Goal: Task Accomplishment & Management: Complete application form

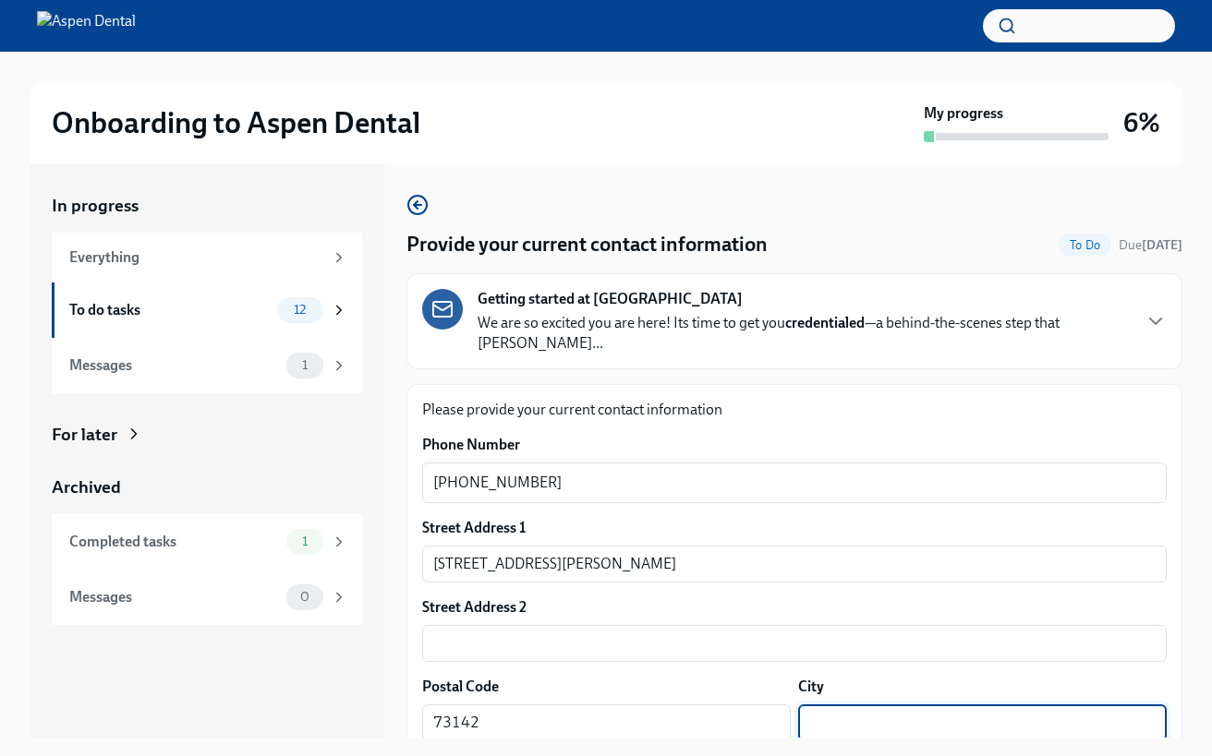
scroll to position [244, 0]
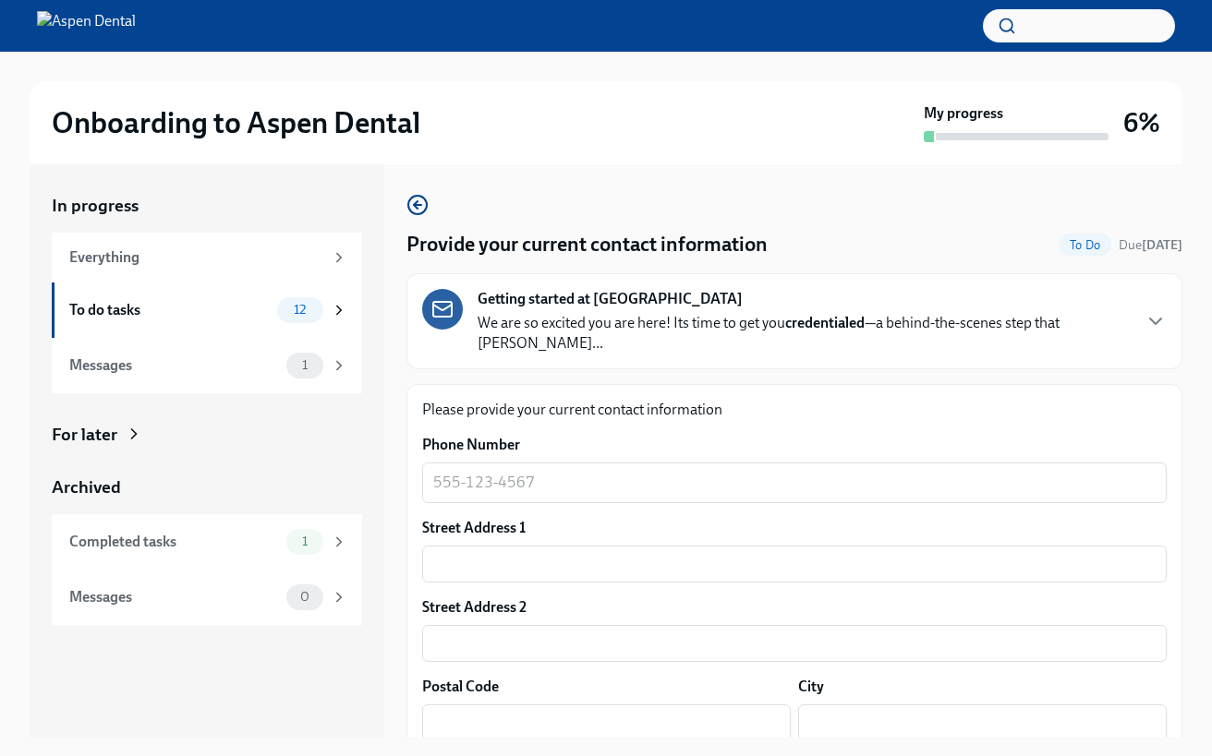
scroll to position [41, 0]
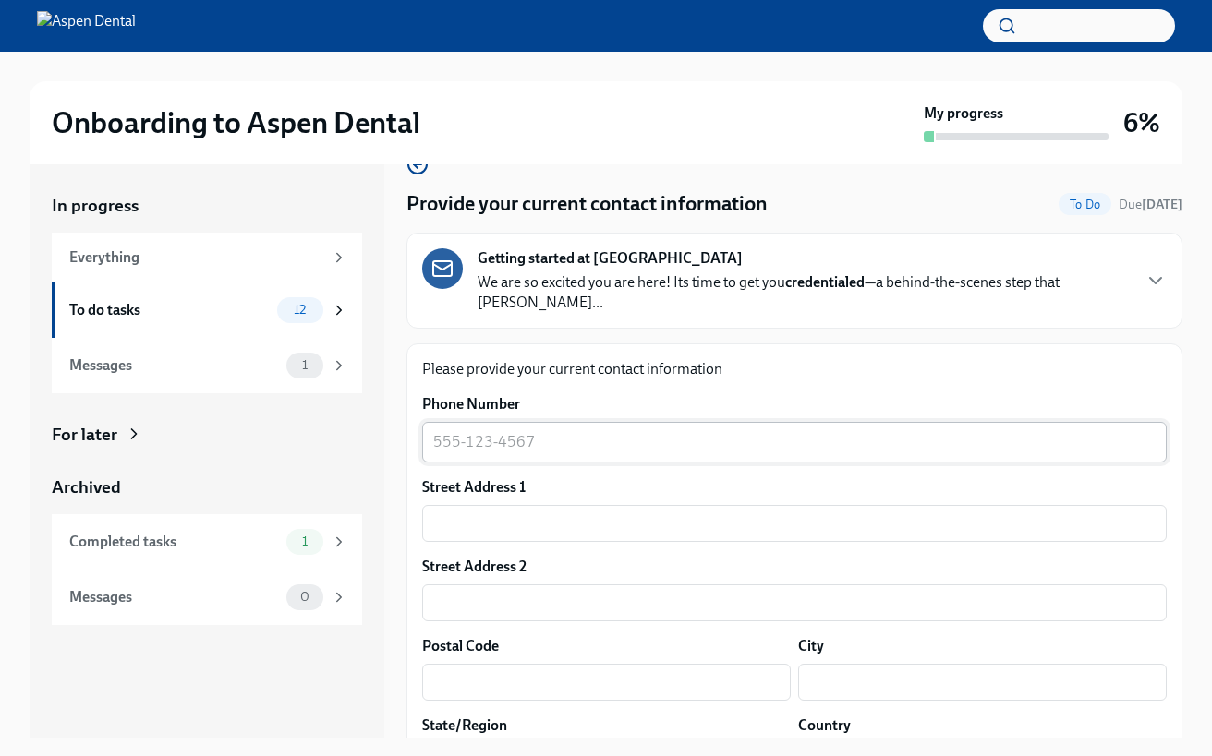
click at [708, 422] on div "x ​" at bounding box center [794, 442] width 744 height 41
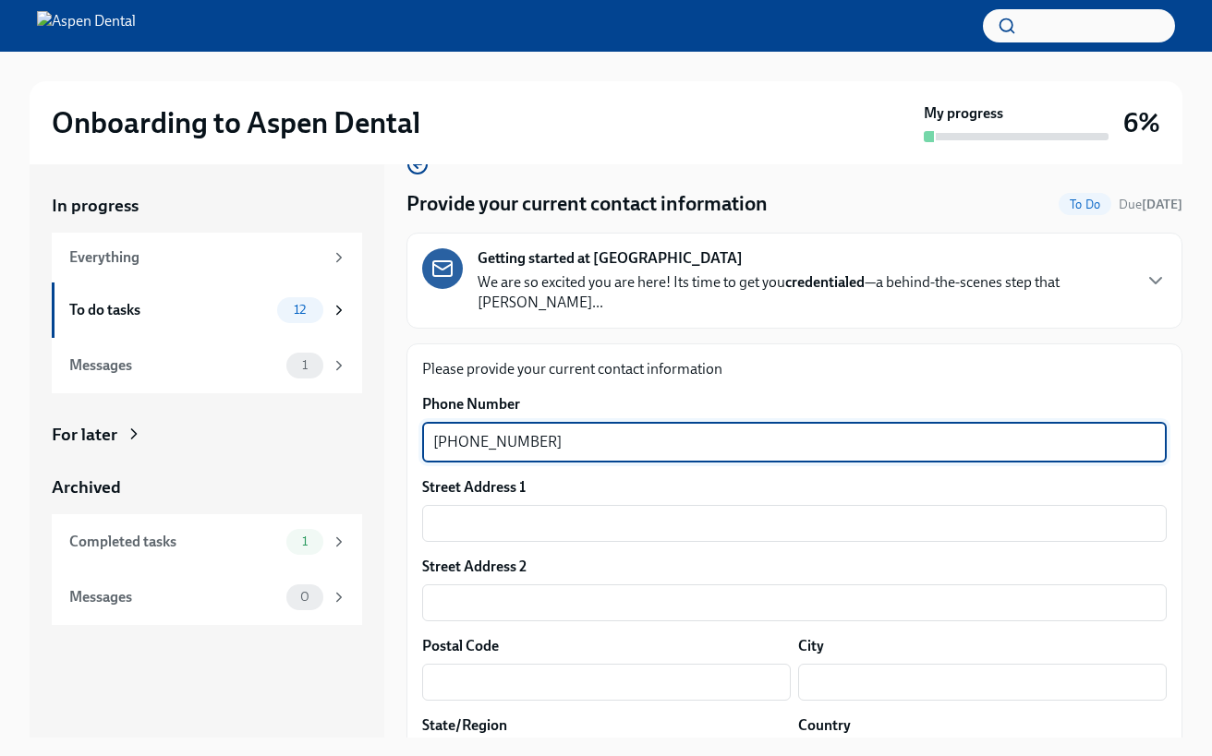
type textarea "[PHONE_NUMBER]"
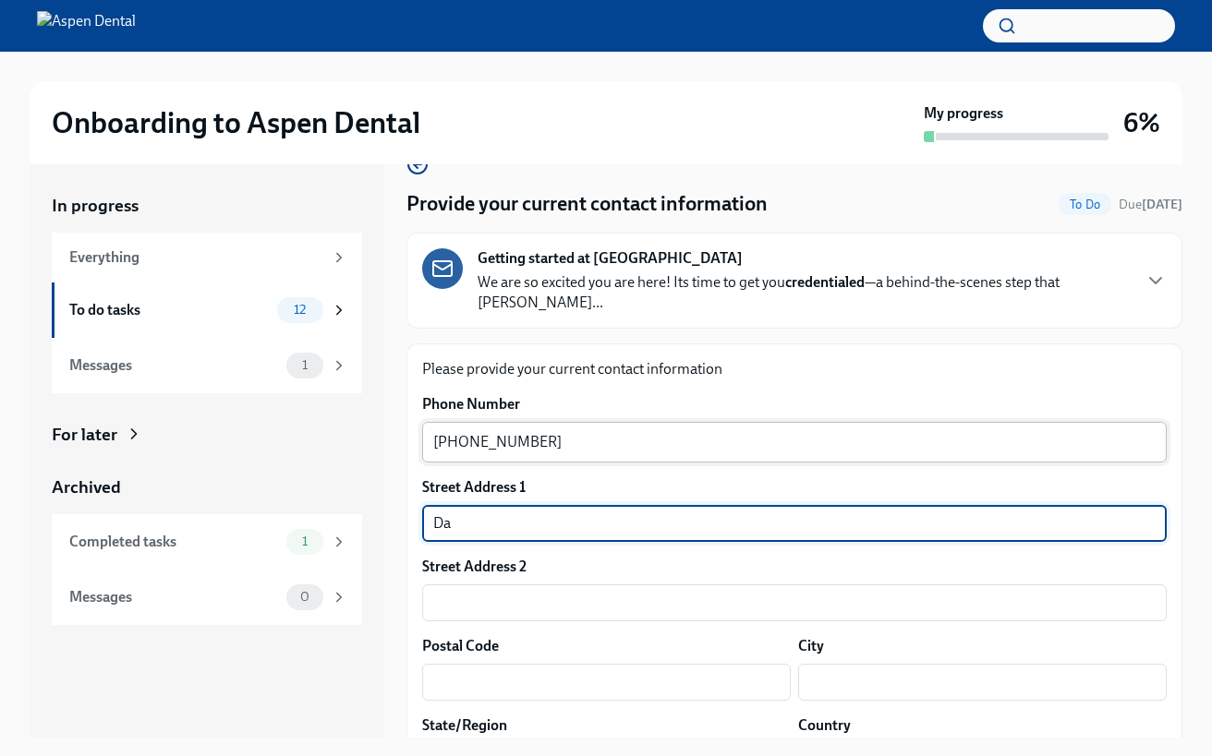
type input "D"
type input "[STREET_ADDRESS][PERSON_NAME]"
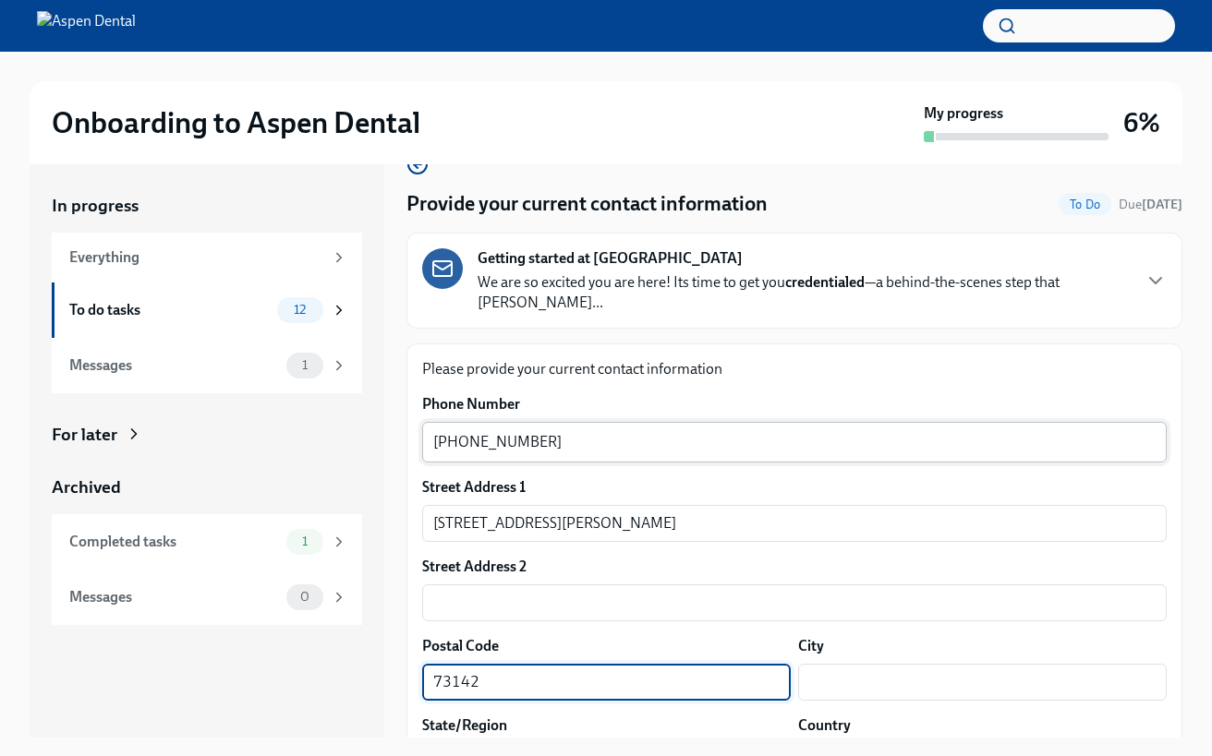
type input "73142"
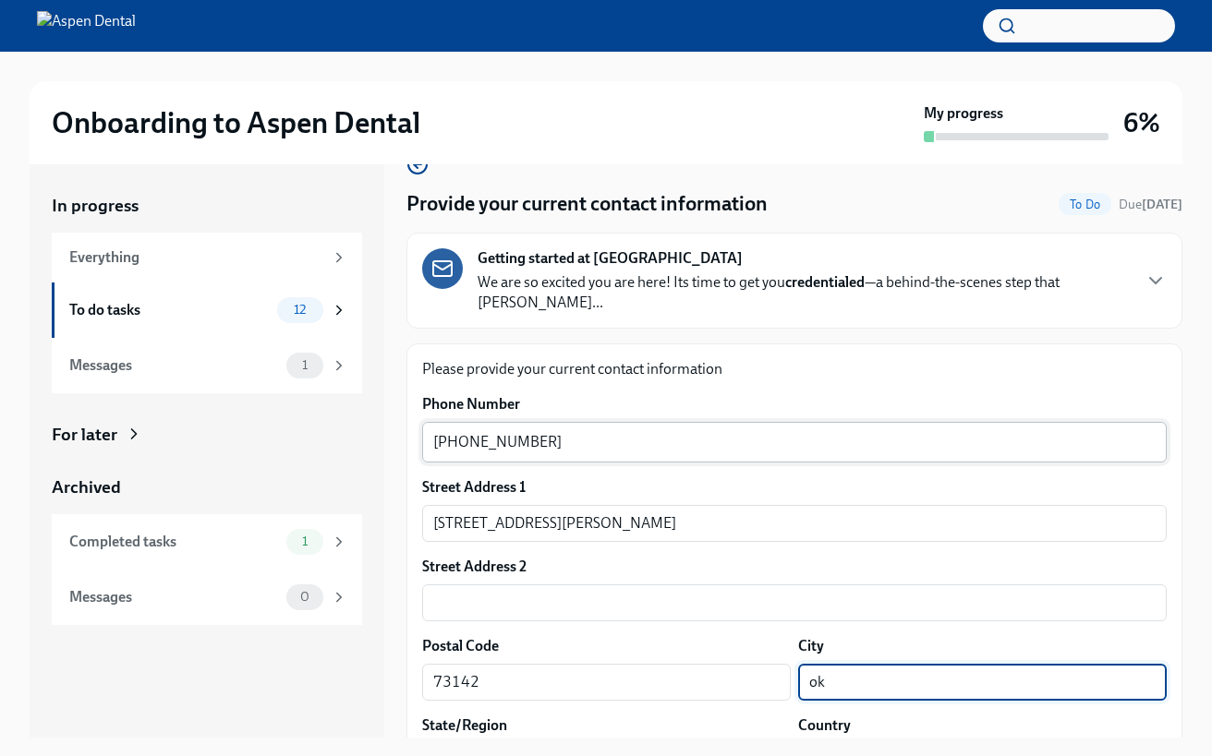
type input "okl"
type input "[US_STATE][GEOGRAPHIC_DATA]"
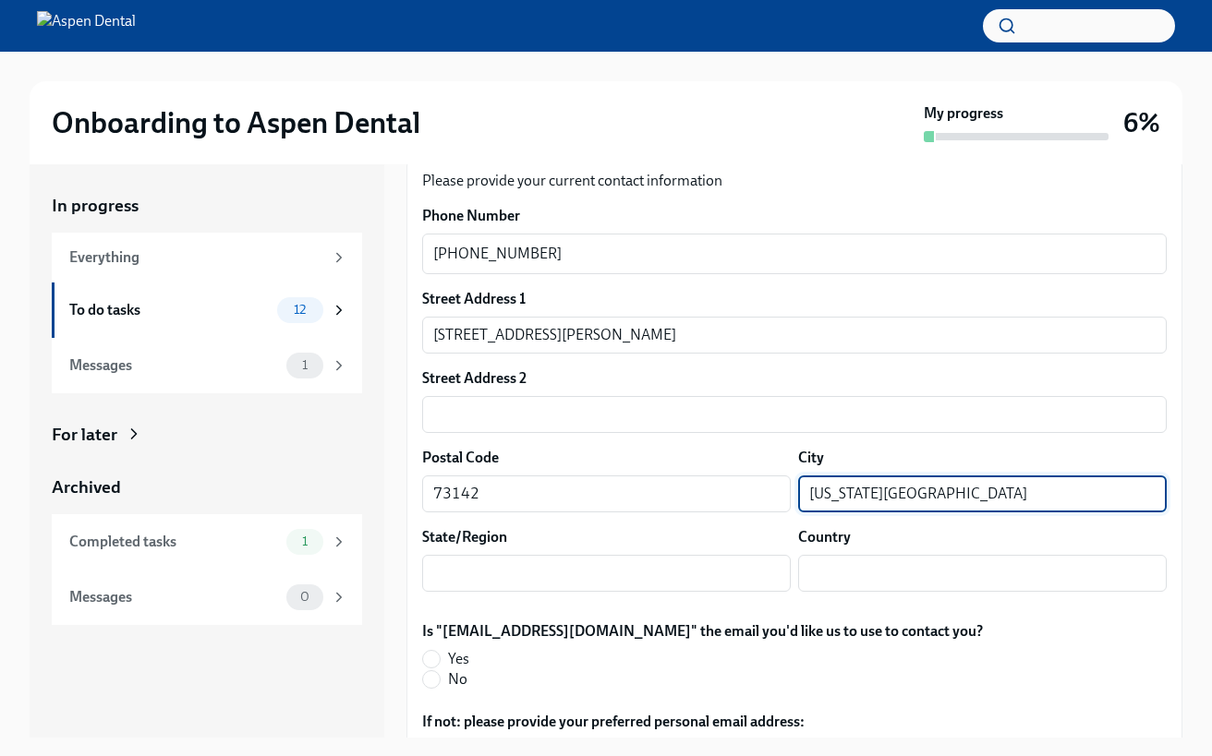
scroll to position [233, 0]
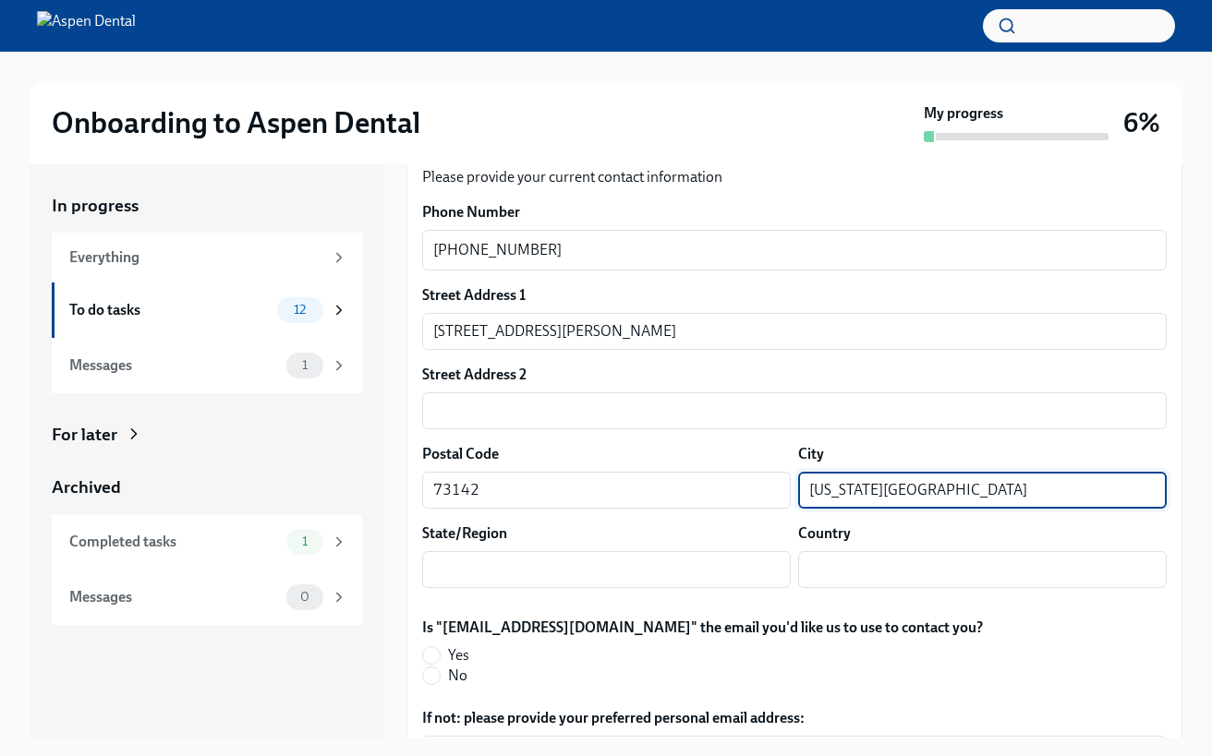
click at [629, 573] on div "Street Address 1 [STREET_ADDRESS][PERSON_NAME] ​ Street Address 2 ​ Postal Code…" at bounding box center [794, 444] width 744 height 318
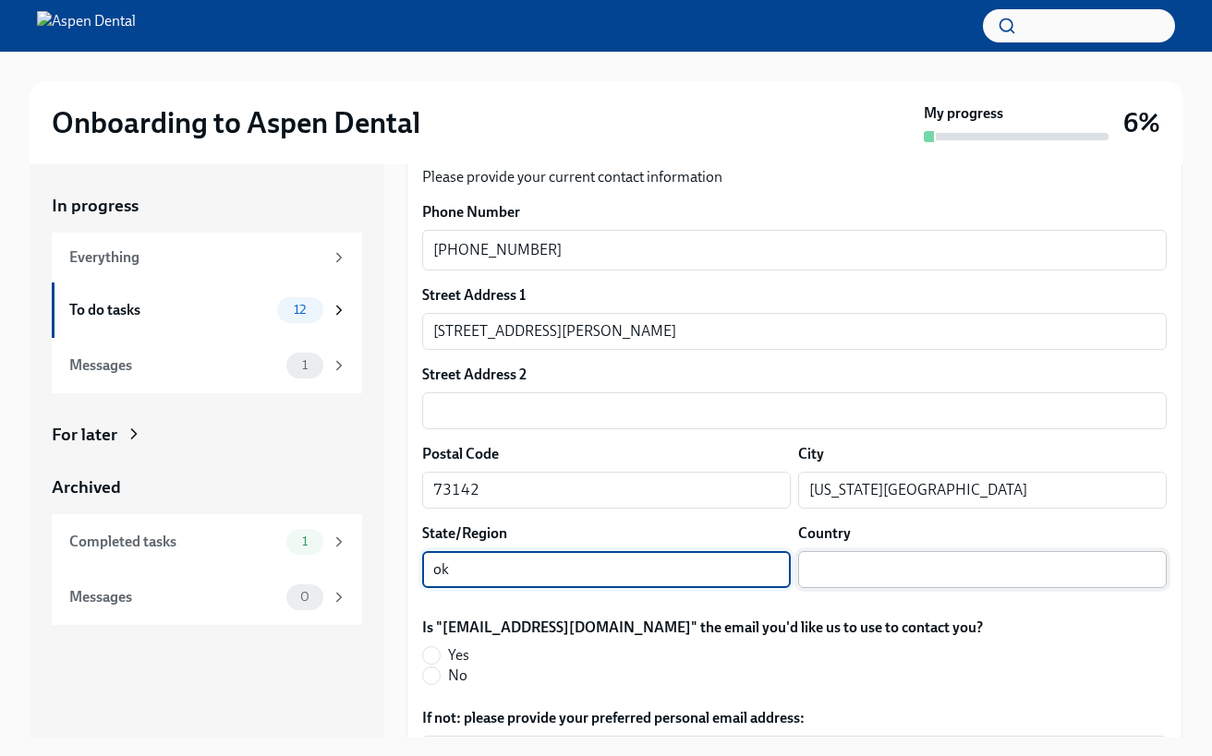
type input "ok"
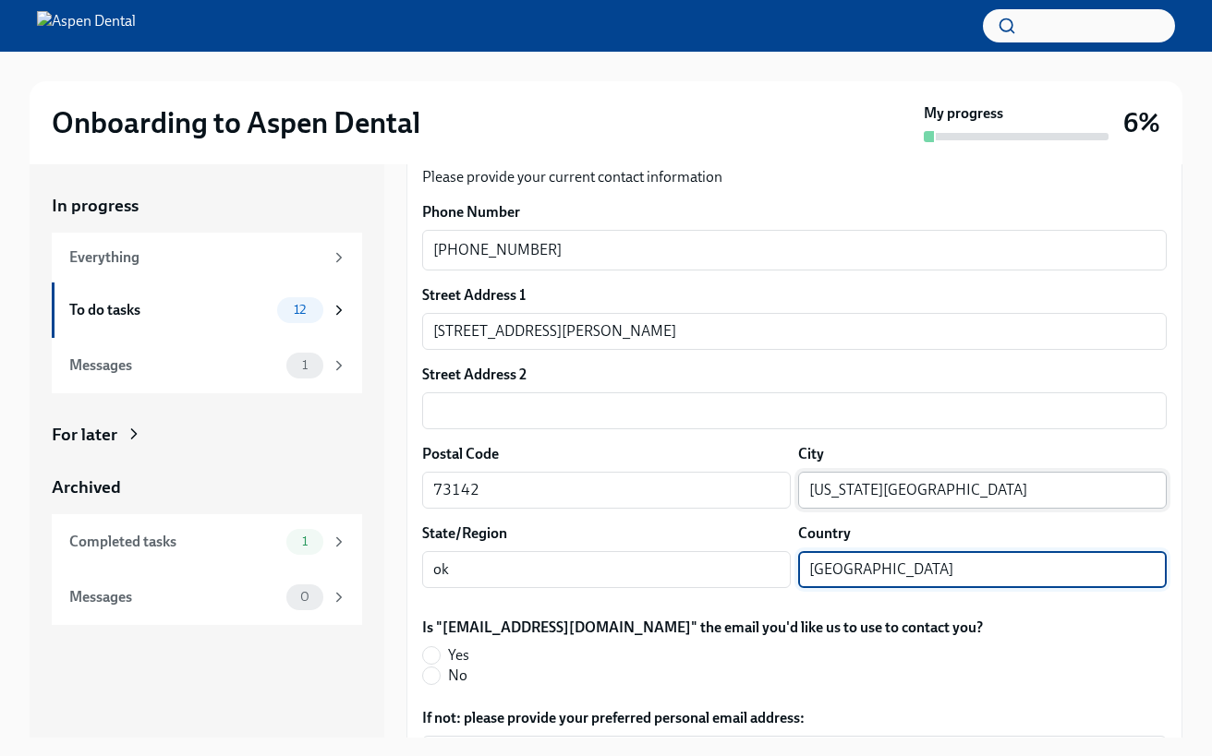
scroll to position [286, 0]
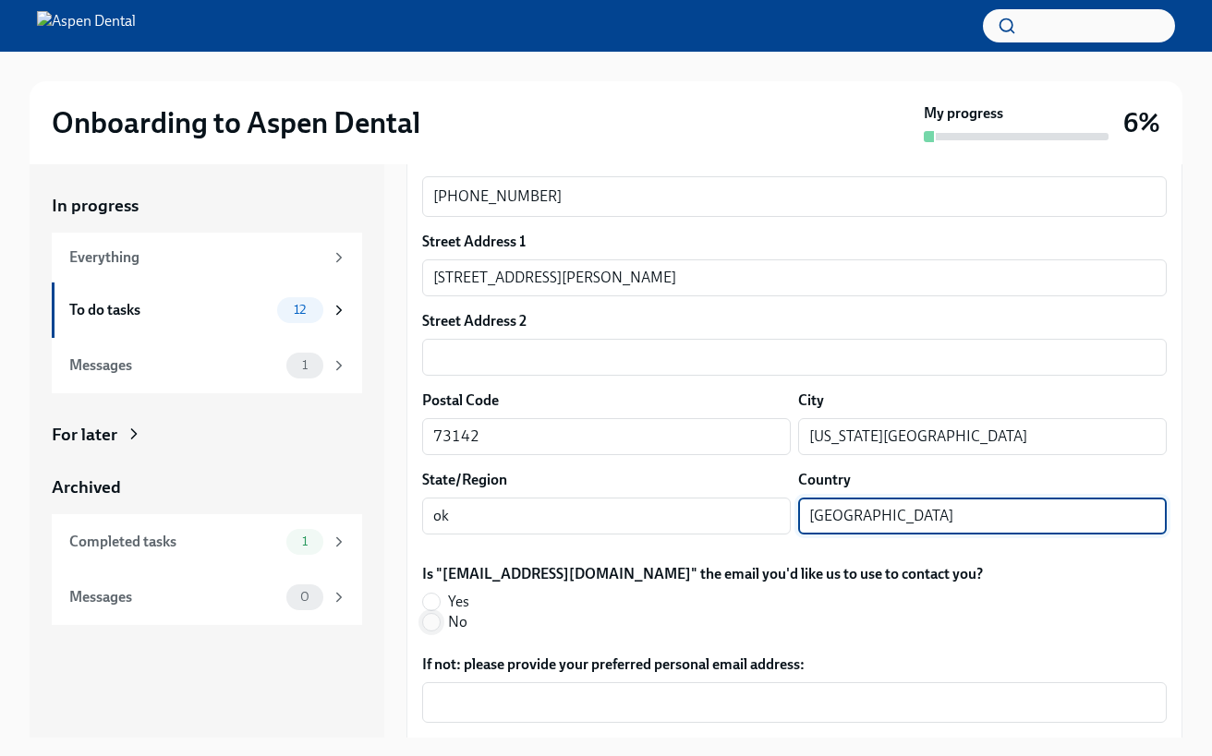
type input "[GEOGRAPHIC_DATA]"
click at [438, 614] on input "No" at bounding box center [431, 622] width 17 height 17
radio input "true"
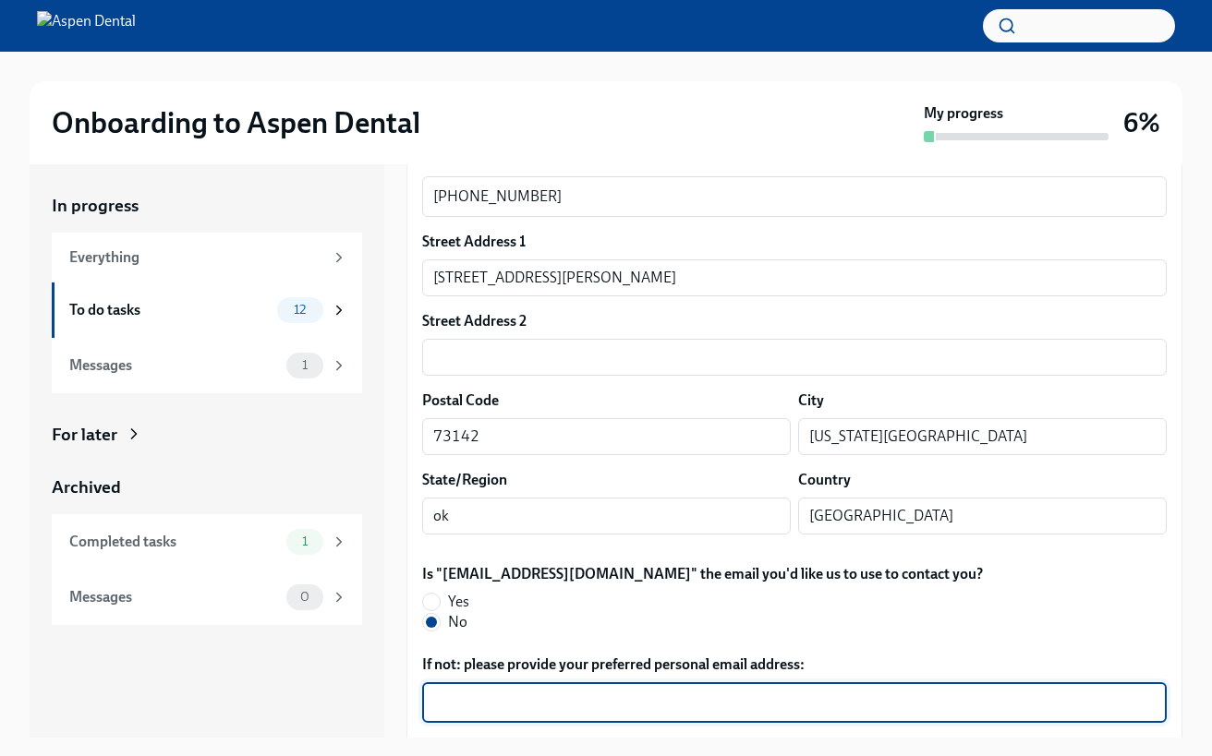
click at [473, 692] on textarea "If not: please provide your preferred personal email address:" at bounding box center [794, 703] width 722 height 22
type textarea "A"
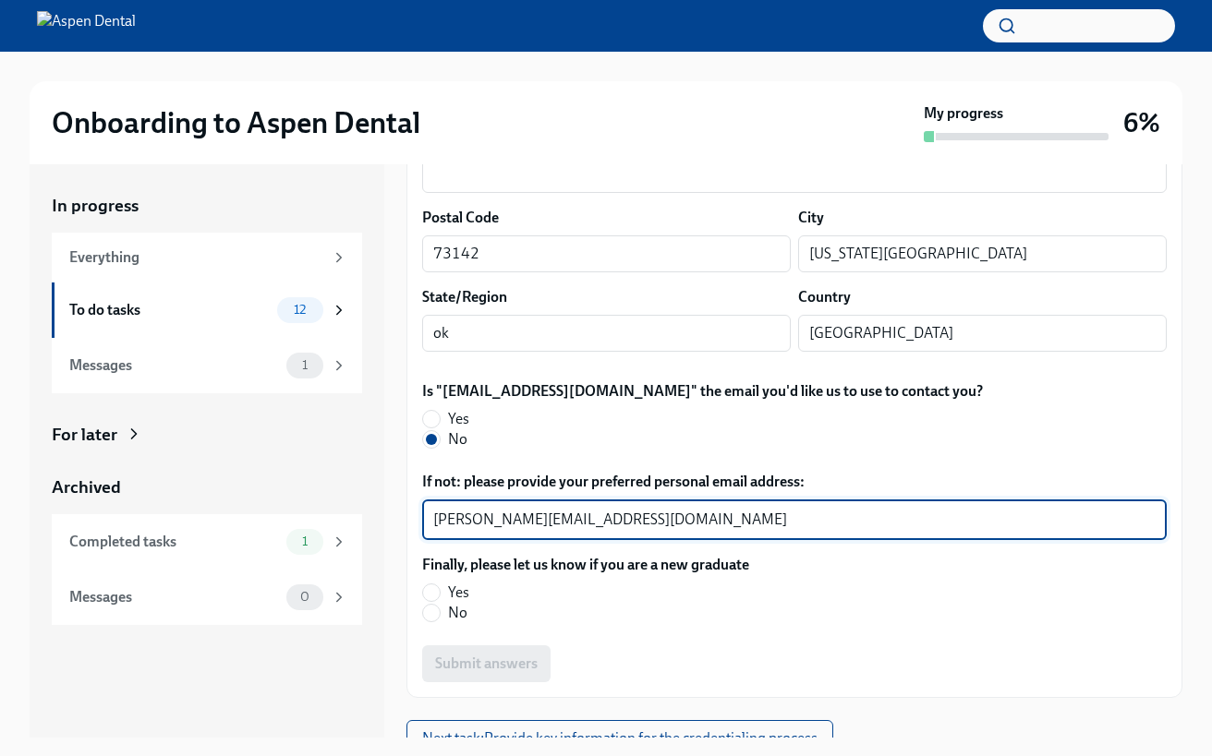
scroll to position [468, 0]
type textarea "[PERSON_NAME][EMAIL_ADDRESS][DOMAIN_NAME]"
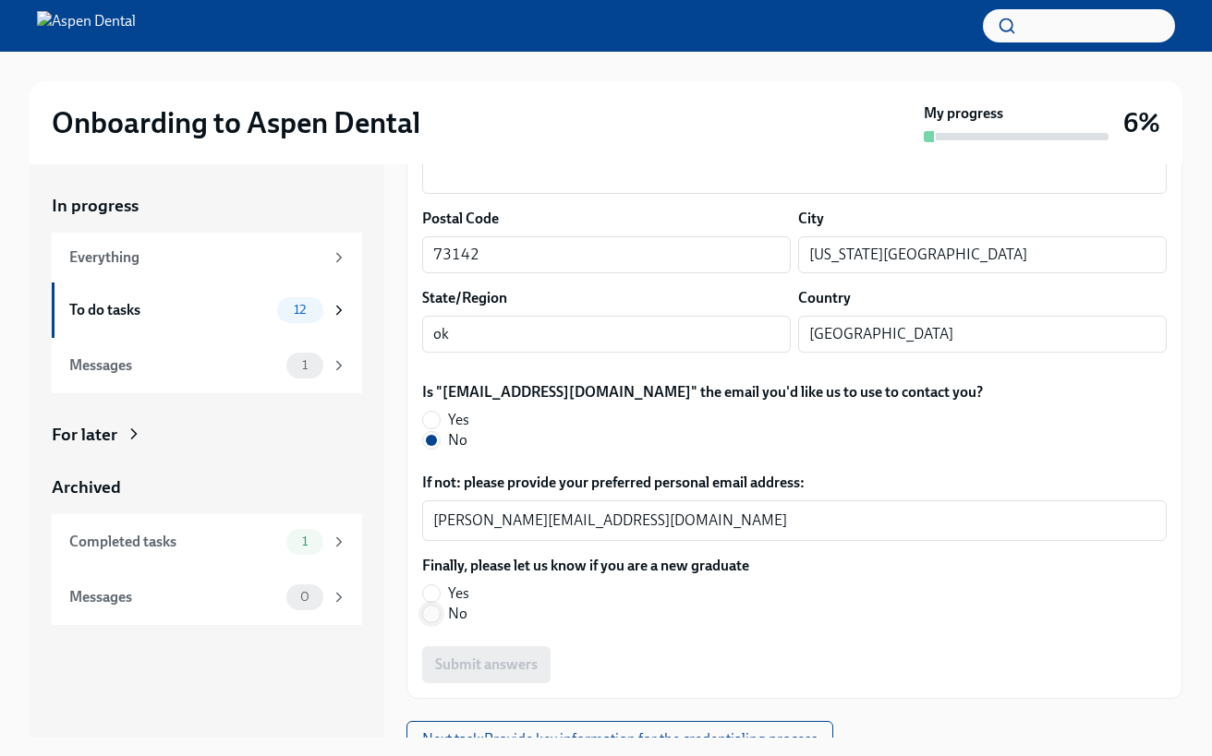
click at [440, 605] on span at bounding box center [431, 614] width 18 height 18
click at [440, 606] on input "No" at bounding box center [431, 614] width 17 height 17
radio input "true"
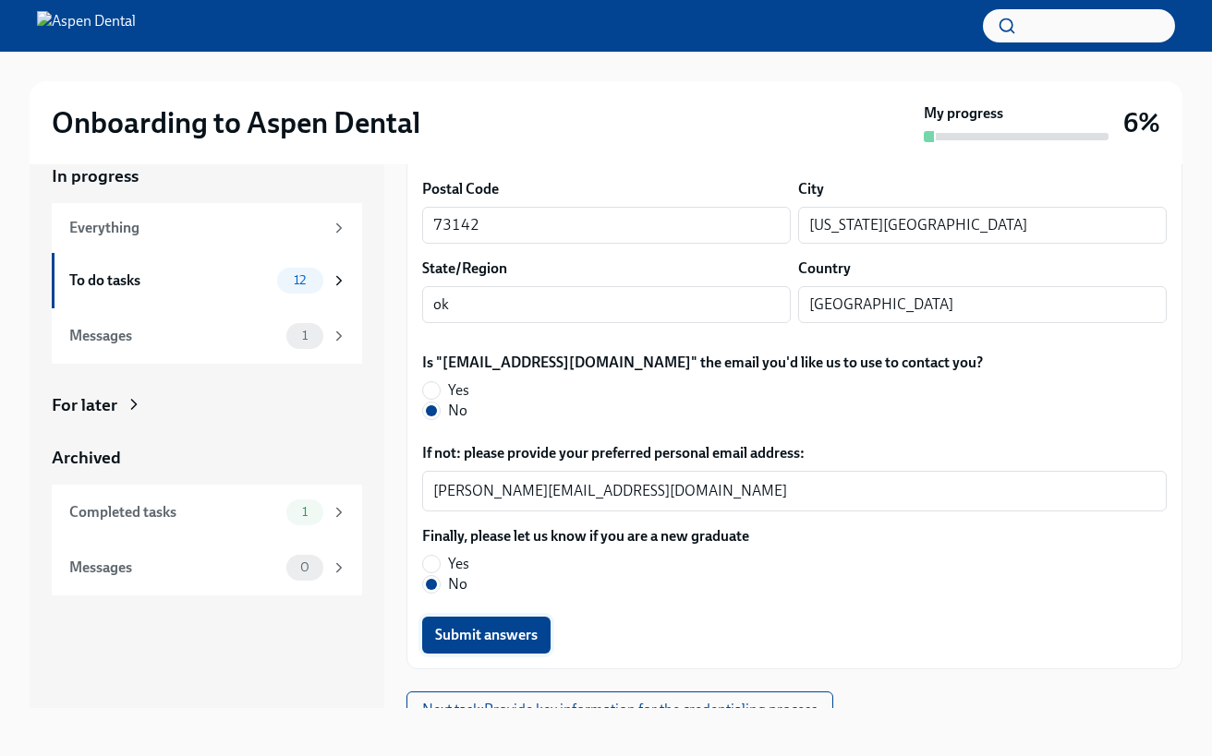
click at [486, 628] on button "Submit answers" at bounding box center [486, 635] width 128 height 37
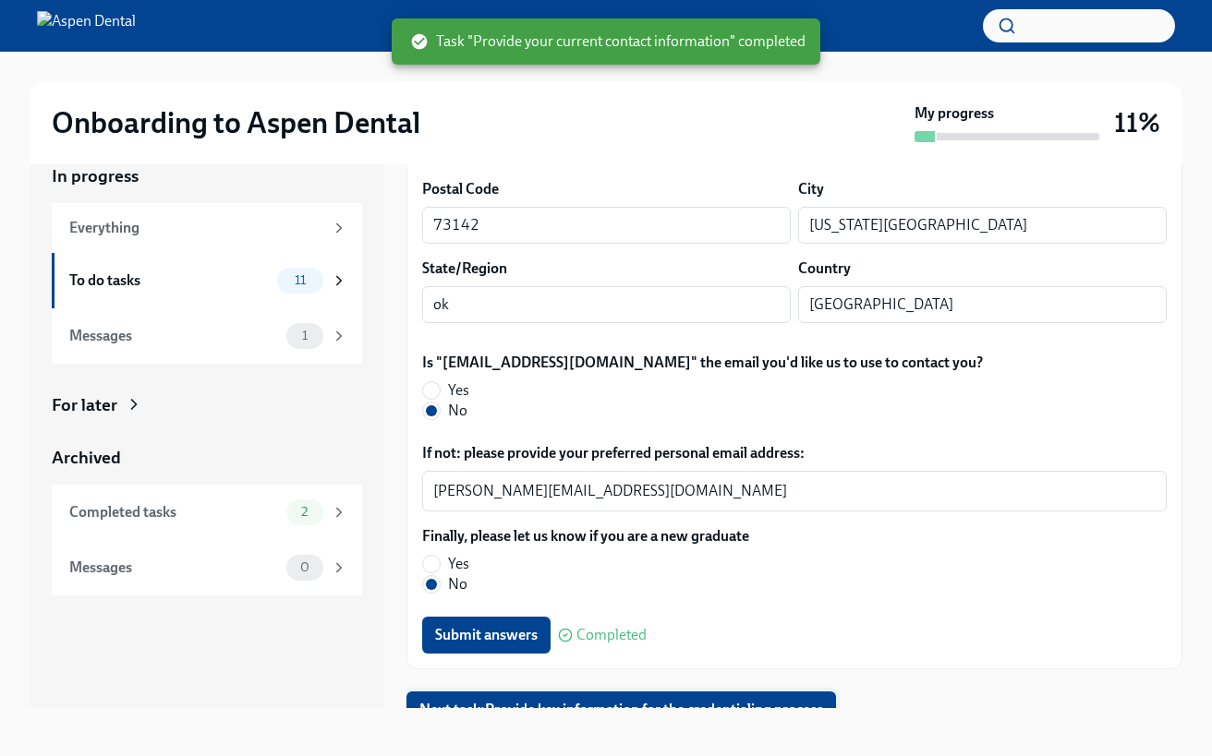
click at [644, 705] on button "Next task : Provide key information for the credentialing process" at bounding box center [620, 710] width 429 height 37
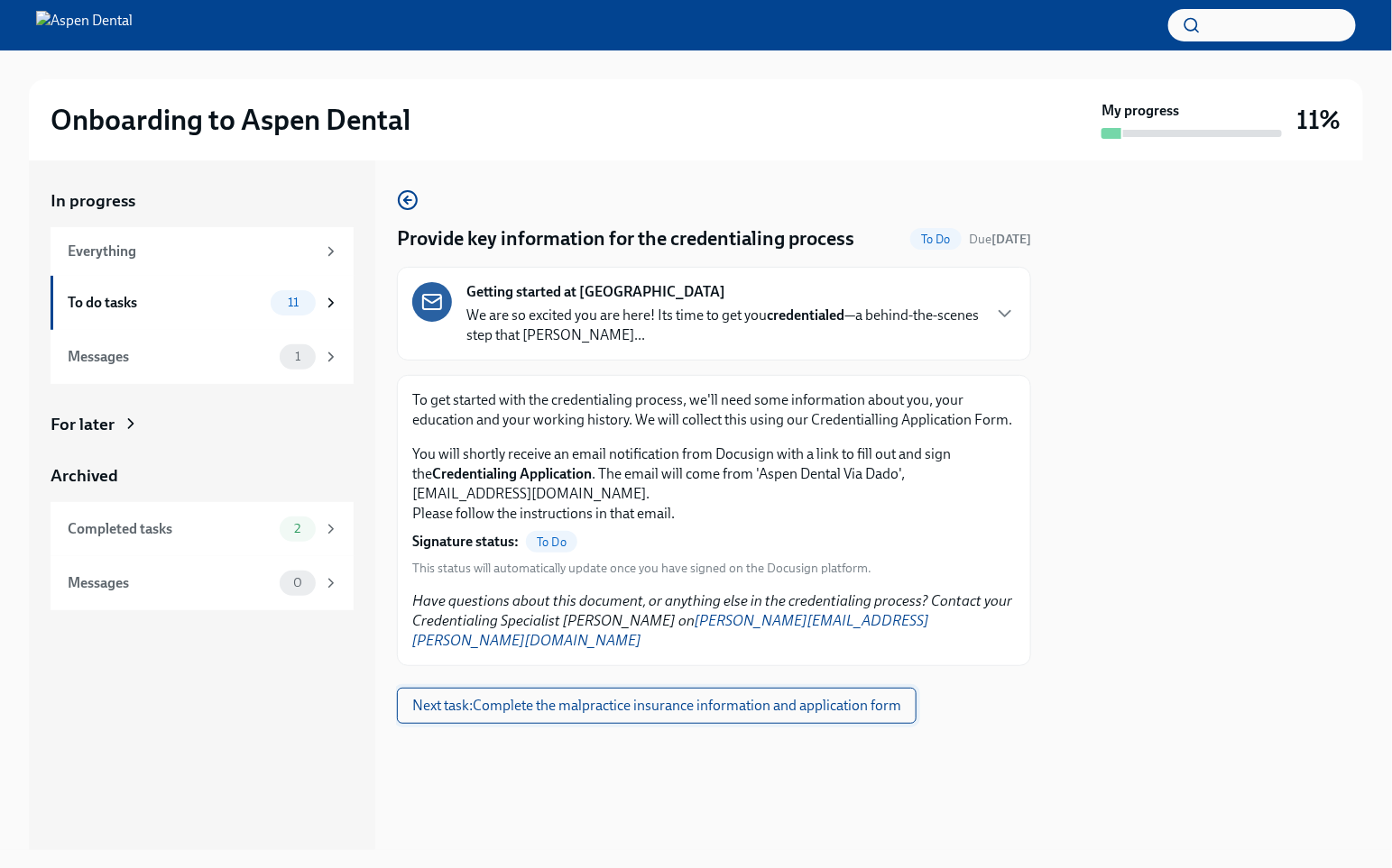
click at [693, 697] on span "Next task : Complete the malpractice insurance information and application form" at bounding box center [656, 706] width 489 height 18
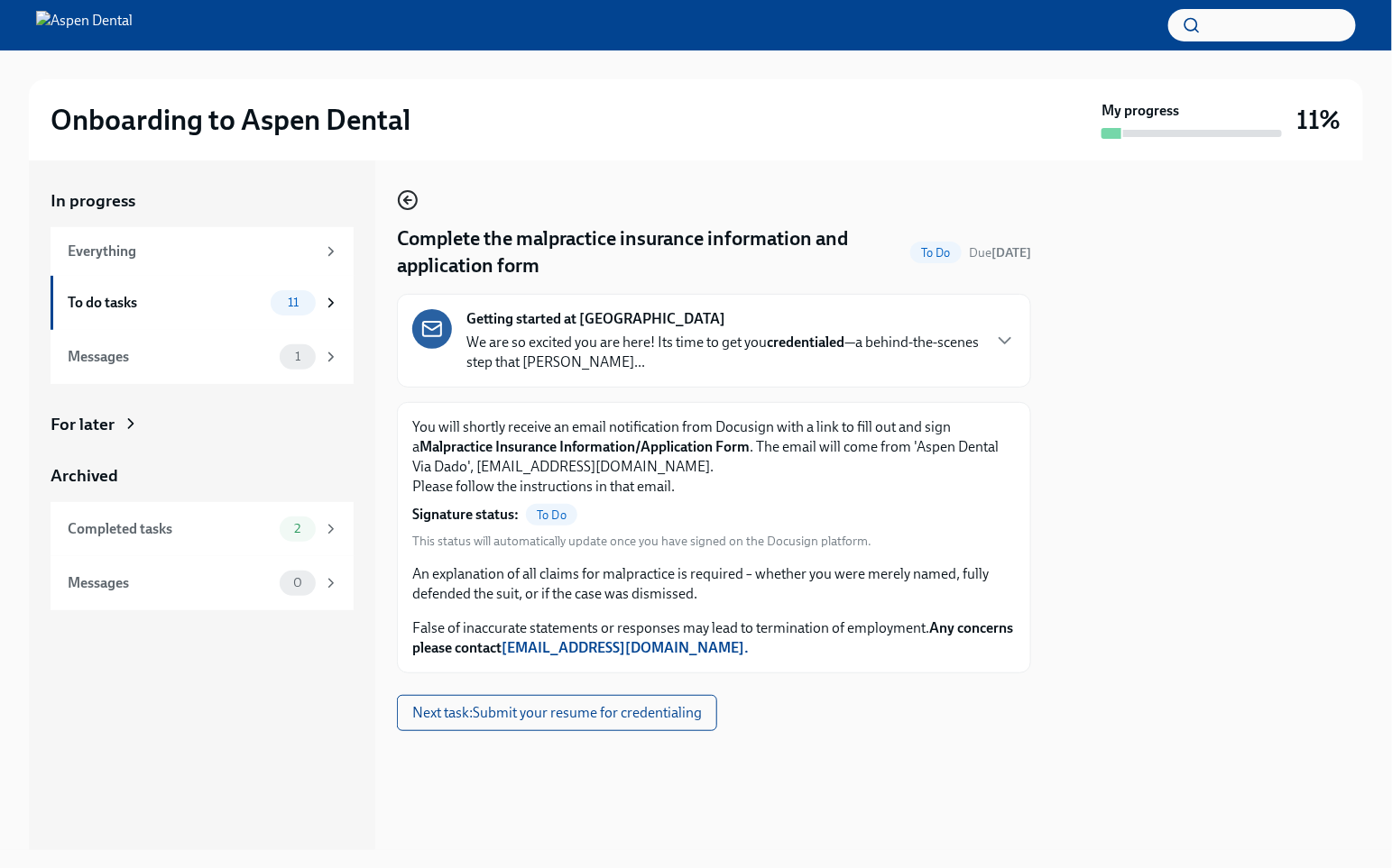
click at [401, 195] on icon "button" at bounding box center [407, 200] width 21 height 21
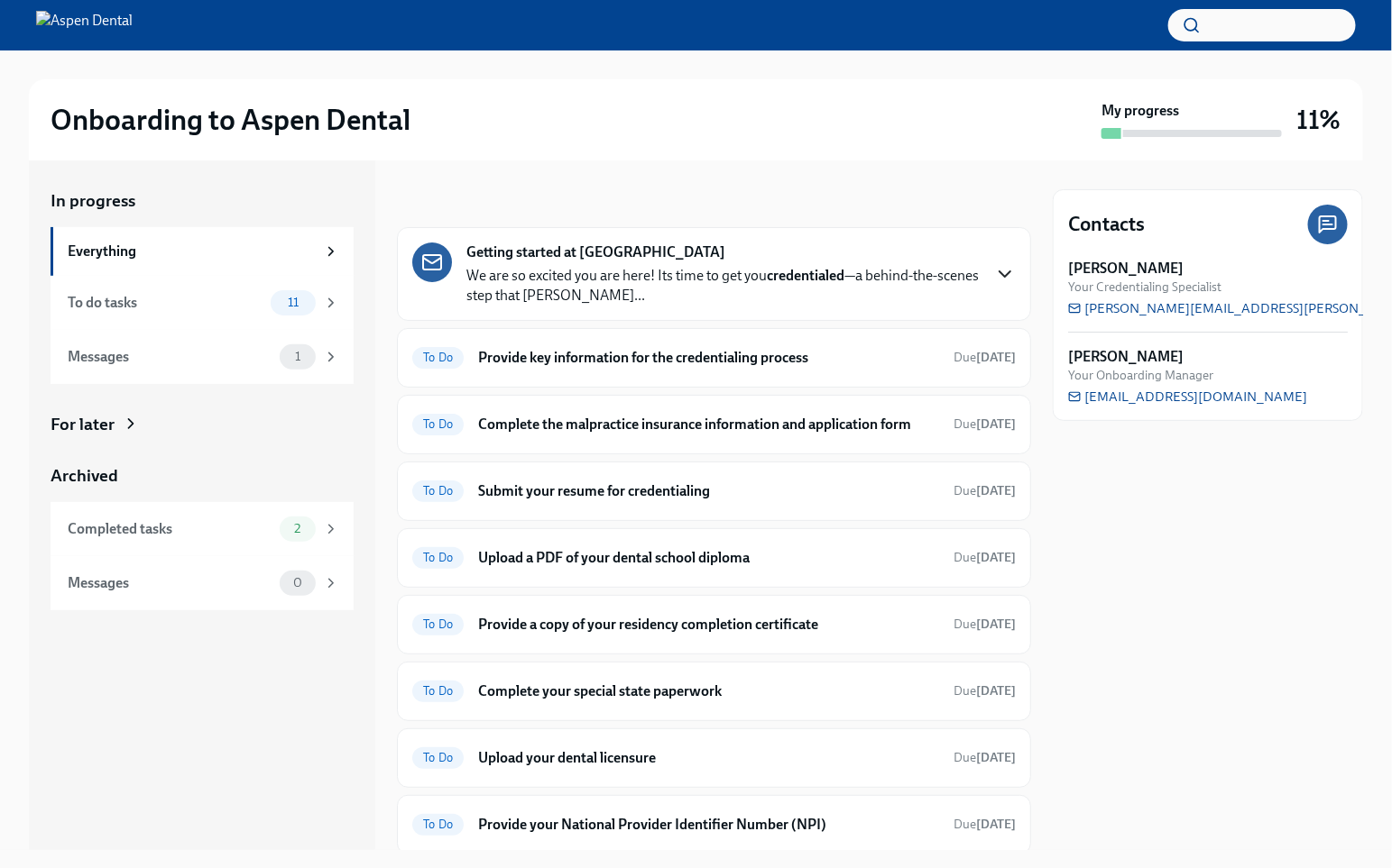
click at [995, 276] on icon "button" at bounding box center [1005, 274] width 21 height 21
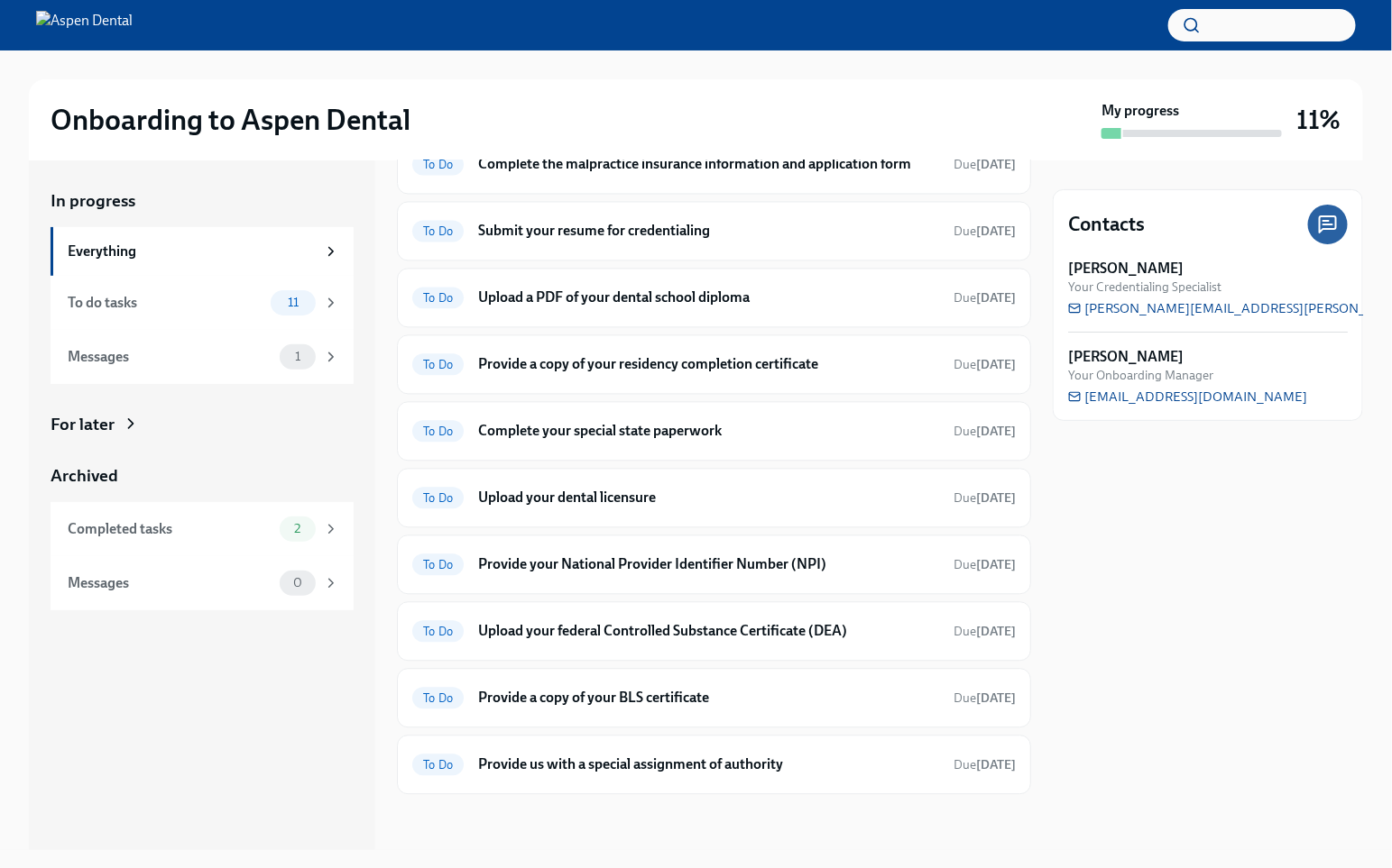
scroll to position [1495, 0]
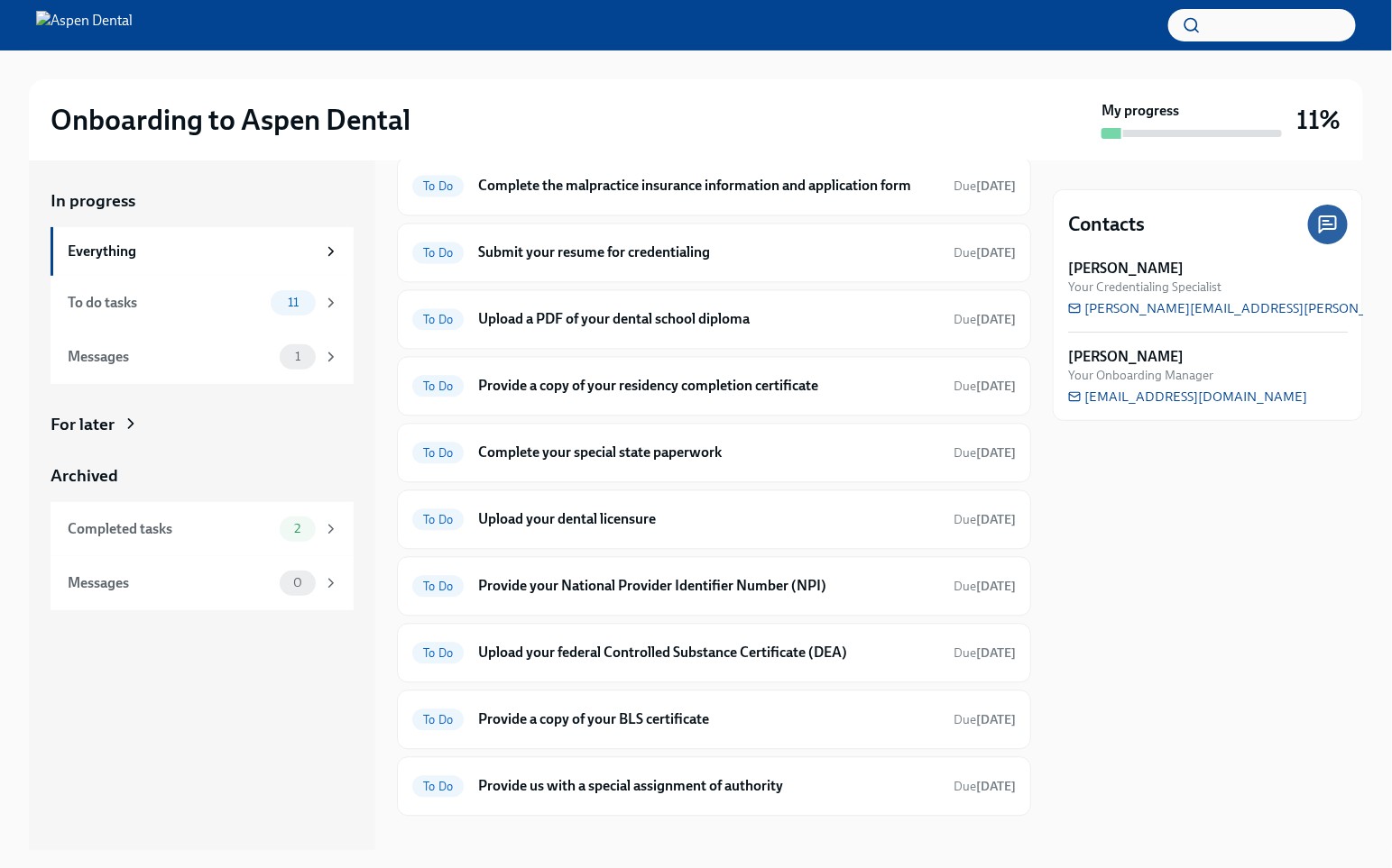
click at [747, 129] on h6 "Provide key information for the credentialing process" at bounding box center [708, 119] width 461 height 20
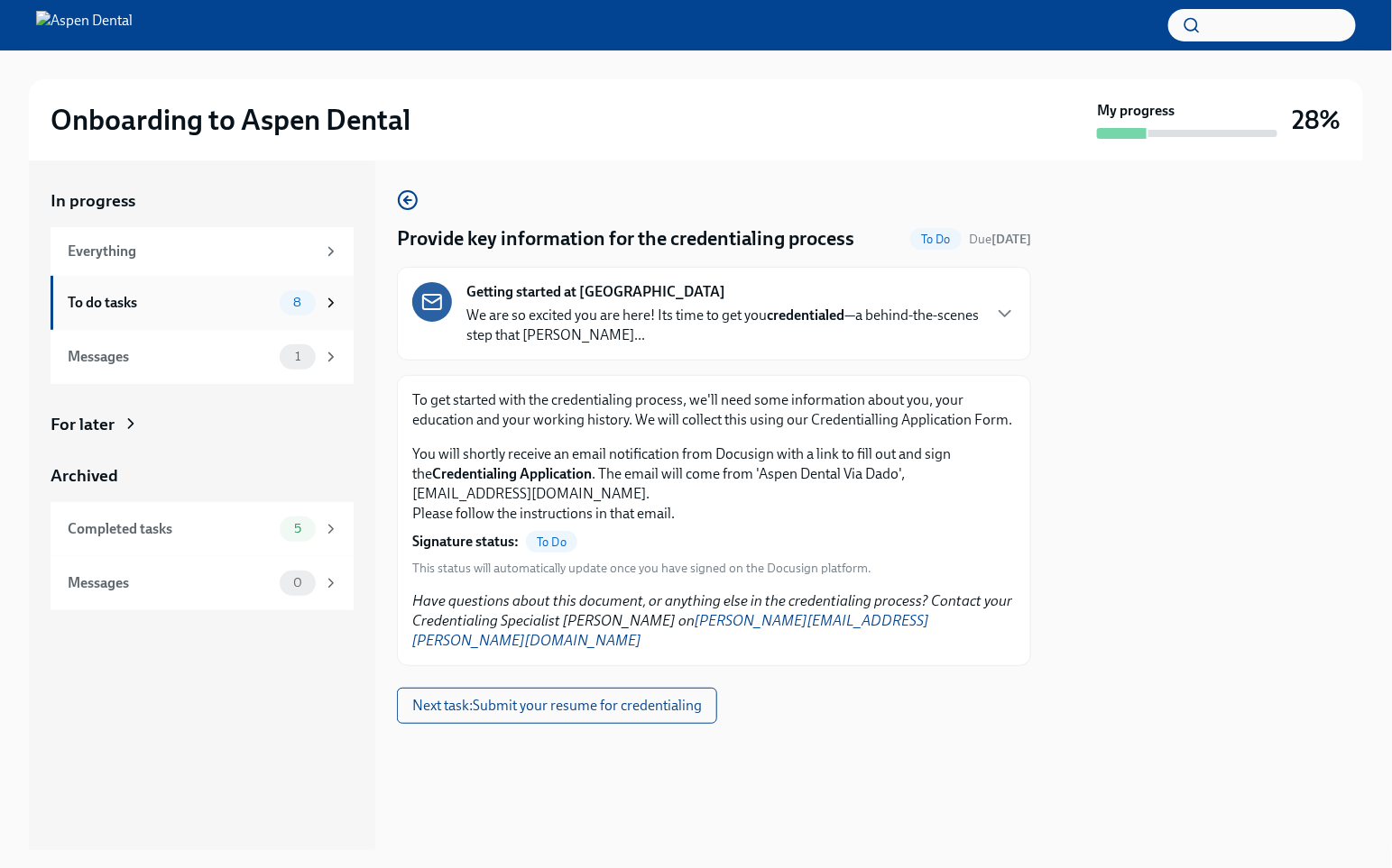
click at [154, 298] on div "To do tasks" at bounding box center [170, 303] width 205 height 20
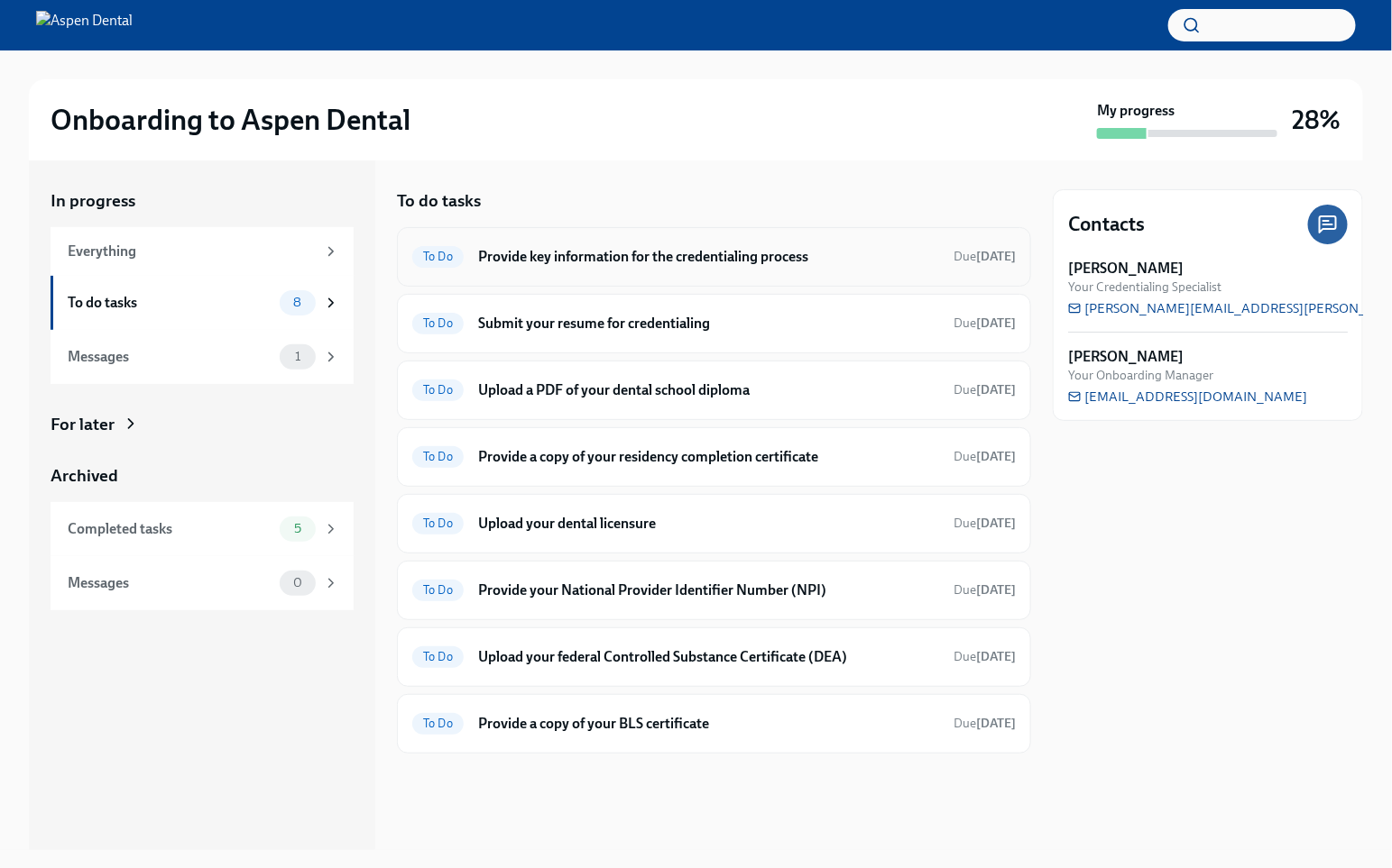
click at [616, 263] on h6 "Provide key information for the credentialing process" at bounding box center [708, 257] width 461 height 20
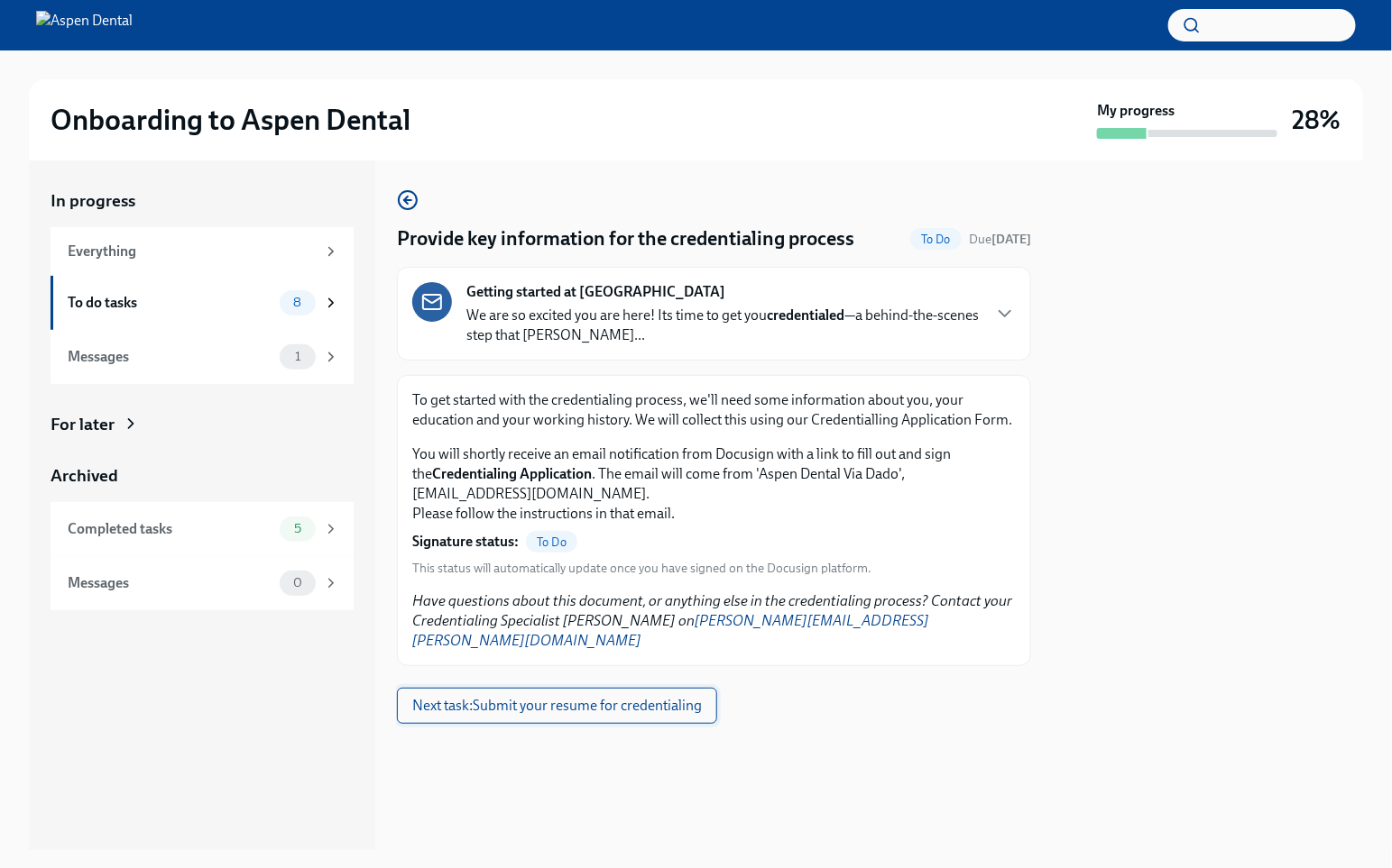
click at [612, 689] on button "Next task : Submit your resume for credentialing" at bounding box center [557, 706] width 320 height 36
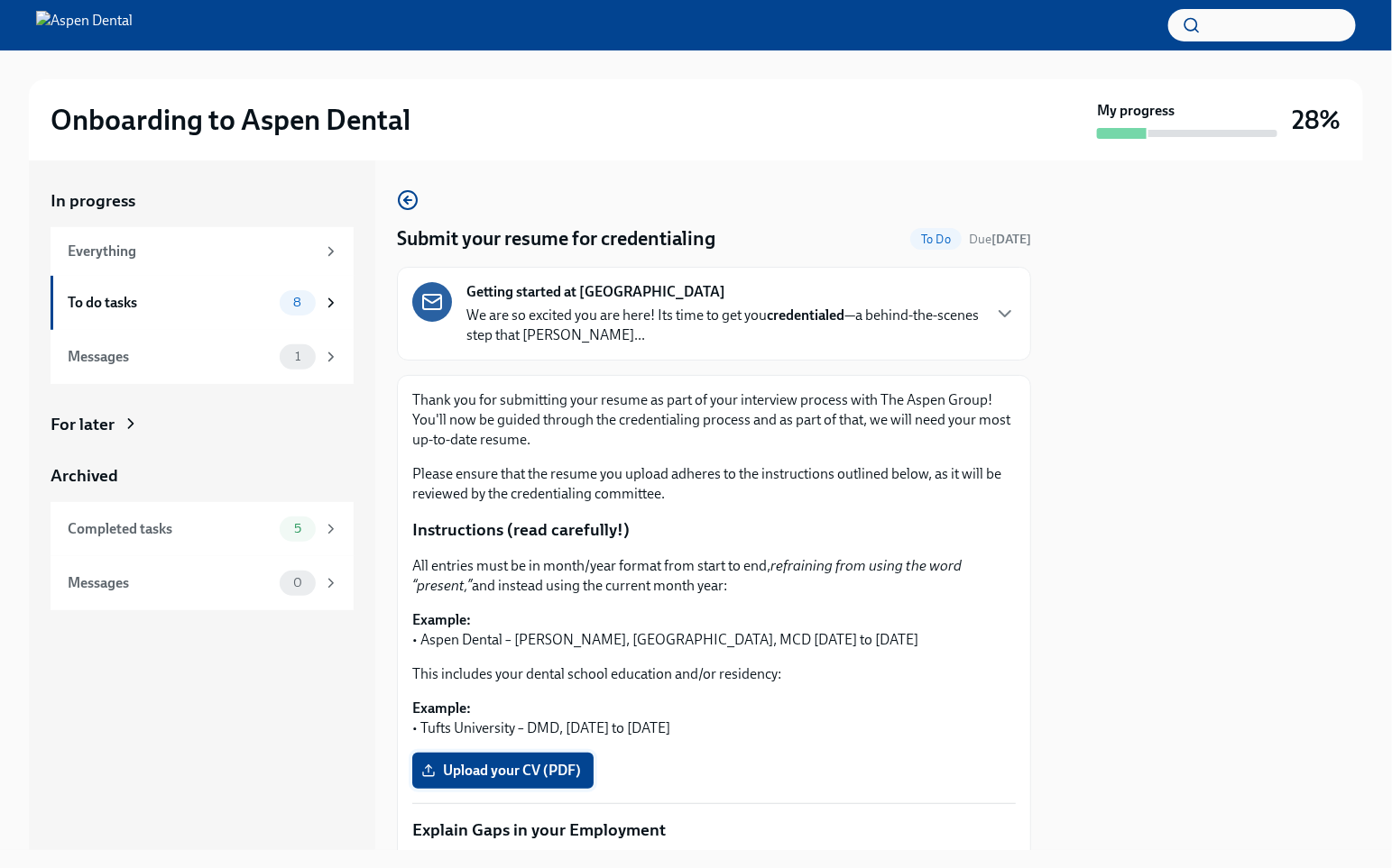
click at [561, 737] on span "Upload your CV (PDF)" at bounding box center [503, 770] width 156 height 18
click at [0, 0] on input "Upload your CV (PDF)" at bounding box center [0, 0] width 0 height 0
click at [542, 737] on span "Upload your CV (PDF)" at bounding box center [503, 770] width 156 height 18
click at [0, 0] on input "Upload your CV (PDF)" at bounding box center [0, 0] width 0 height 0
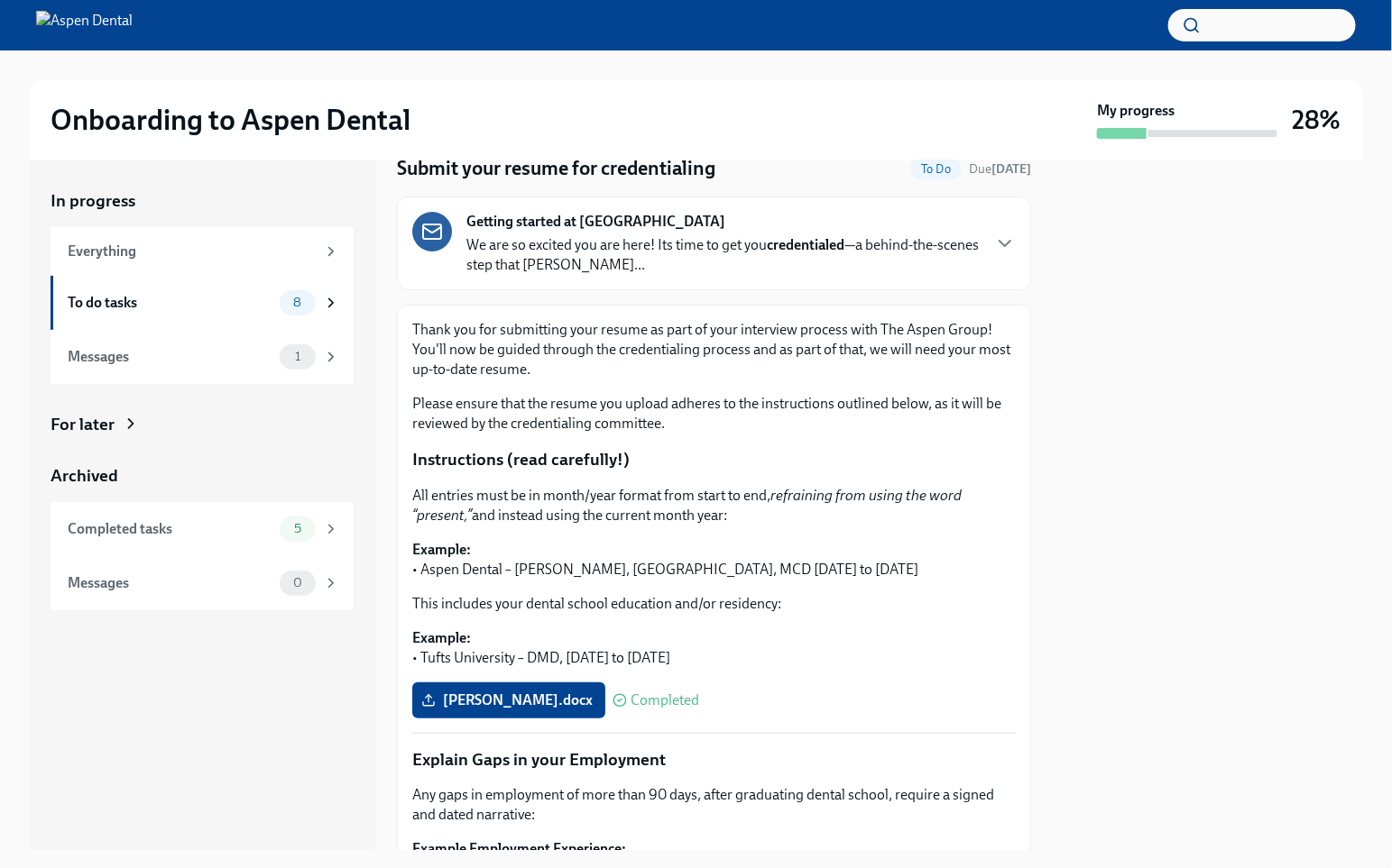
scroll to position [103, 0]
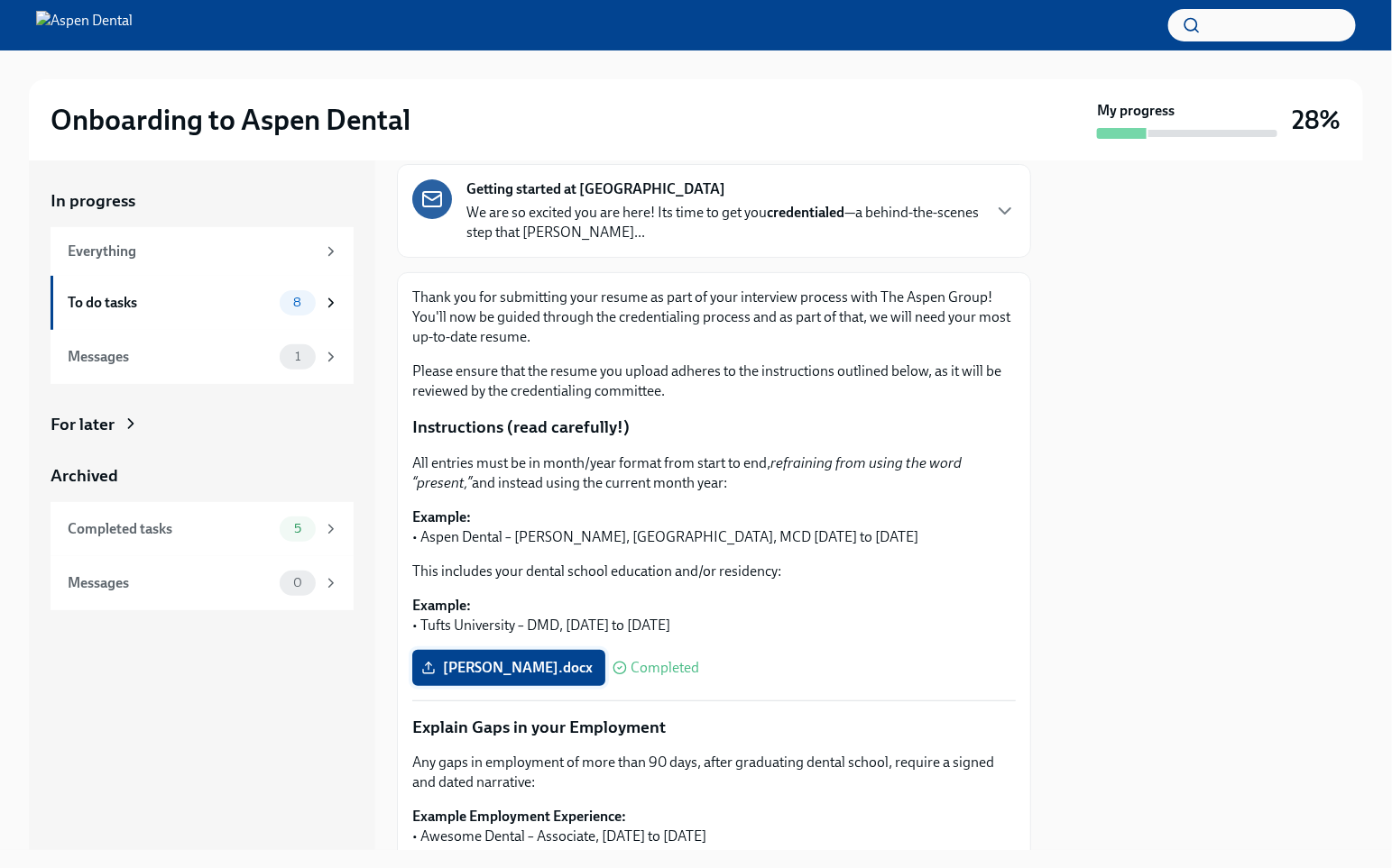
click at [521, 659] on span "[PERSON_NAME].docx" at bounding box center [509, 668] width 168 height 18
click at [0, 0] on input "[PERSON_NAME].docx" at bounding box center [0, 0] width 0 height 0
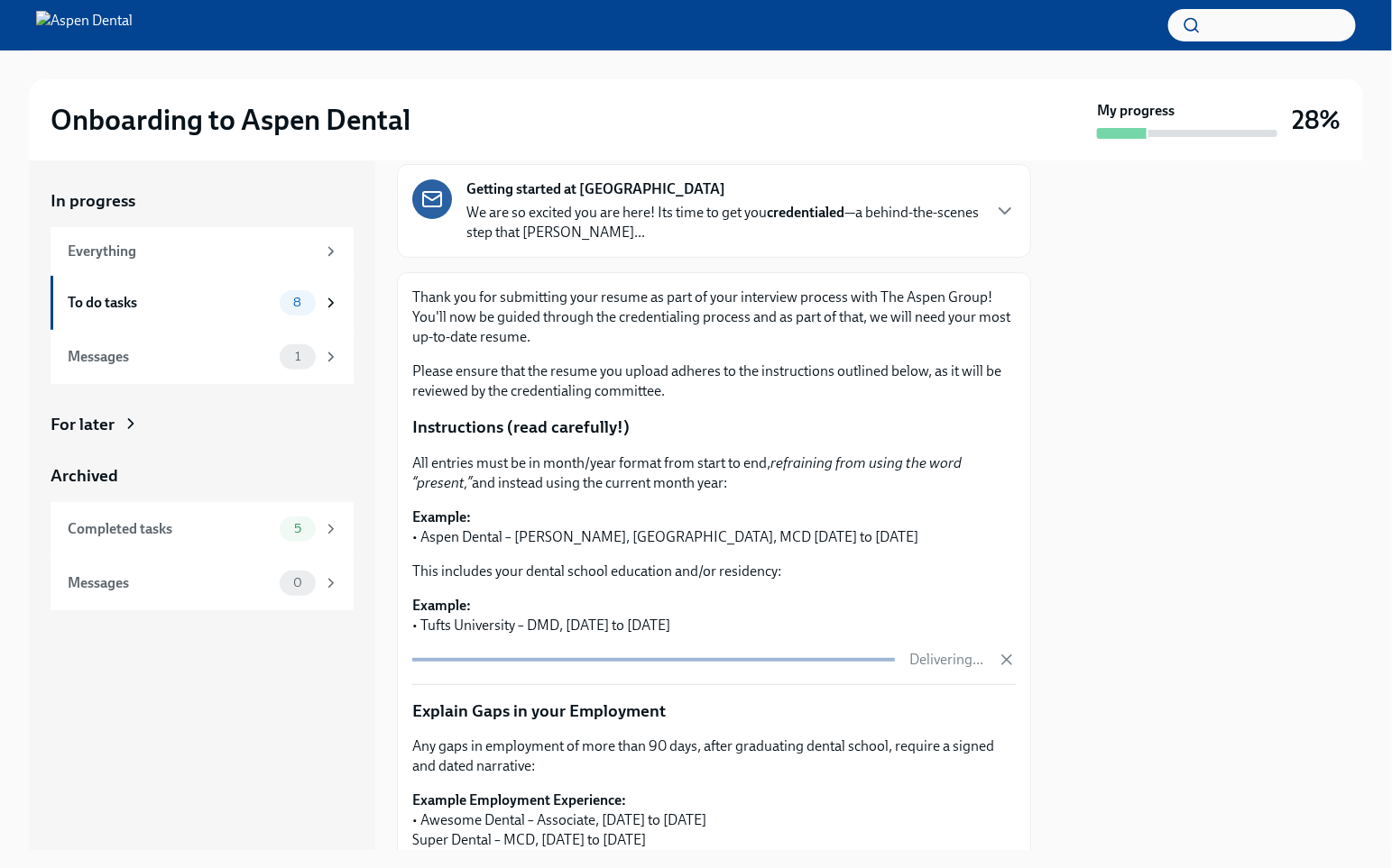
click at [780, 737] on div "Thank you for submitting your resume as part of your interview process with The…" at bounding box center [714, 738] width 604 height 901
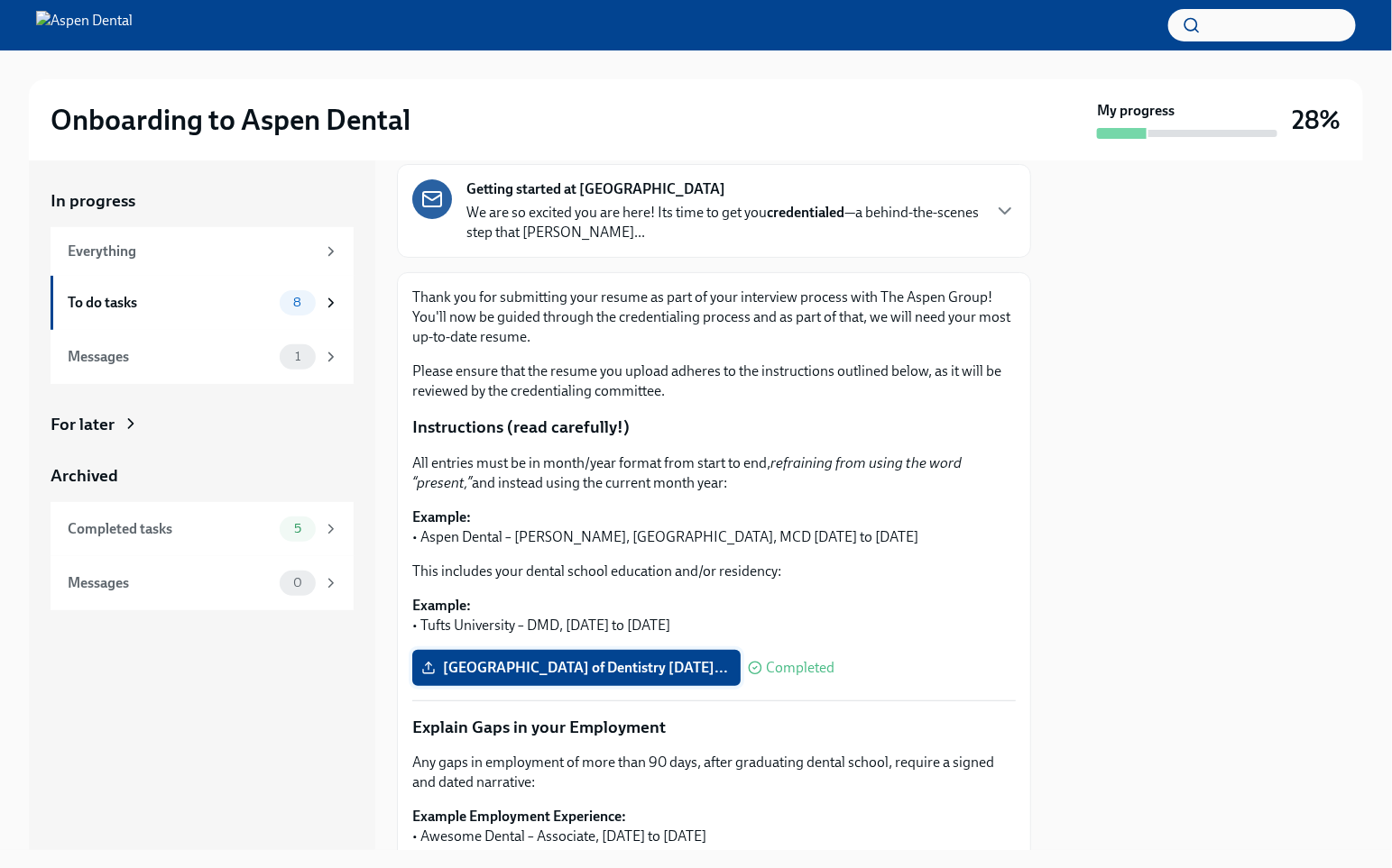
click at [615, 659] on span "[GEOGRAPHIC_DATA] of Dentistry [DATE]..." at bounding box center [576, 668] width 303 height 18
click at [0, 0] on input "[GEOGRAPHIC_DATA] of Dentistry [DATE]..." at bounding box center [0, 0] width 0 height 0
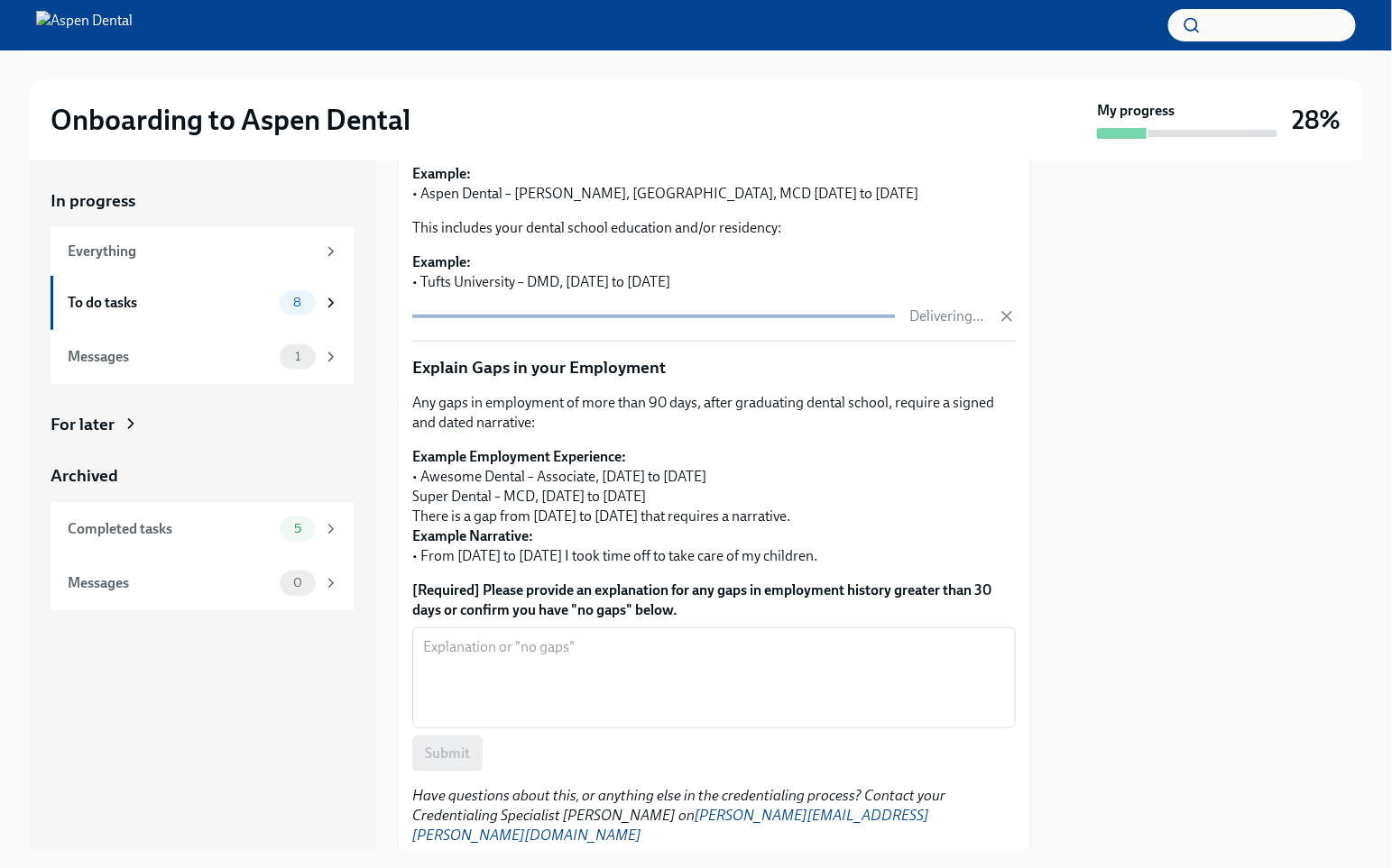
scroll to position [453, 0]
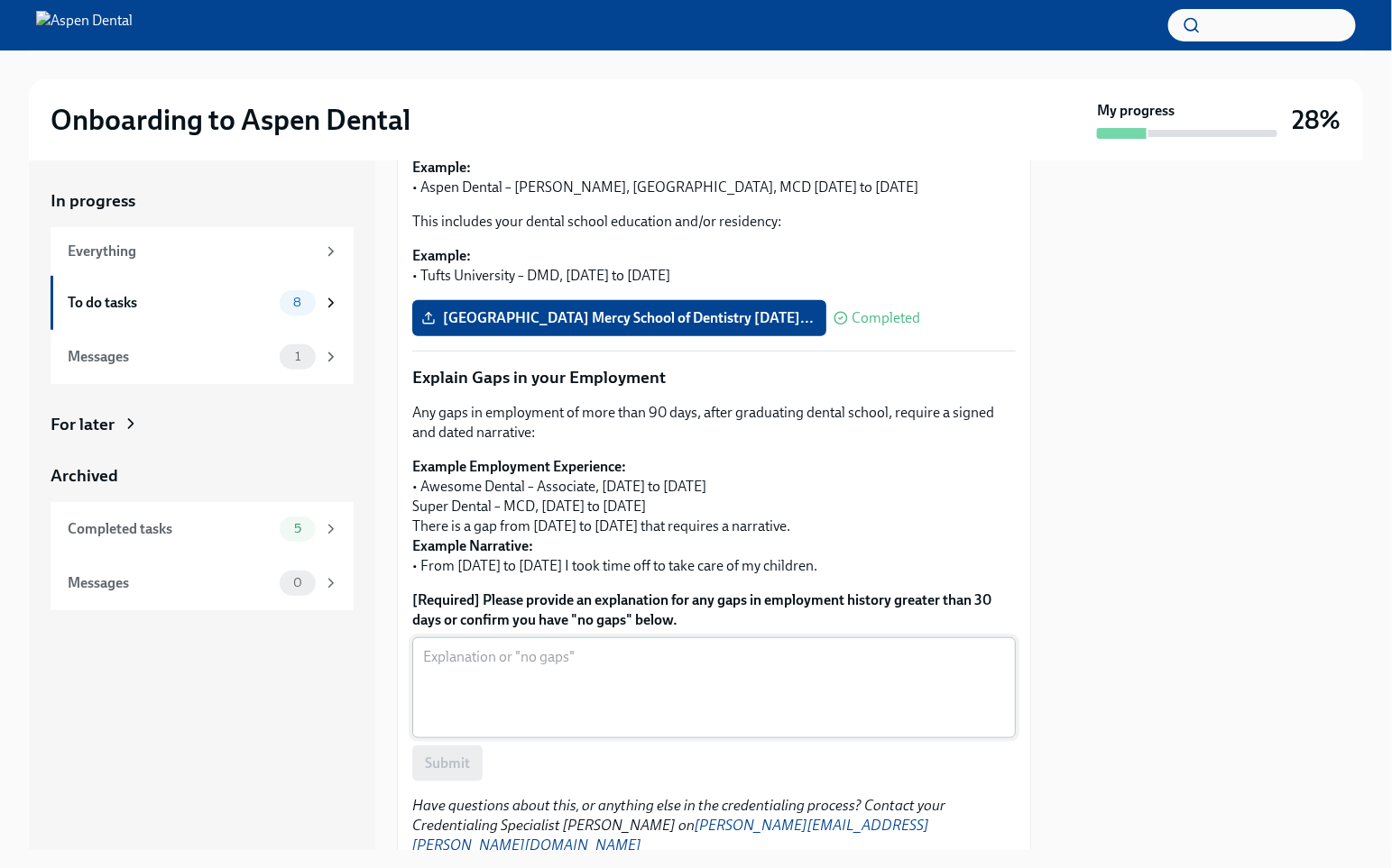
click at [558, 638] on div "x ​" at bounding box center [714, 687] width 604 height 101
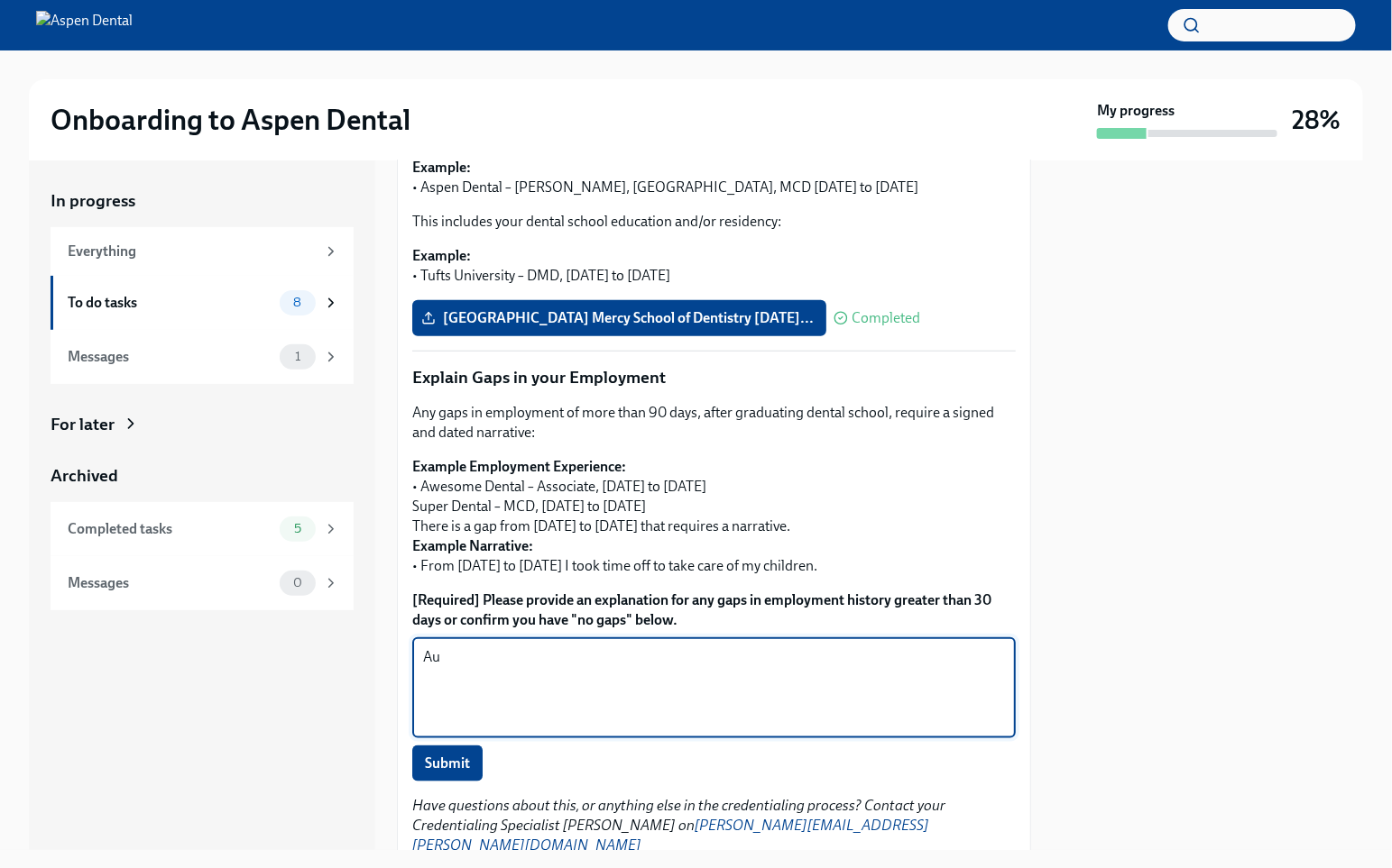
type textarea "A"
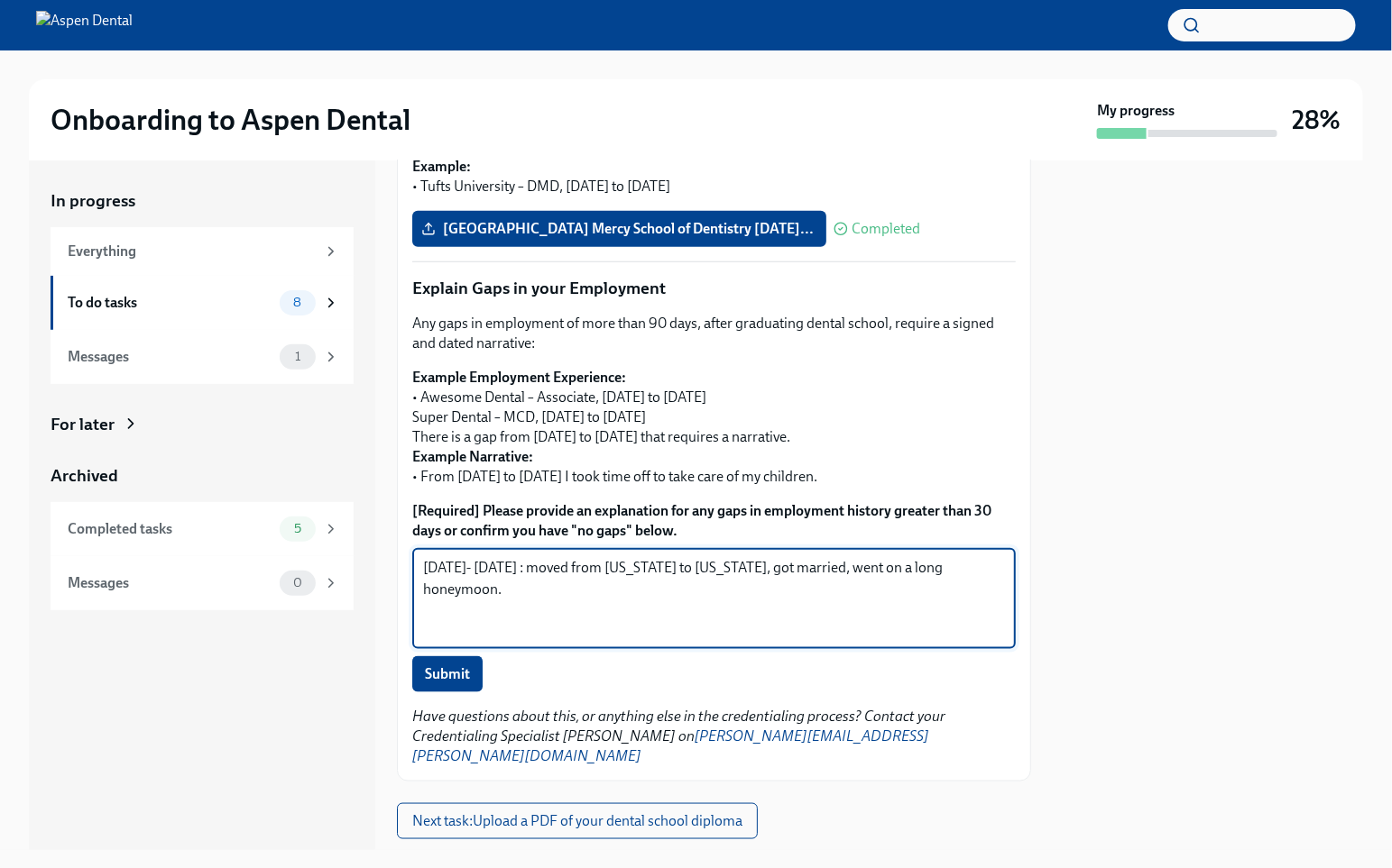
scroll to position [544, 0]
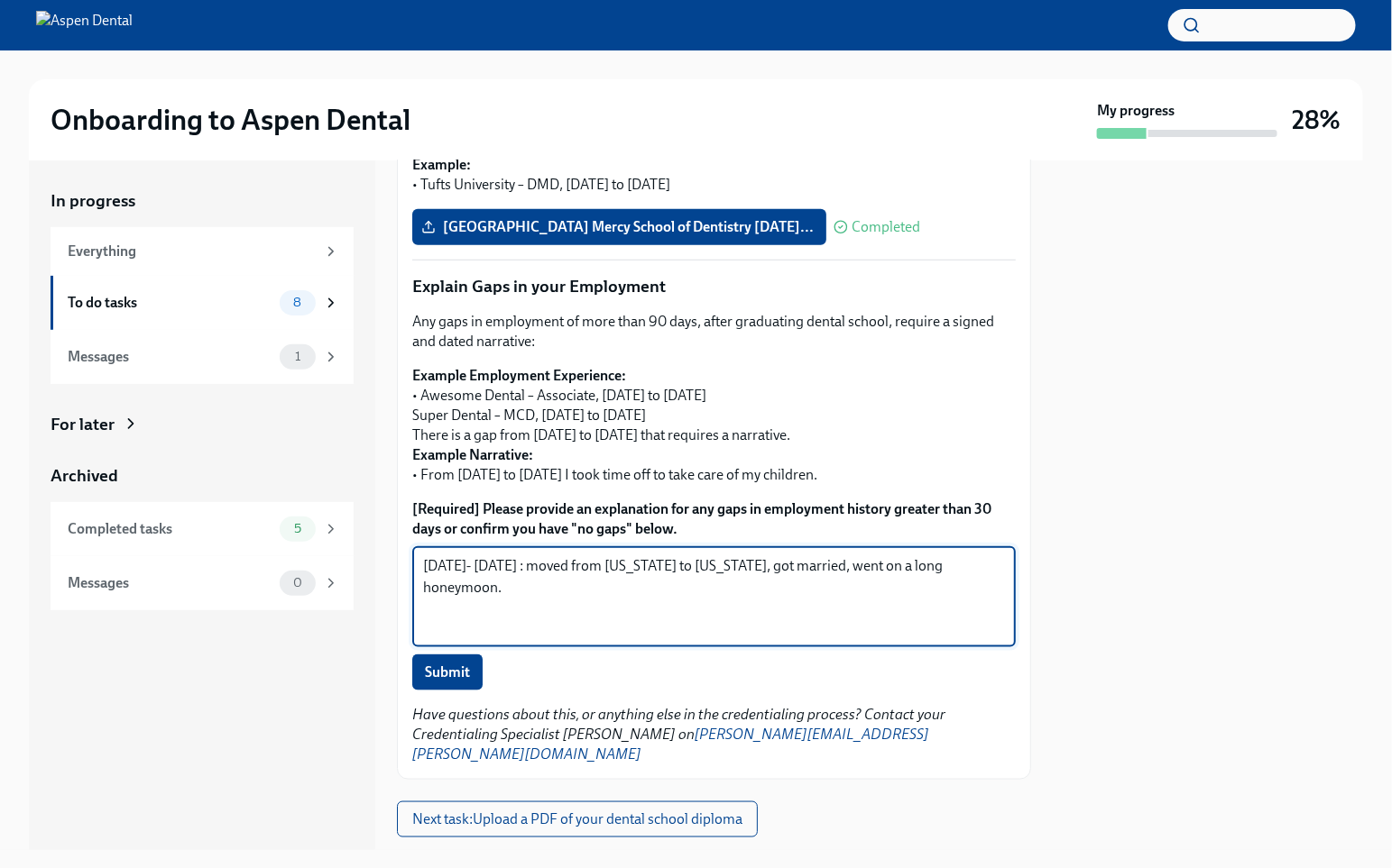
drag, startPoint x: 526, startPoint y: 579, endPoint x: 501, endPoint y: 632, distance: 58.6
click at [501, 632] on div "[DATE]- [DATE] : moved from [US_STATE] to [US_STATE], got married, went on a lo…" at bounding box center [714, 619] width 604 height 145
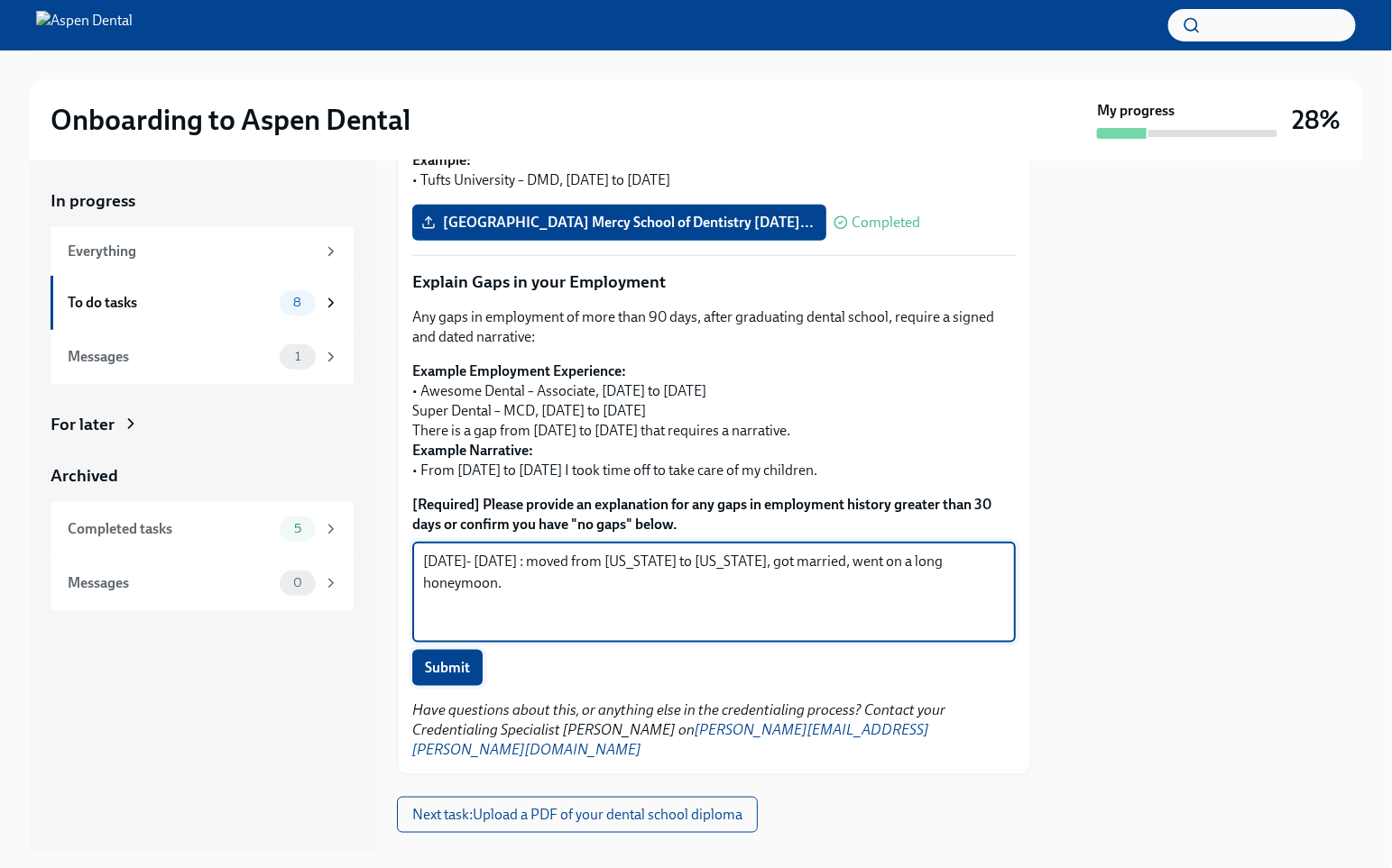
type textarea "[DATE]- [DATE] : moved from [US_STATE] to [US_STATE], got married, went on a lo…"
click at [466, 660] on span "Submit" at bounding box center [447, 669] width 45 height 18
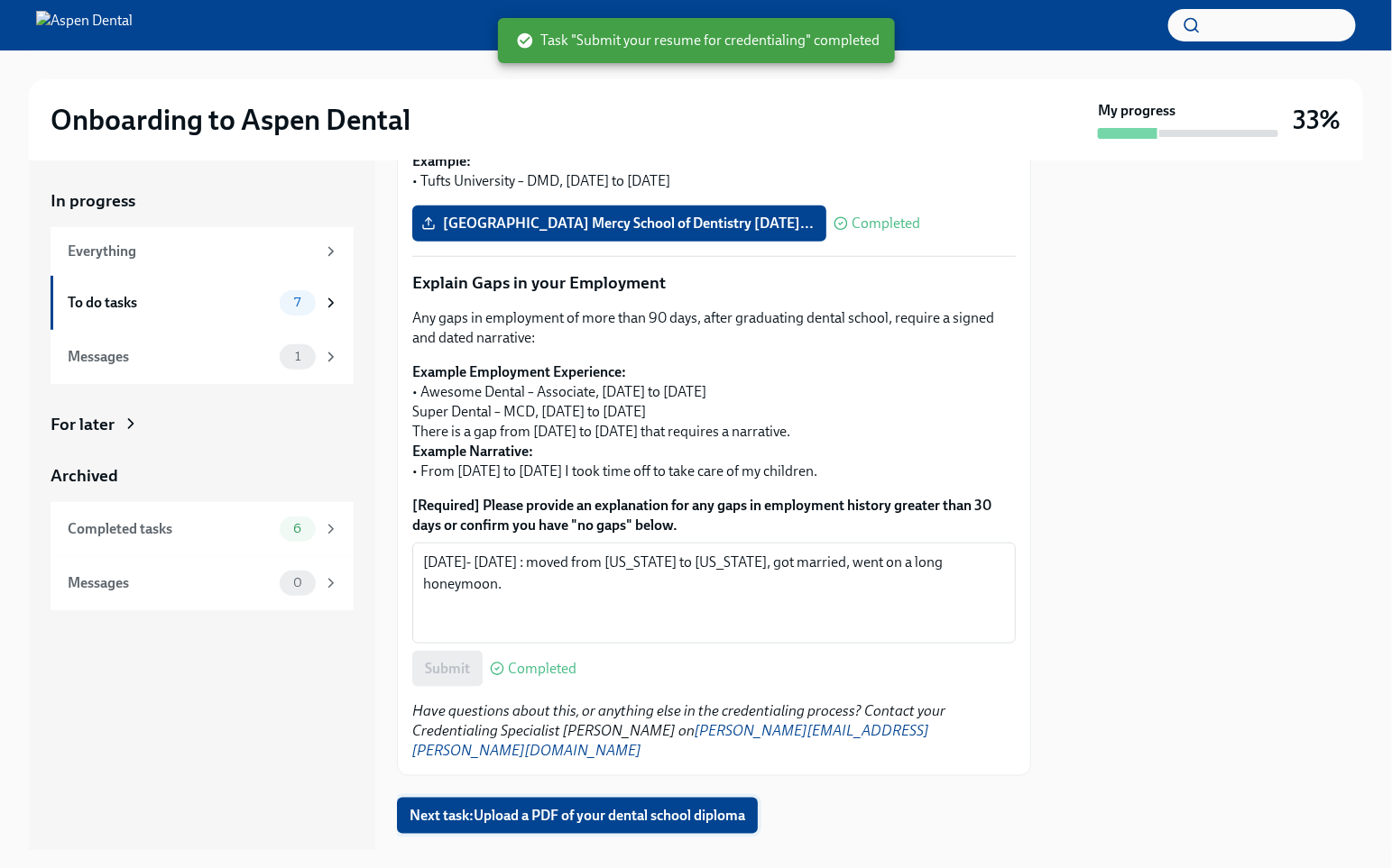
click at [600, 737] on span "Next task : Upload a PDF of your dental school diploma" at bounding box center [577, 815] width 336 height 18
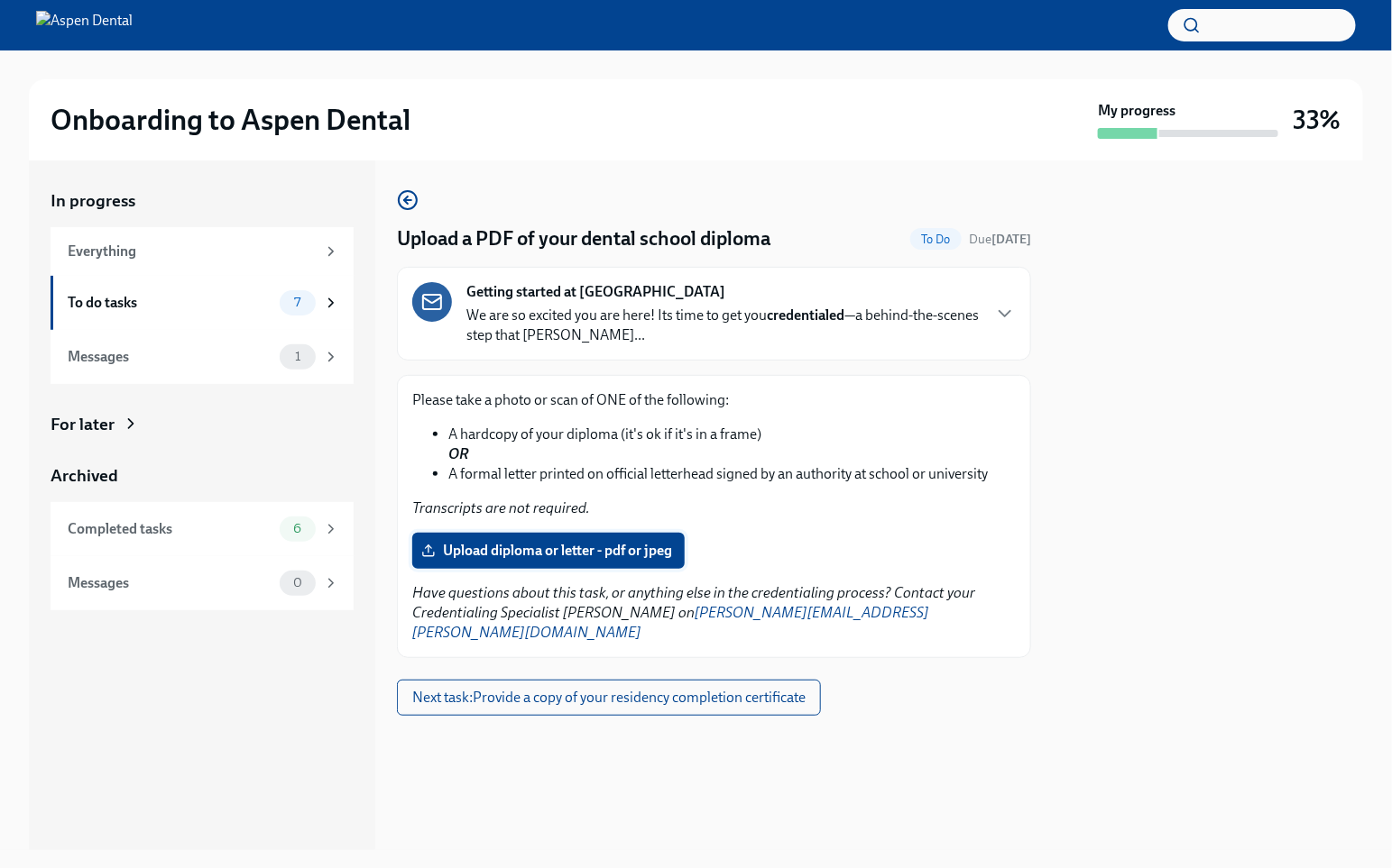
click at [638, 548] on span "Upload diploma or letter - pdf or jpeg" at bounding box center [548, 551] width 247 height 18
click at [0, 0] on input "Upload diploma or letter - pdf or jpeg" at bounding box center [0, 0] width 0 height 0
click at [583, 552] on span "Upload diploma or letter - pdf or jpeg" at bounding box center [548, 551] width 247 height 18
click at [0, 0] on input "Upload diploma or letter - pdf or jpeg" at bounding box center [0, 0] width 0 height 0
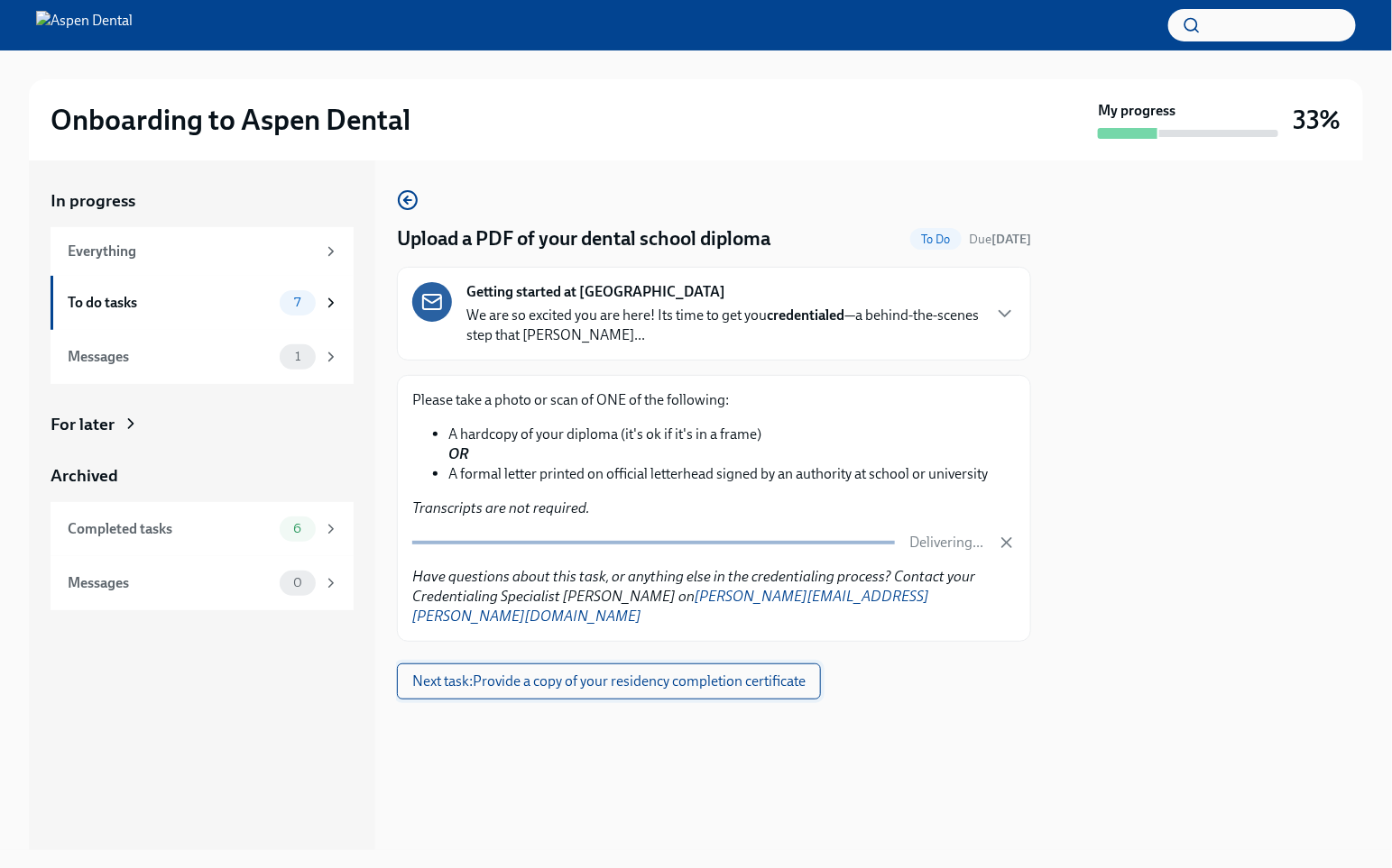
click at [658, 673] on span "Next task : Provide a copy of your residency completion certificate" at bounding box center [609, 682] width 394 height 18
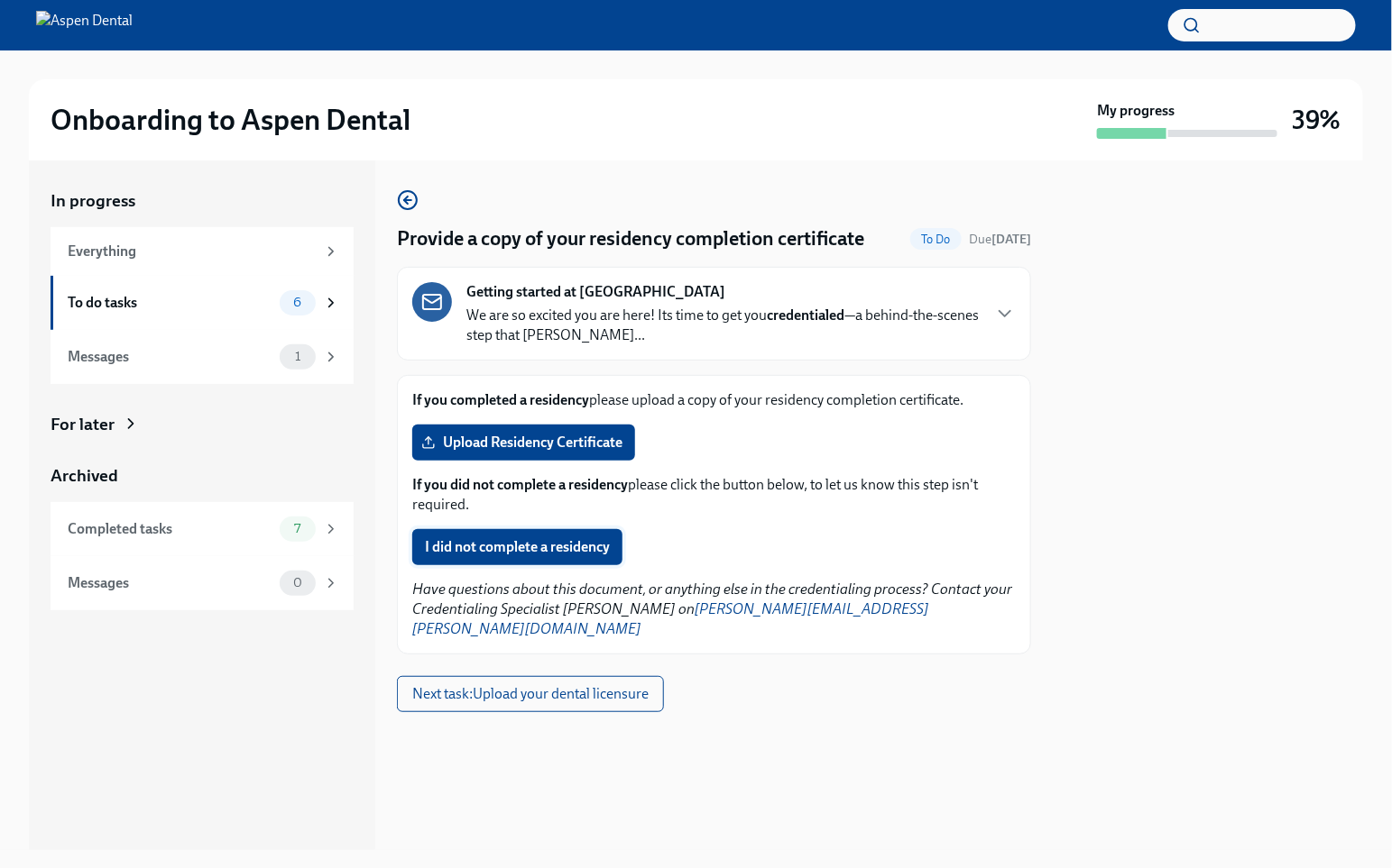
click at [607, 542] on span "I did not complete a residency" at bounding box center [517, 547] width 185 height 18
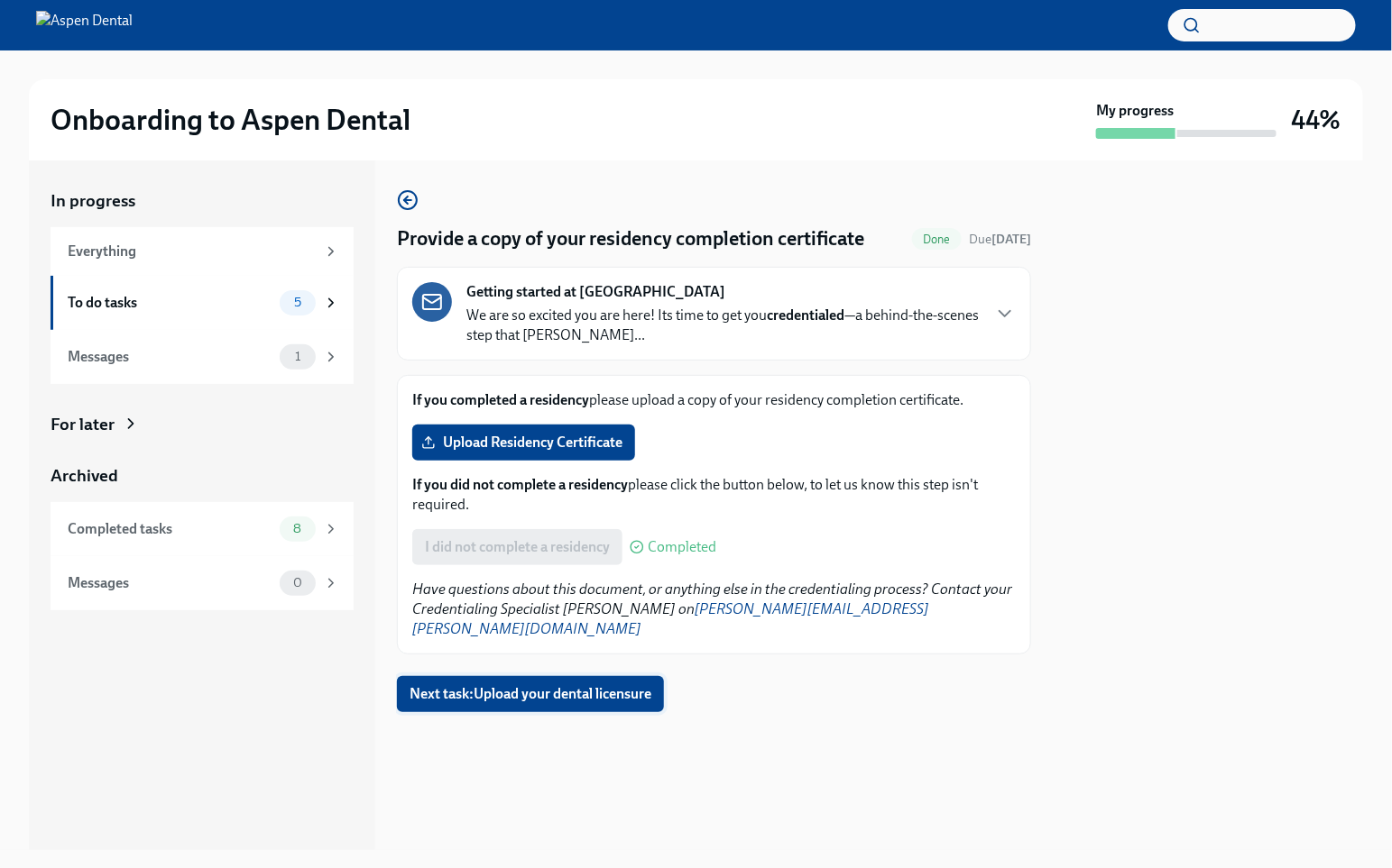
click at [578, 685] on span "Next task : Upload your dental licensure" at bounding box center [529, 694] width 241 height 18
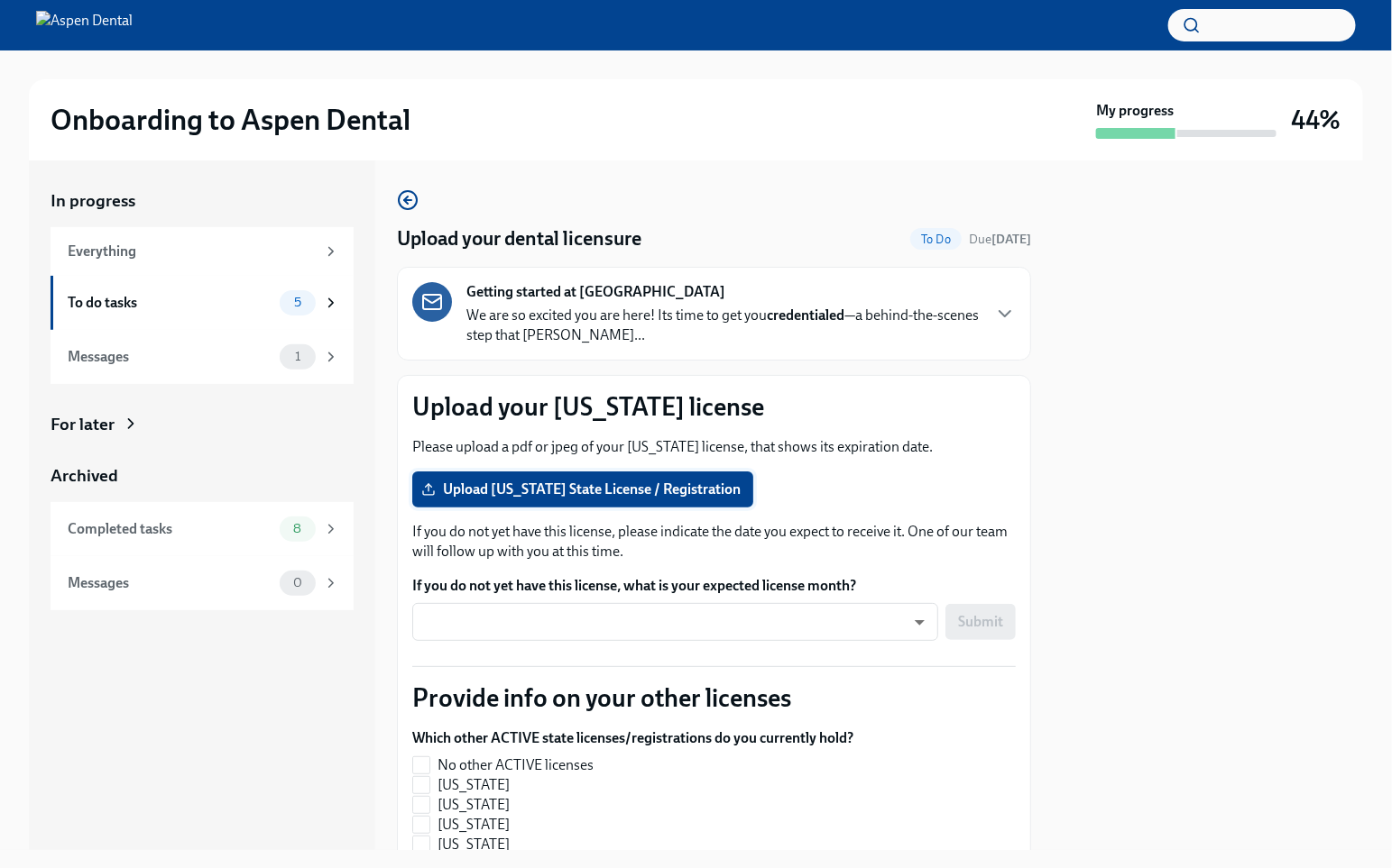
click at [659, 481] on span "Upload [US_STATE] State License / Registration" at bounding box center [582, 489] width 316 height 18
click at [0, 0] on input "Upload [US_STATE] State License / Registration" at bounding box center [0, 0] width 0 height 0
click at [662, 497] on label "Upload [US_STATE] State License / Registration" at bounding box center [582, 489] width 341 height 36
click at [0, 0] on input "Upload [US_STATE] State License / Registration" at bounding box center [0, 0] width 0 height 0
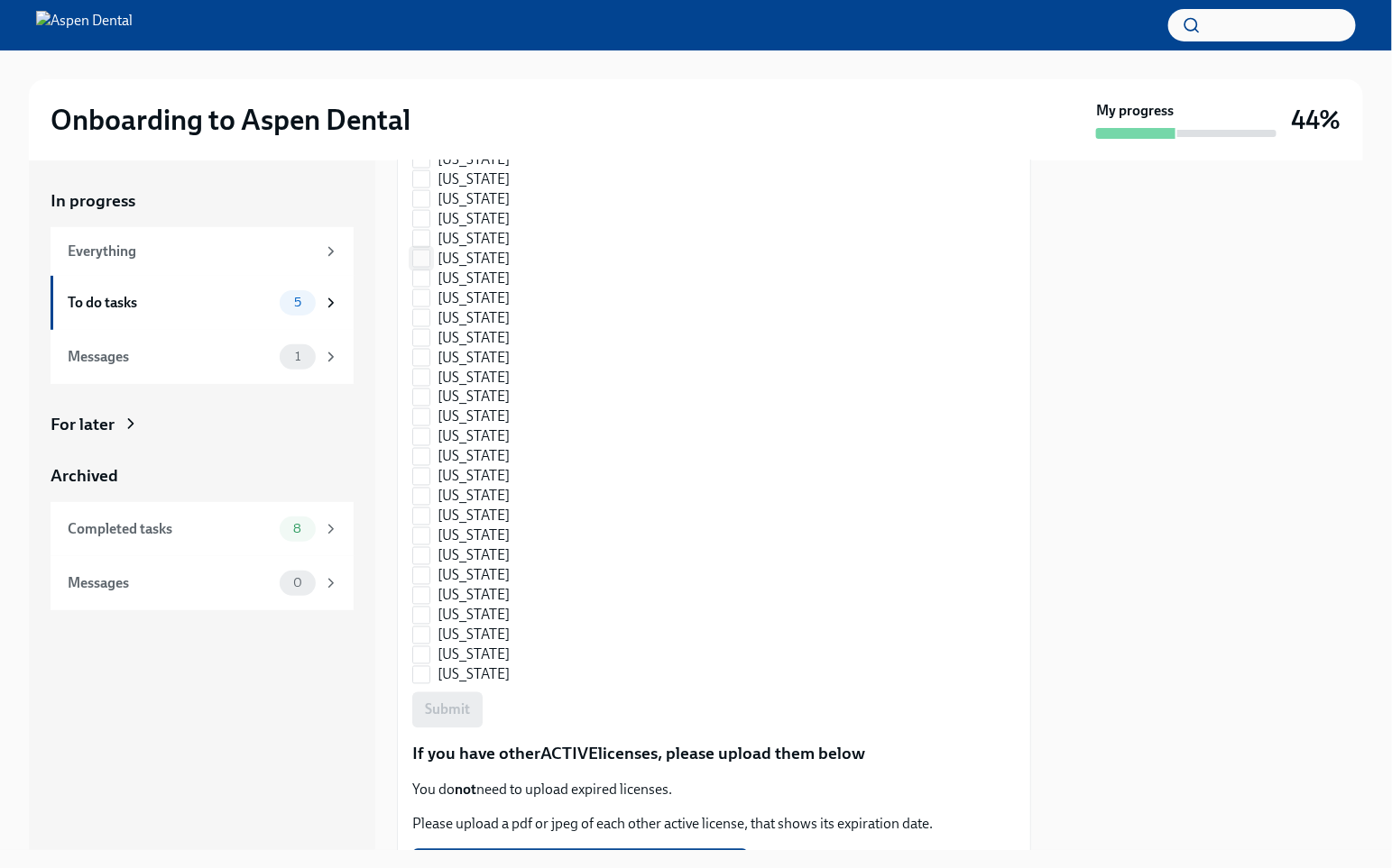
scroll to position [1109, 0]
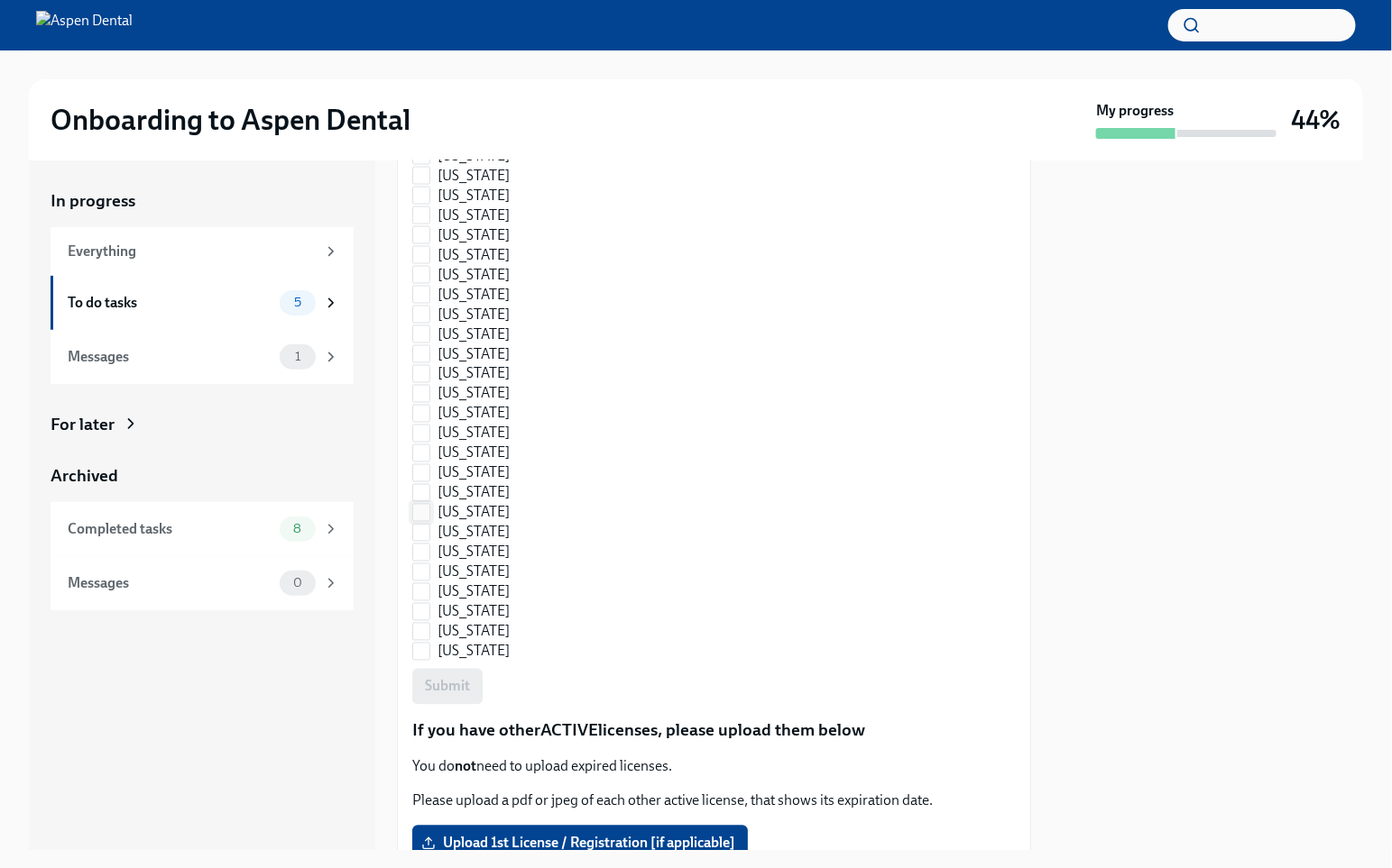
click at [426, 505] on input "[US_STATE]" at bounding box center [421, 513] width 17 height 17
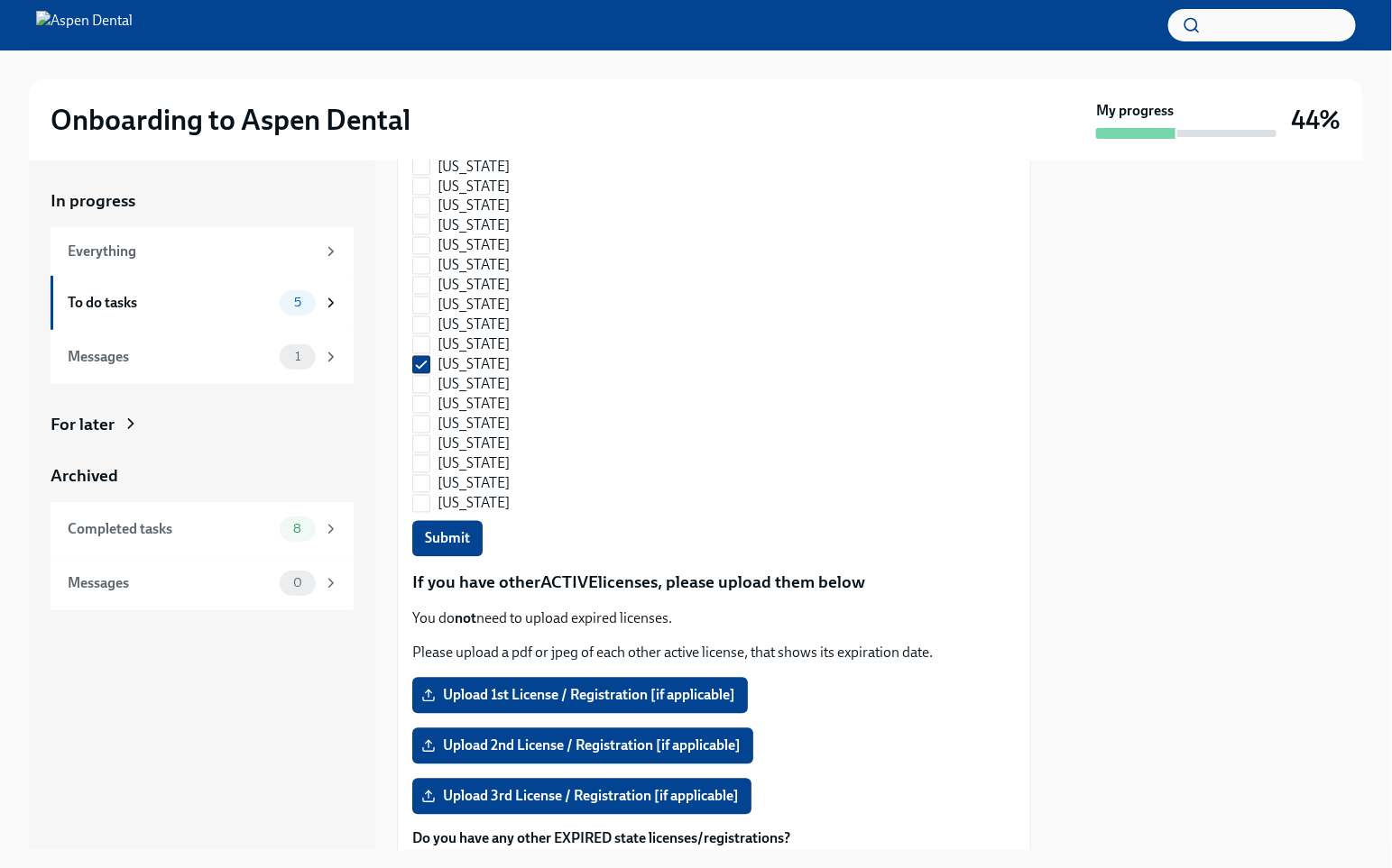
scroll to position [1280, 0]
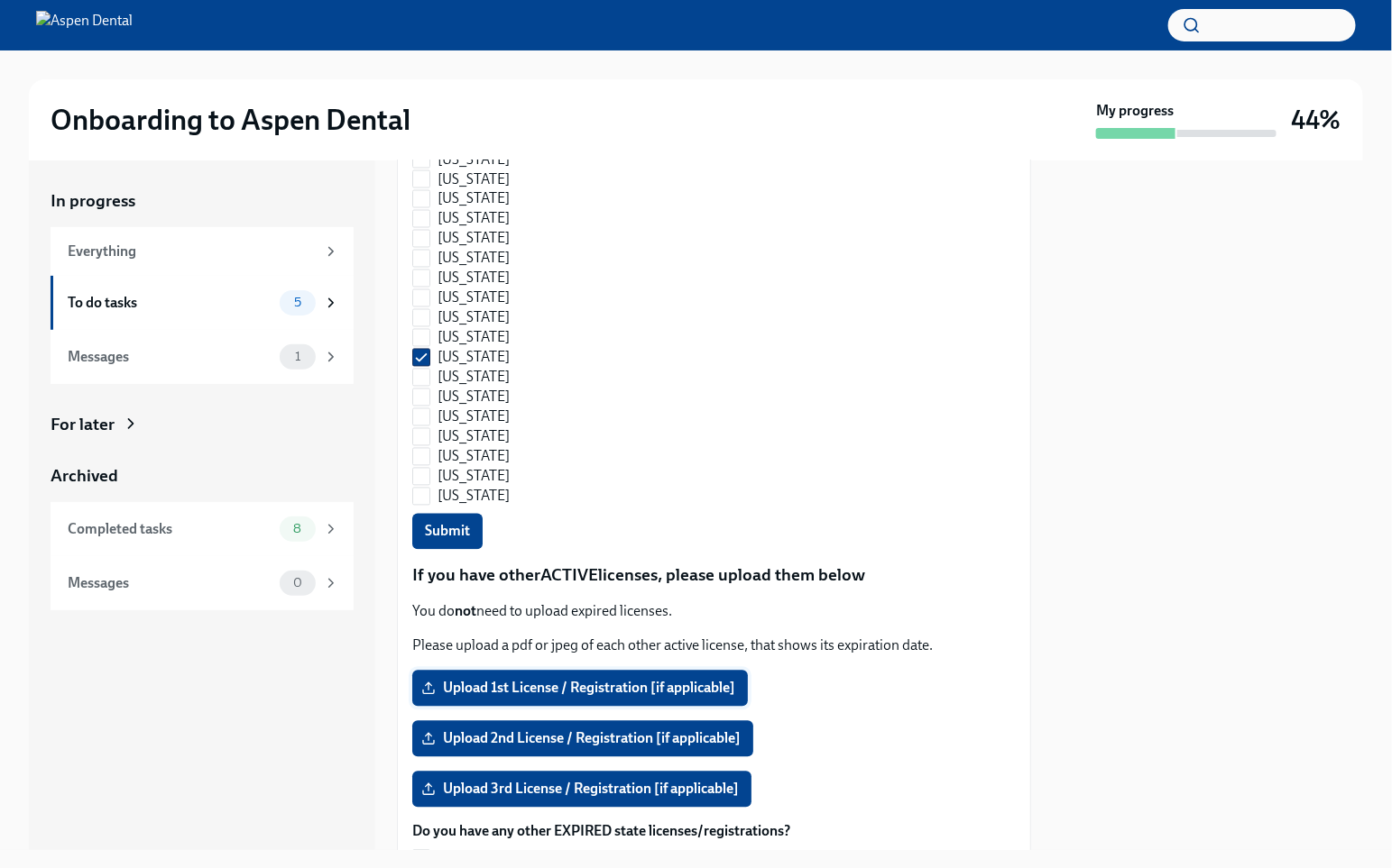
checkbox input "false"
click at [629, 680] on span "Upload 1st License / Registration [if applicable]" at bounding box center [580, 688] width 311 height 18
click at [0, 0] on input "Upload 1st License / Registration [if applicable]" at bounding box center [0, 0] width 0 height 0
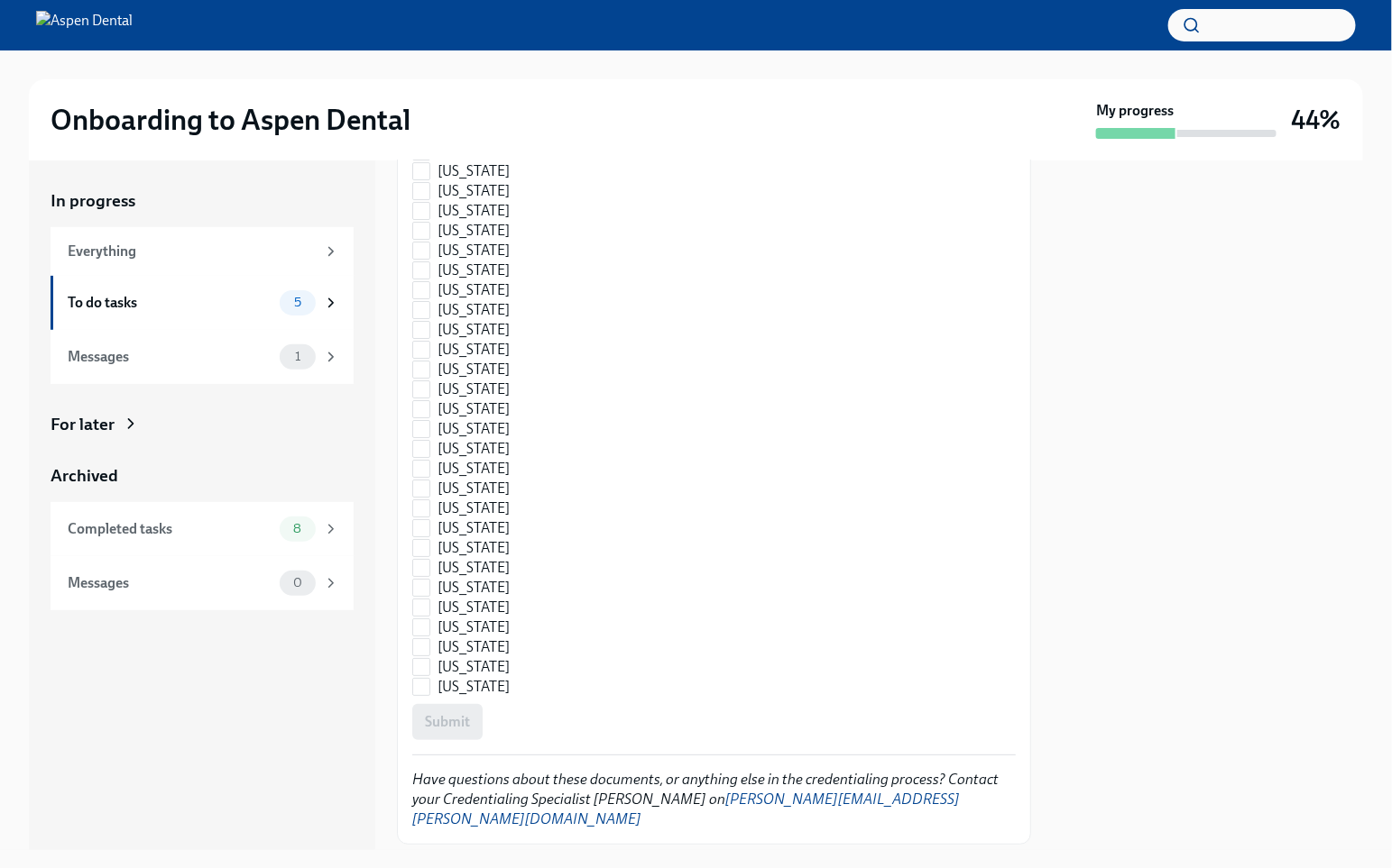
scroll to position [2447, 0]
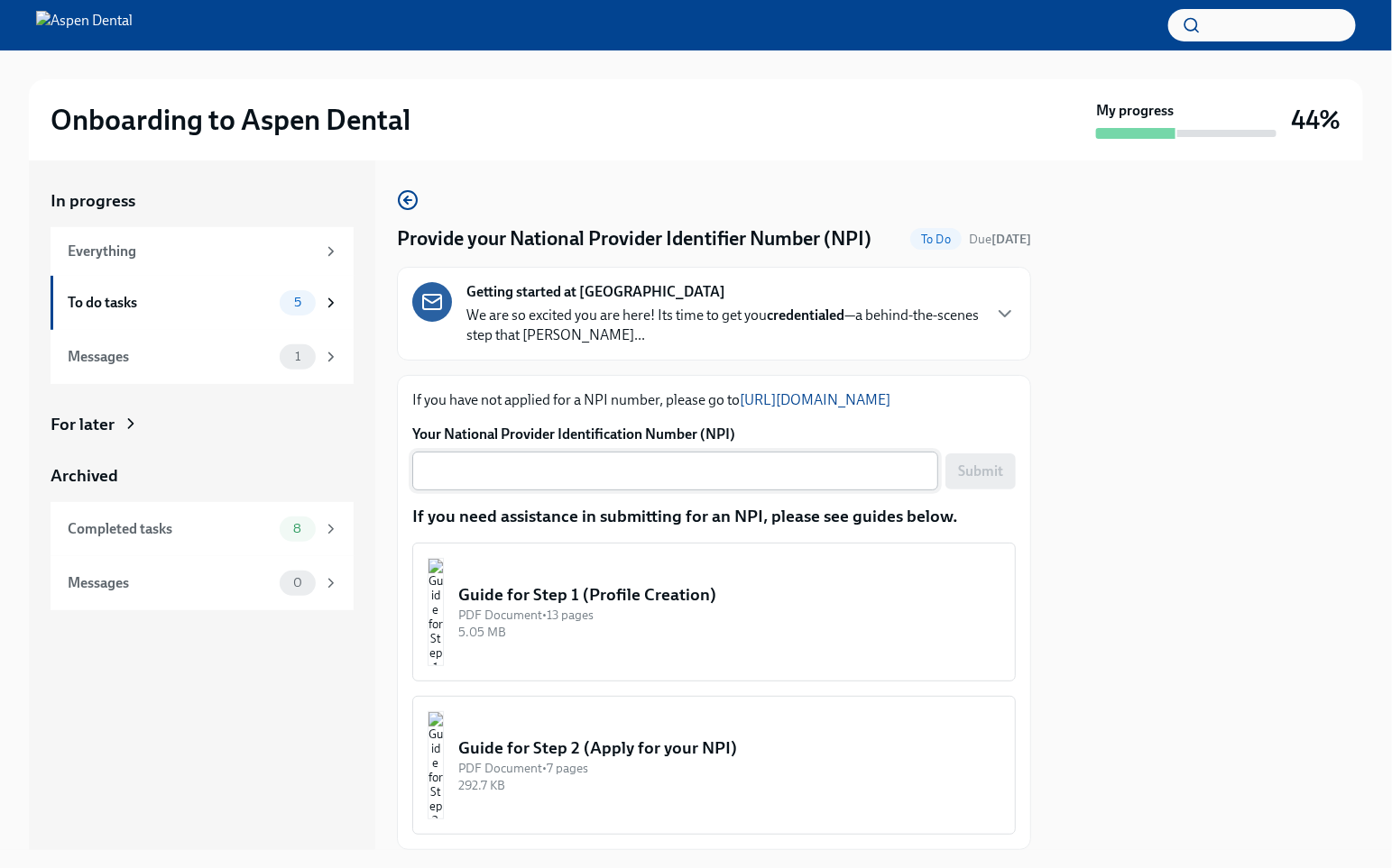
click at [596, 467] on textarea "Your National Provider Identification Number (NPI)" at bounding box center [675, 471] width 504 height 21
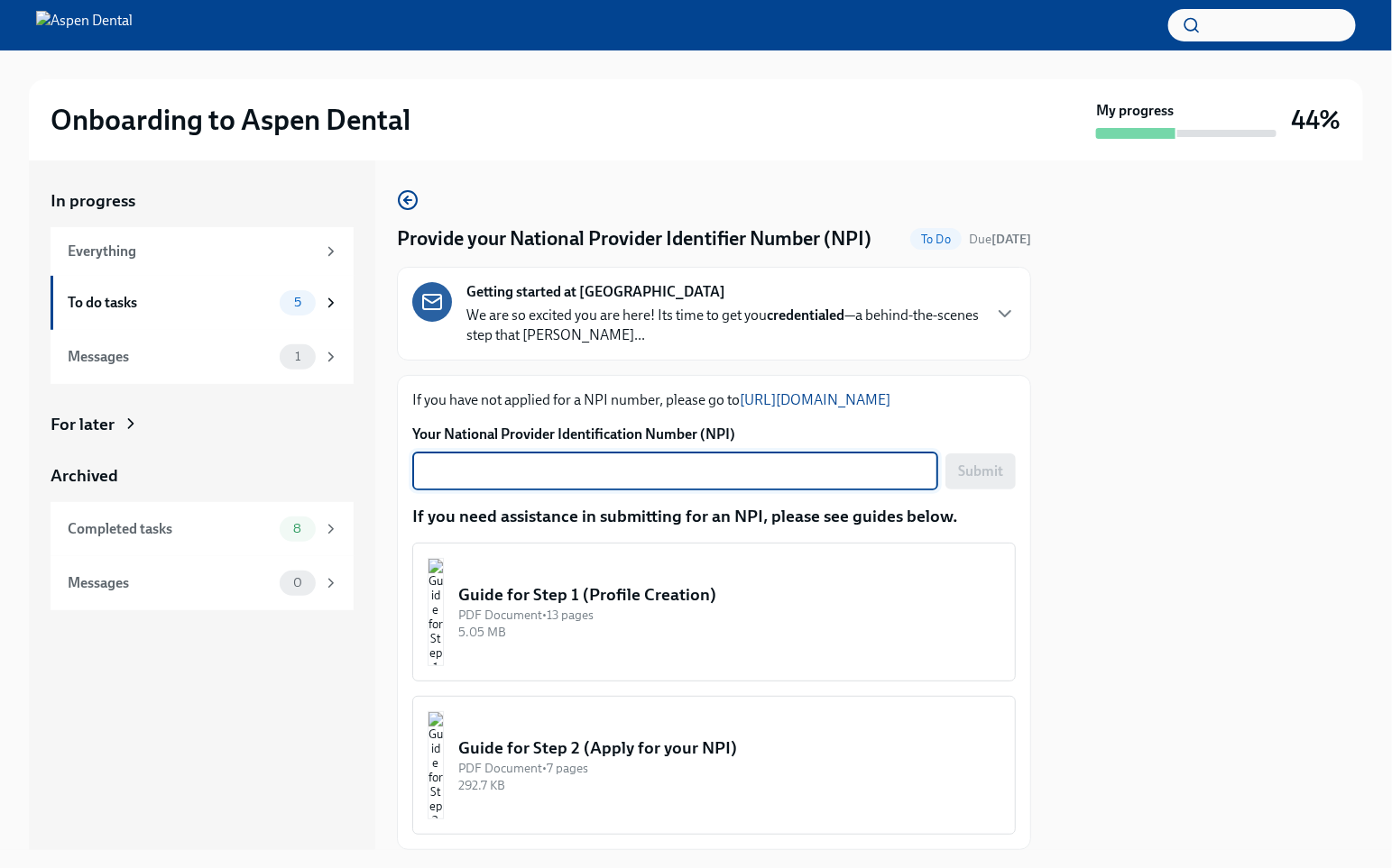
paste textarea "1720748833"
type textarea "1720748833"
click at [981, 466] on span "Submit" at bounding box center [981, 472] width 45 height 18
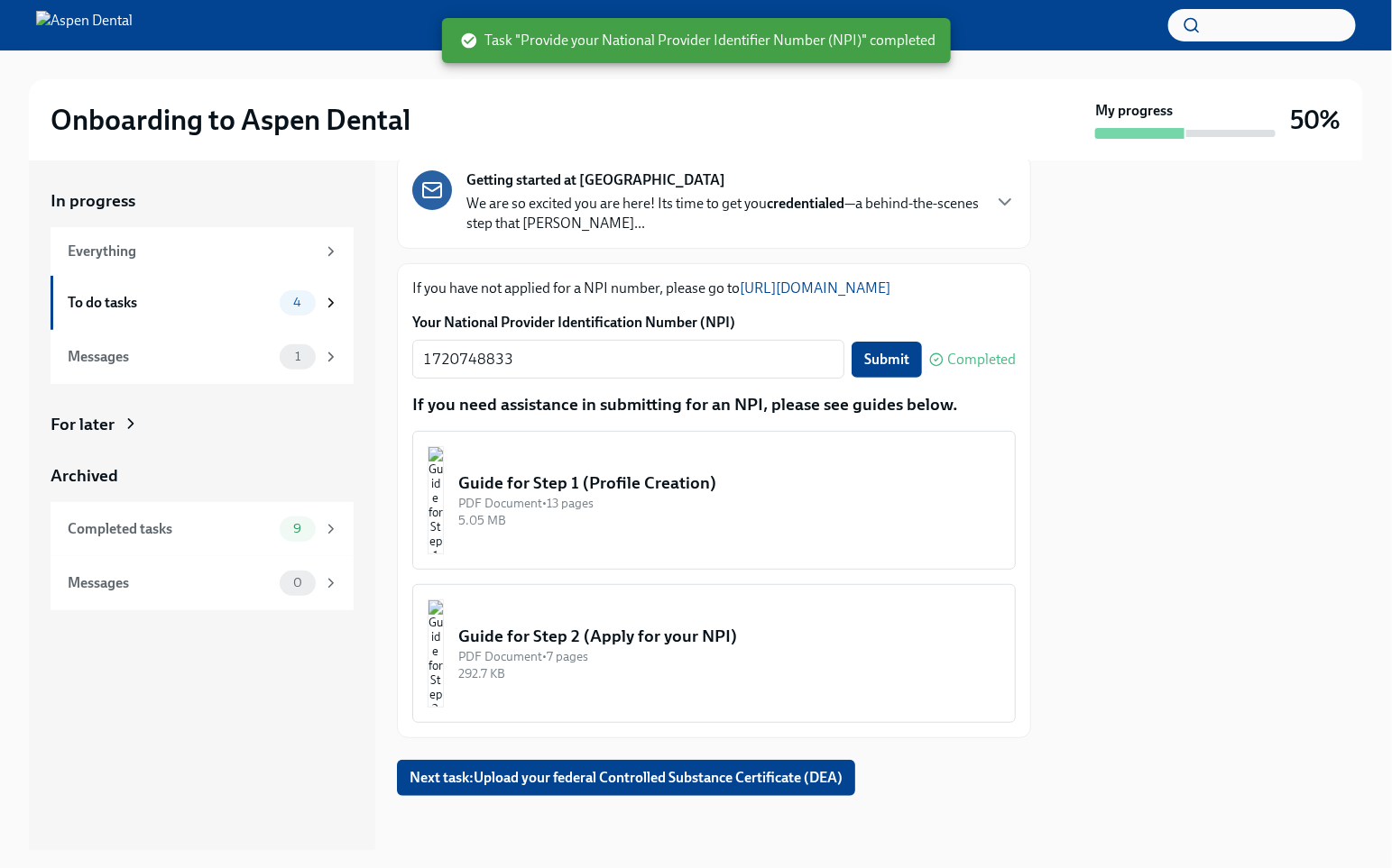
scroll to position [111, 0]
click at [700, 737] on span "Next task : Upload your federal Controlled Substance Certificate (DEA)" at bounding box center [625, 779] width 433 height 18
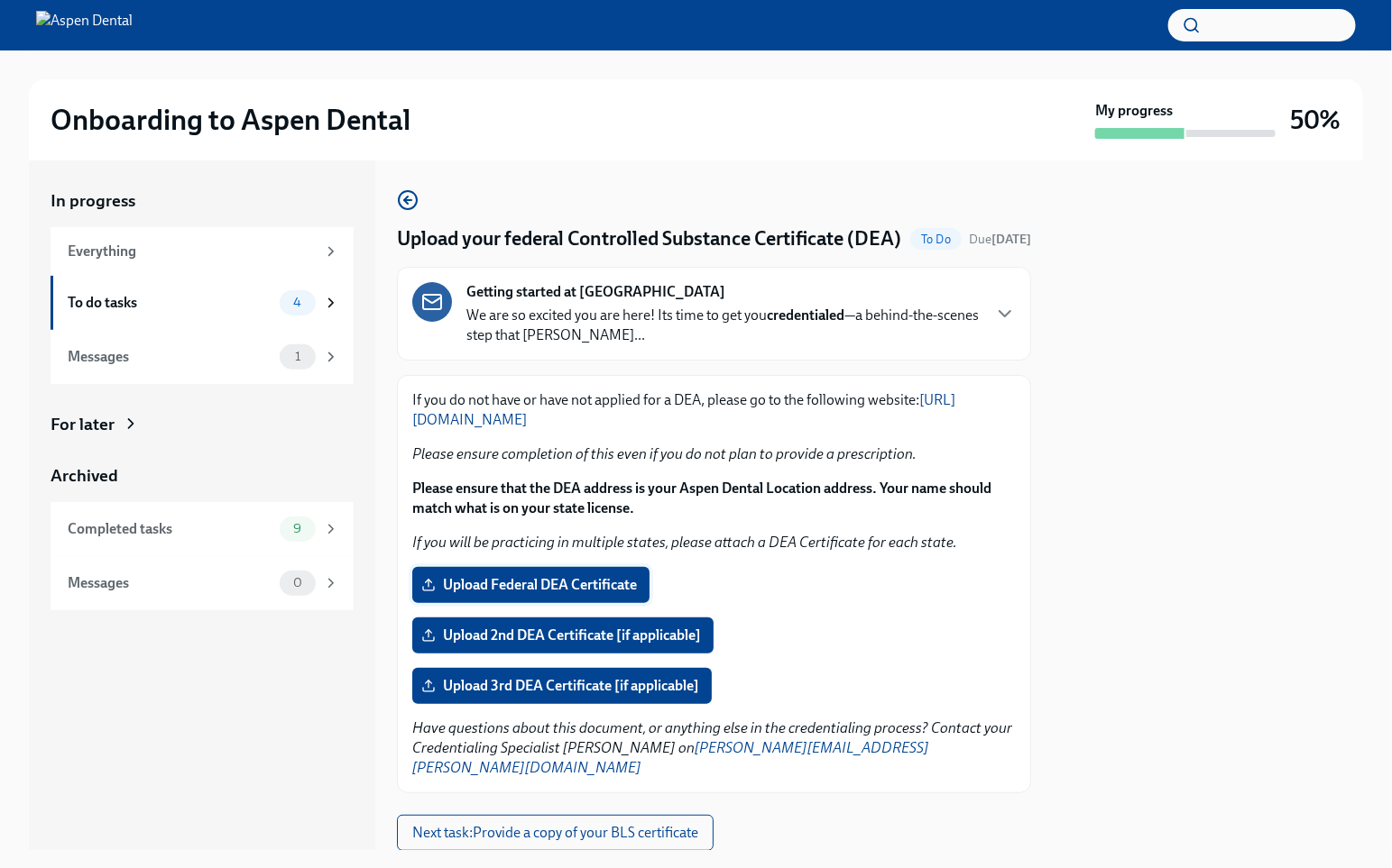
click at [629, 595] on span "Upload Federal DEA Certificate" at bounding box center [530, 585] width 212 height 18
click at [0, 0] on input "Upload Federal DEA Certificate" at bounding box center [0, 0] width 0 height 0
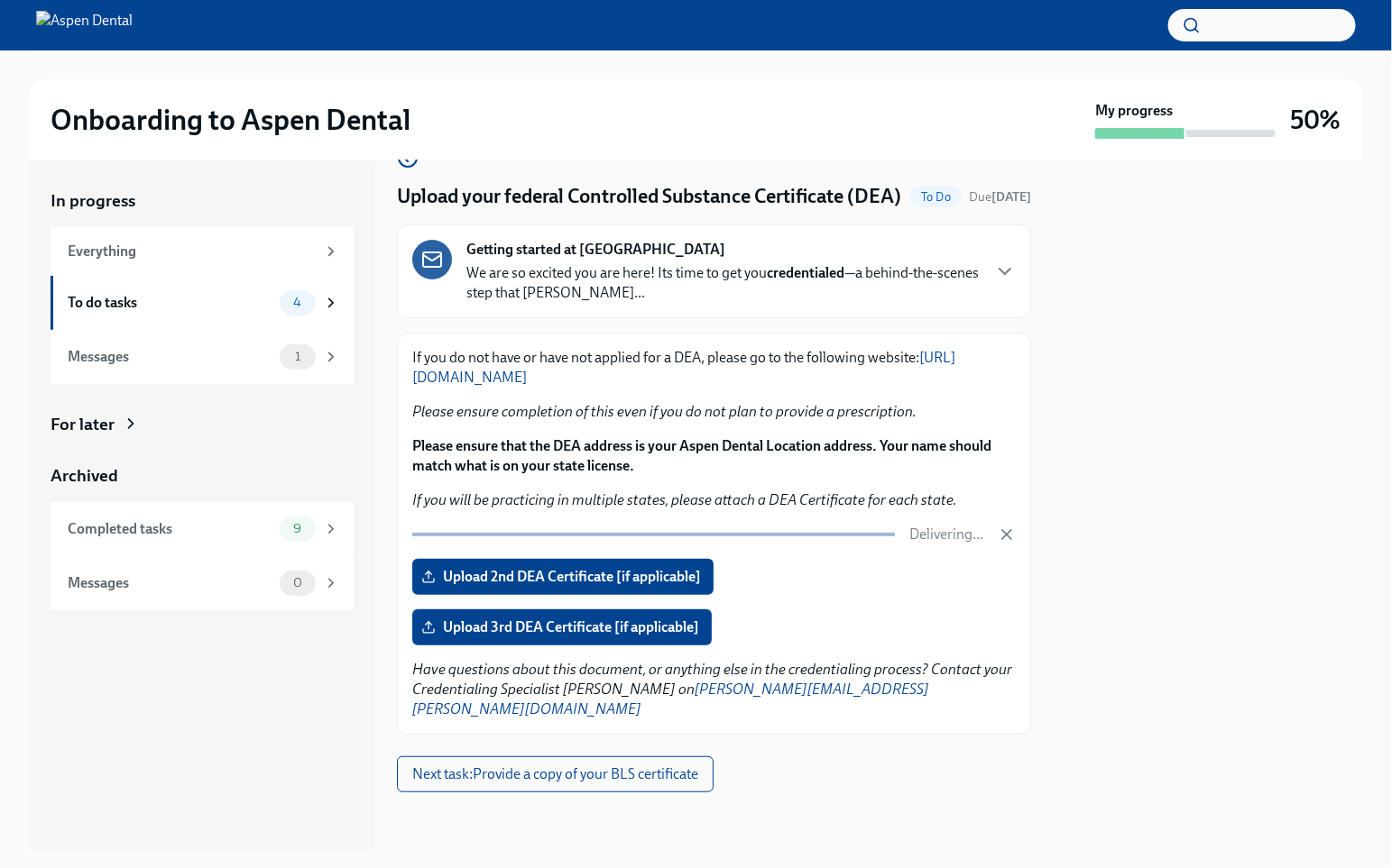
scroll to position [40, 0]
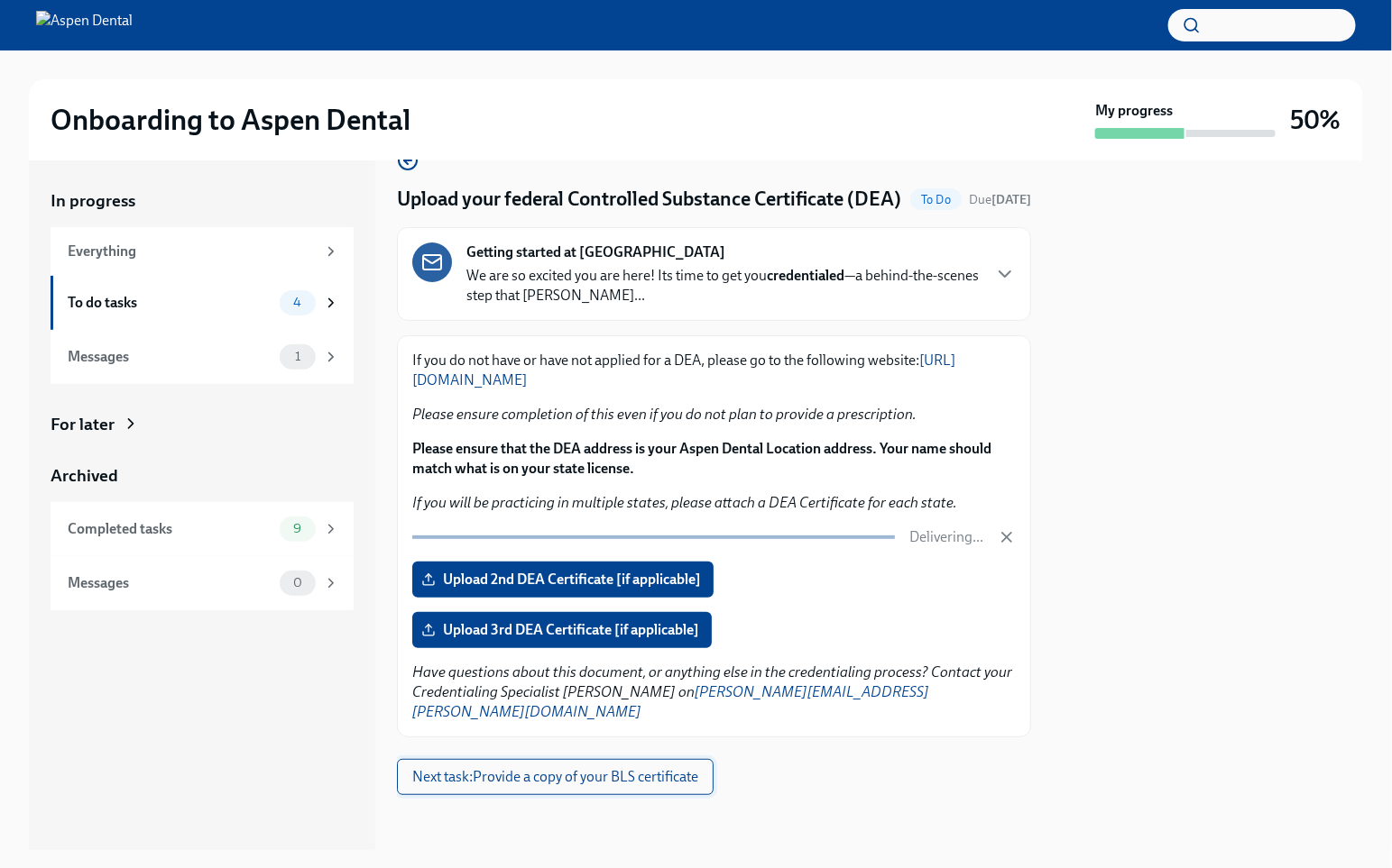
click at [630, 737] on span "Next task : Provide a copy of your BLS certificate" at bounding box center [555, 777] width 286 height 18
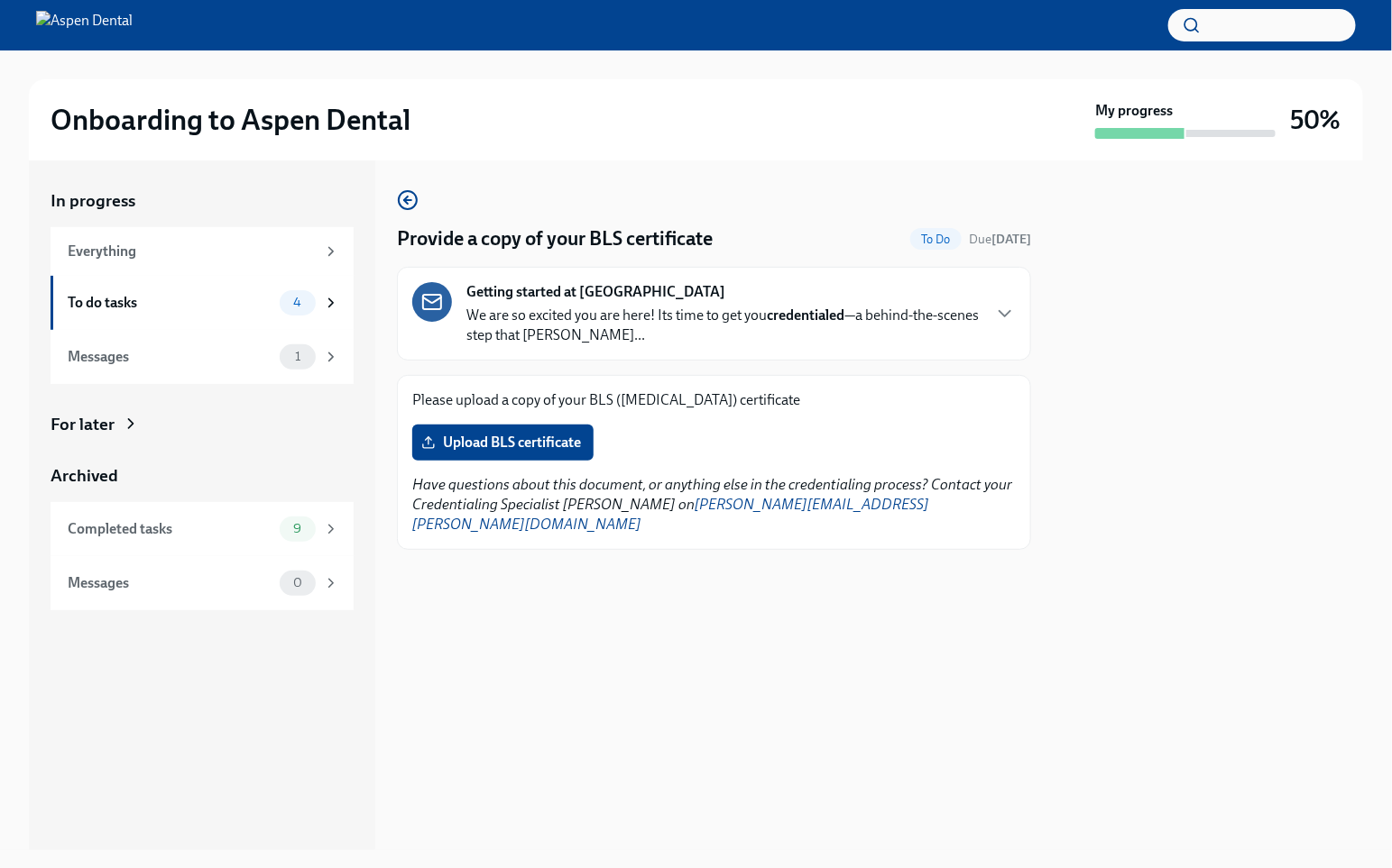
click at [566, 460] on div "Please upload a copy of your BLS ([MEDICAL_DATA]) certificate Upload BLS certif…" at bounding box center [714, 463] width 604 height 145
click at [566, 450] on label "Upload BLS certificate" at bounding box center [503, 442] width 182 height 36
click at [0, 0] on input "Upload BLS certificate" at bounding box center [0, 0] width 0 height 0
click at [1008, 311] on icon "button" at bounding box center [1004, 314] width 11 height 6
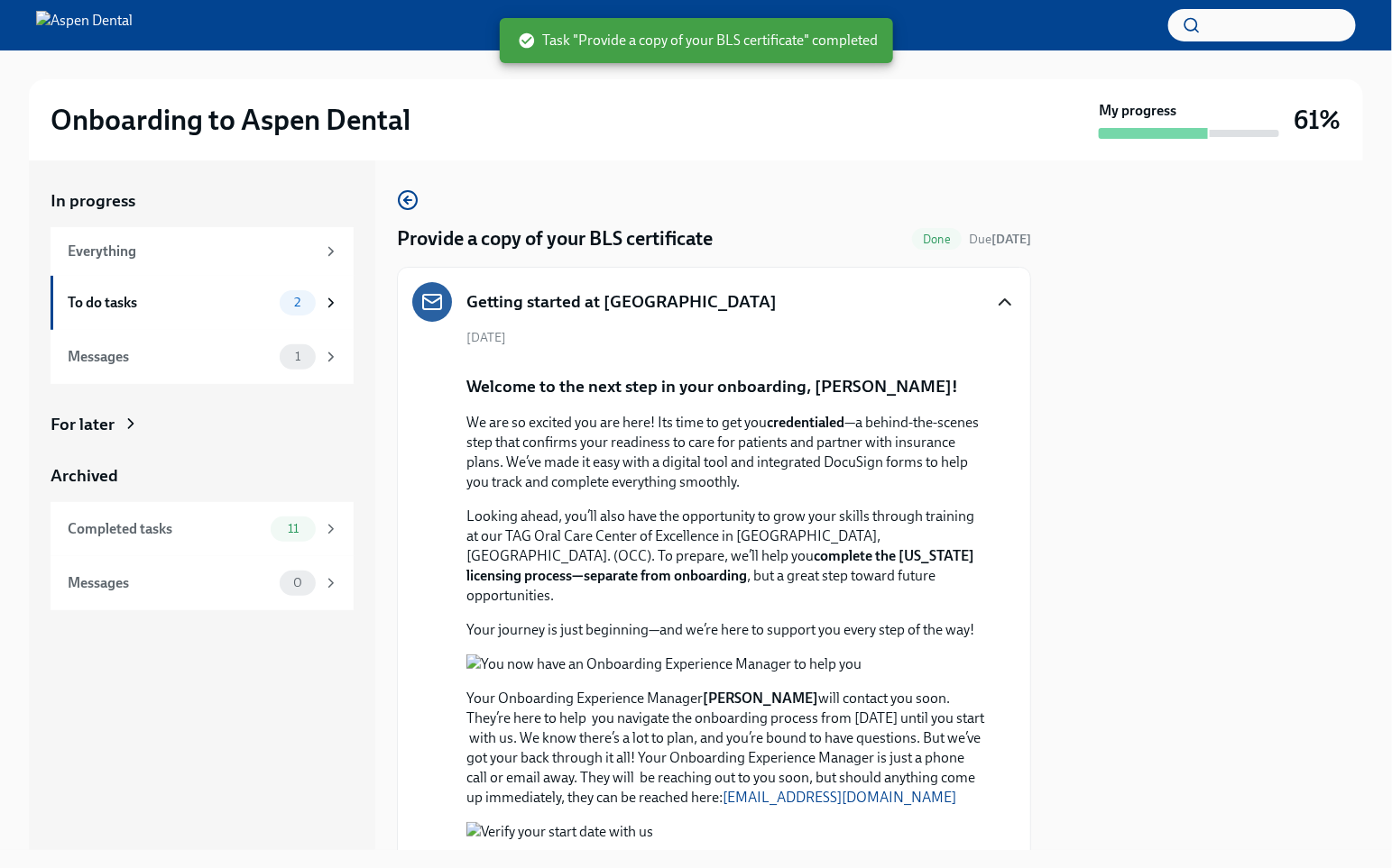
click at [1008, 310] on icon "button" at bounding box center [1005, 302] width 21 height 21
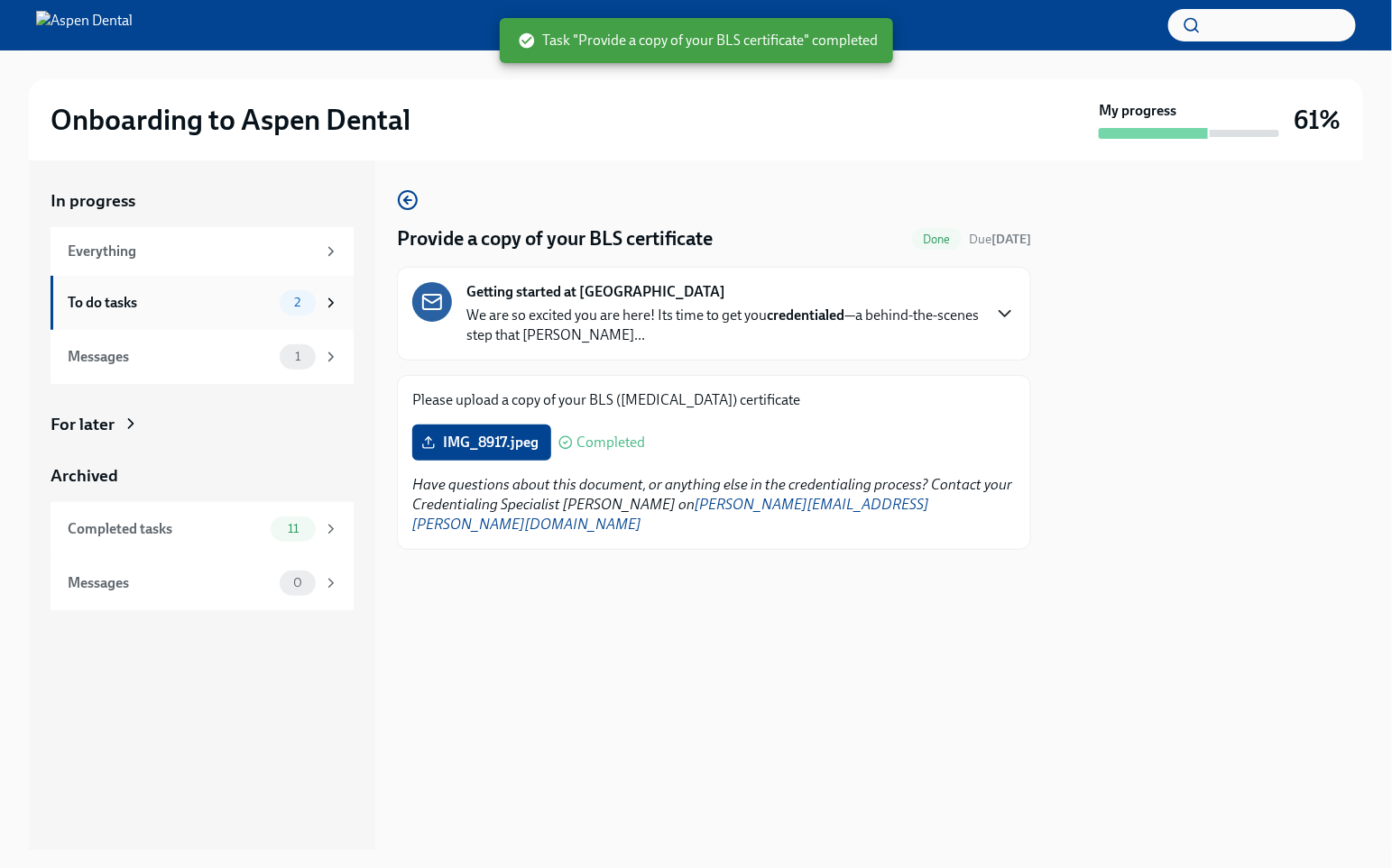
click at [323, 306] on icon at bounding box center [331, 303] width 17 height 17
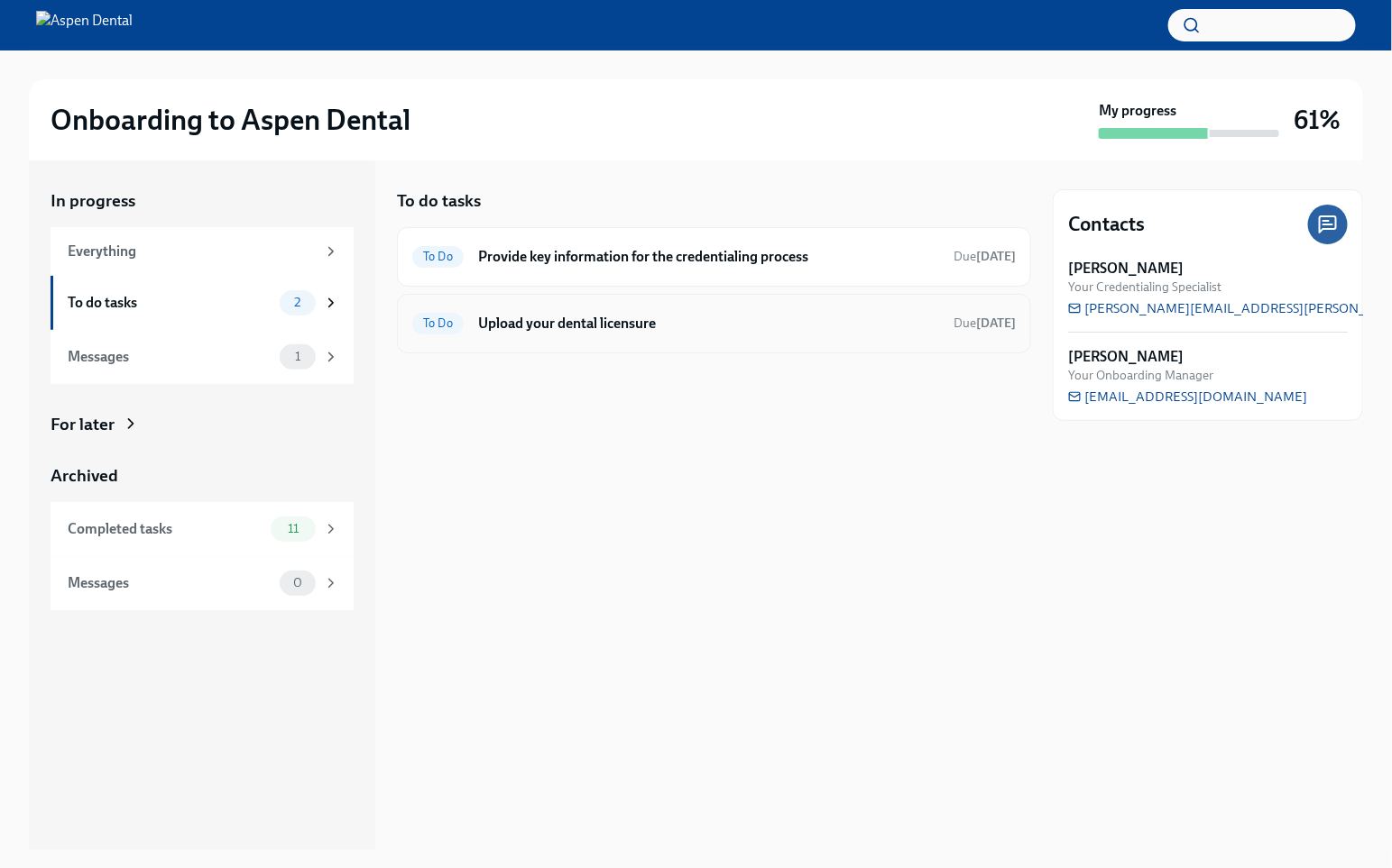
click at [789, 323] on h6 "Upload your dental licensure" at bounding box center [708, 323] width 461 height 20
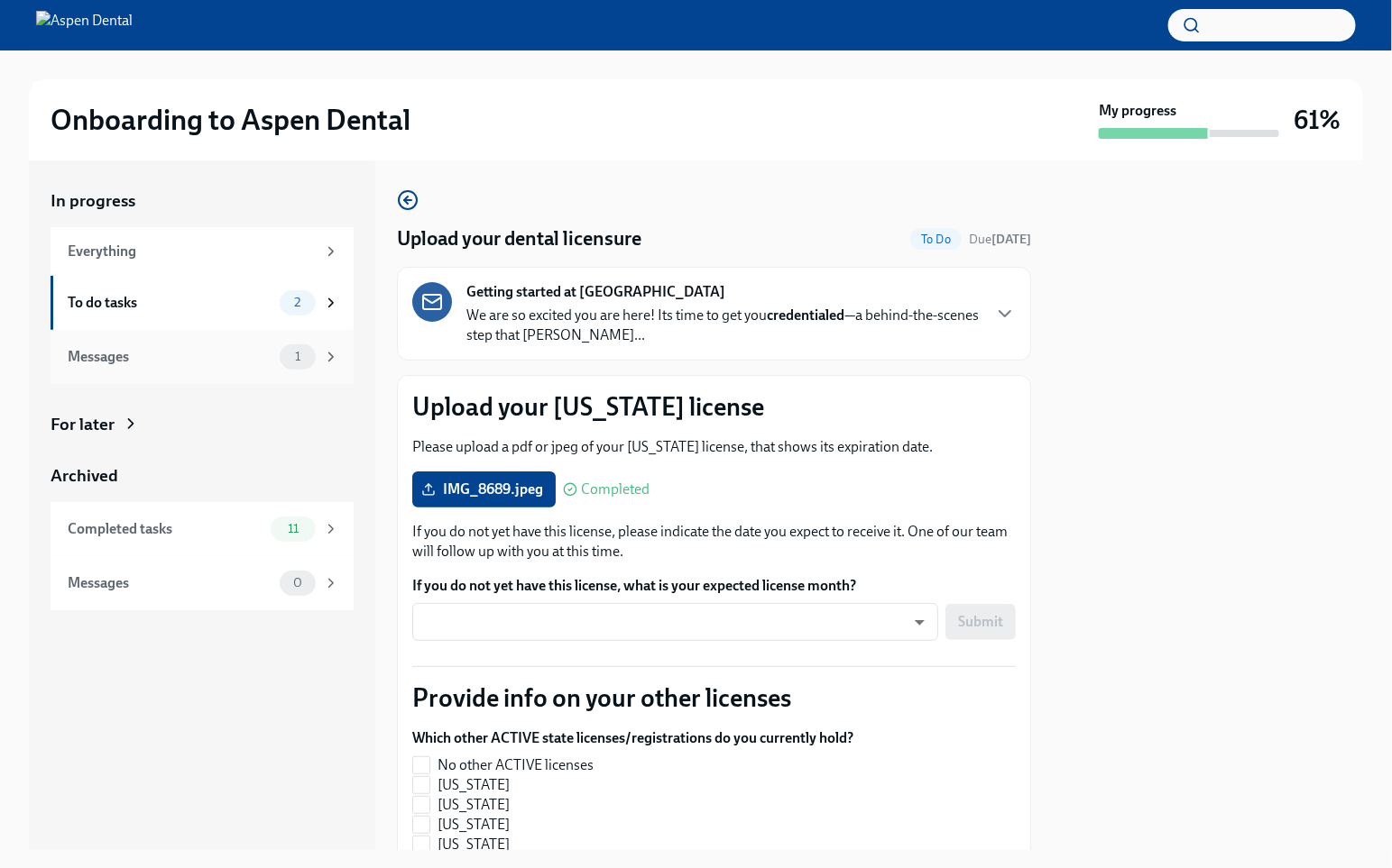
click at [261, 345] on div "Messages 1" at bounding box center [203, 357] width 272 height 25
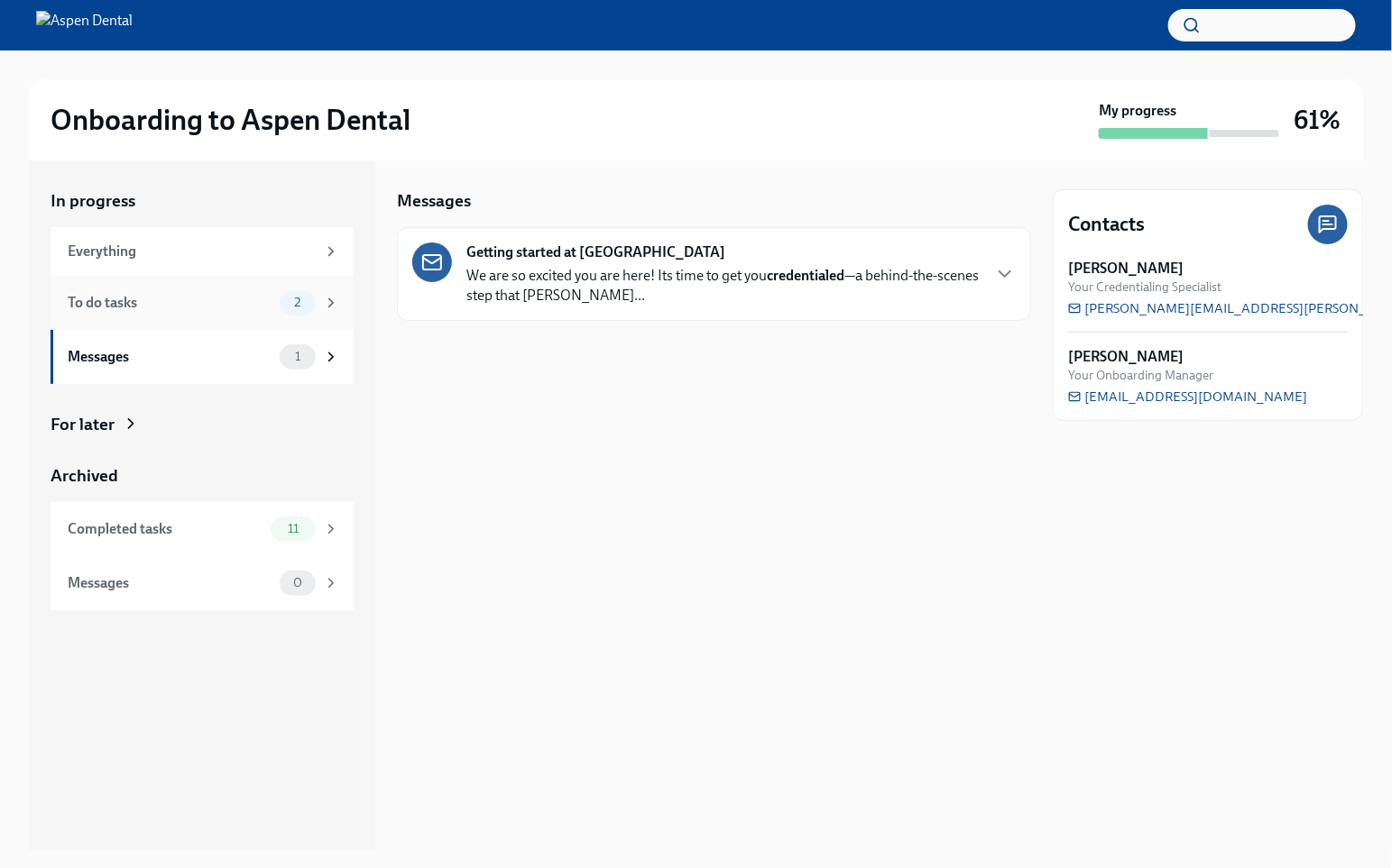
click at [261, 300] on div "To do tasks" at bounding box center [170, 303] width 205 height 20
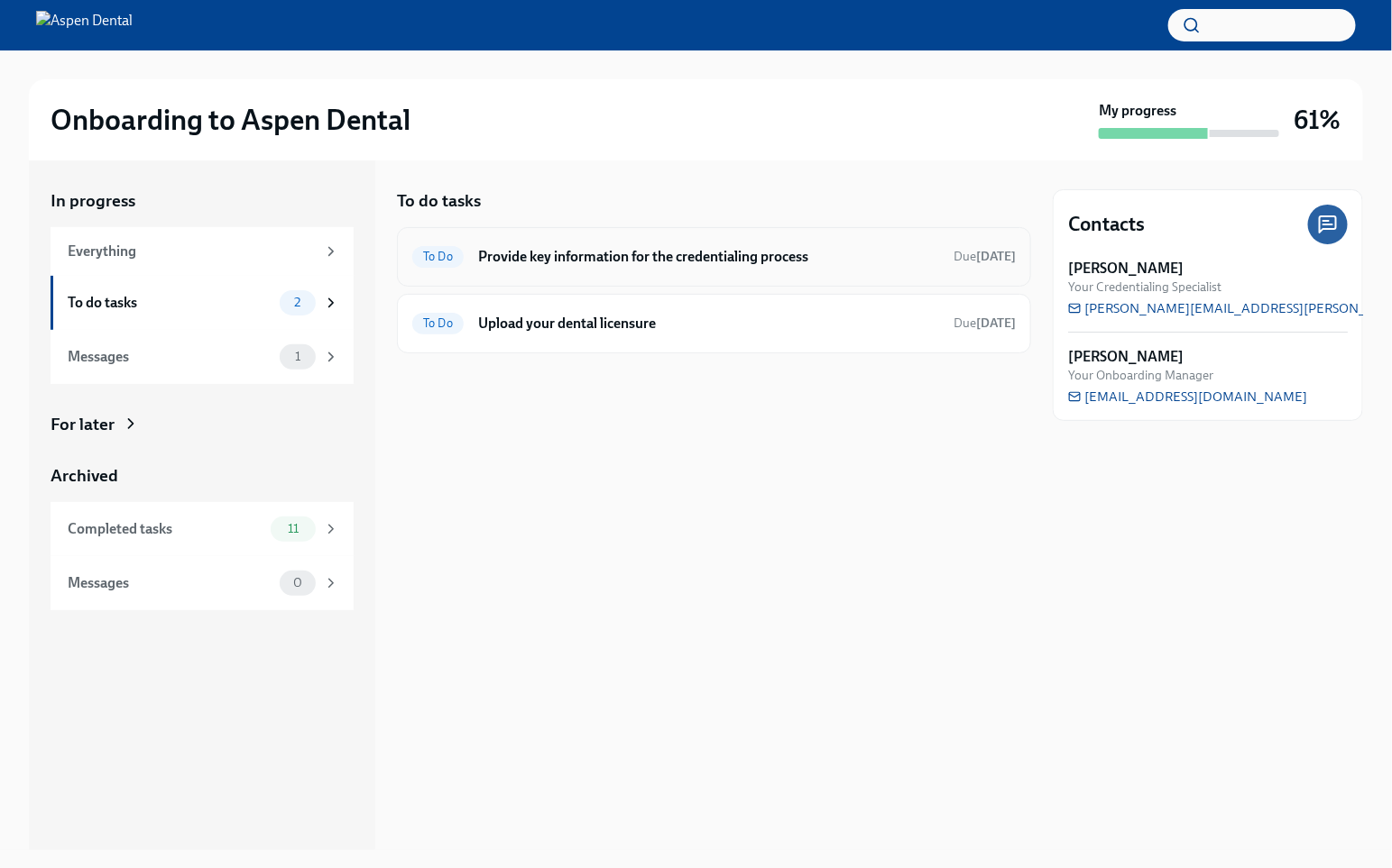
click at [744, 259] on h6 "Provide key information for the credentialing process" at bounding box center [708, 257] width 461 height 20
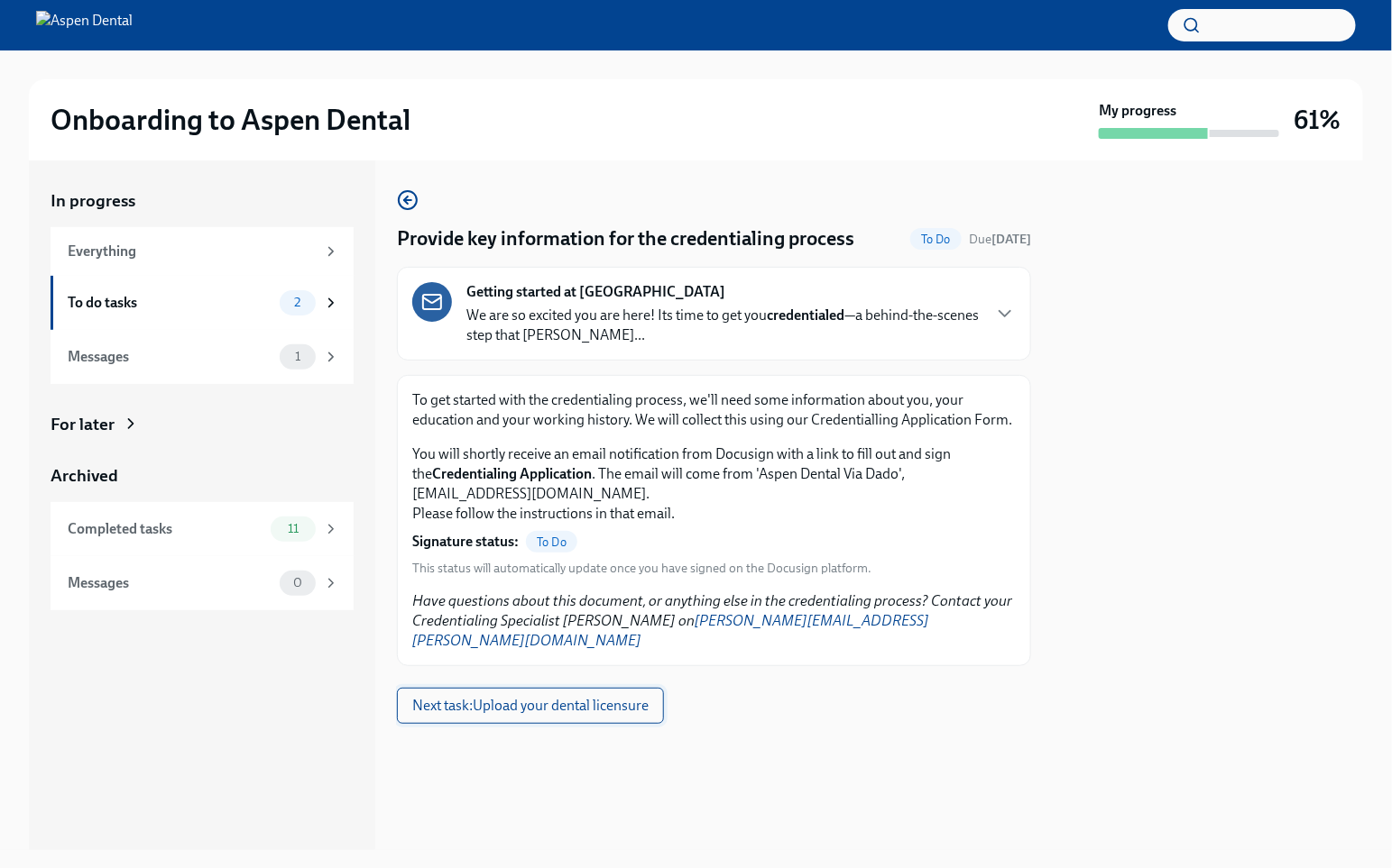
click at [606, 691] on button "Next task : Upload your dental licensure" at bounding box center [529, 706] width 267 height 36
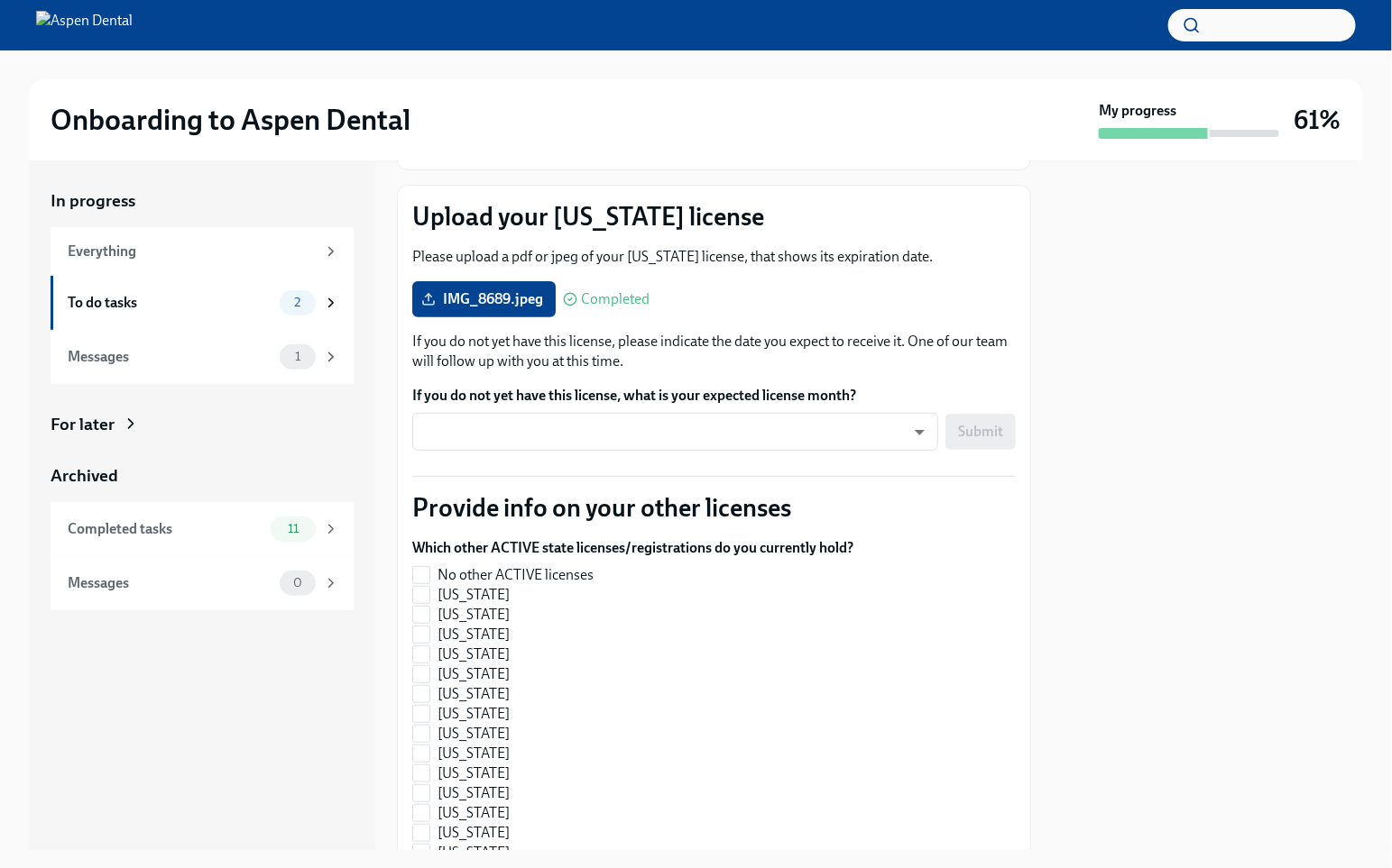
scroll to position [201, 0]
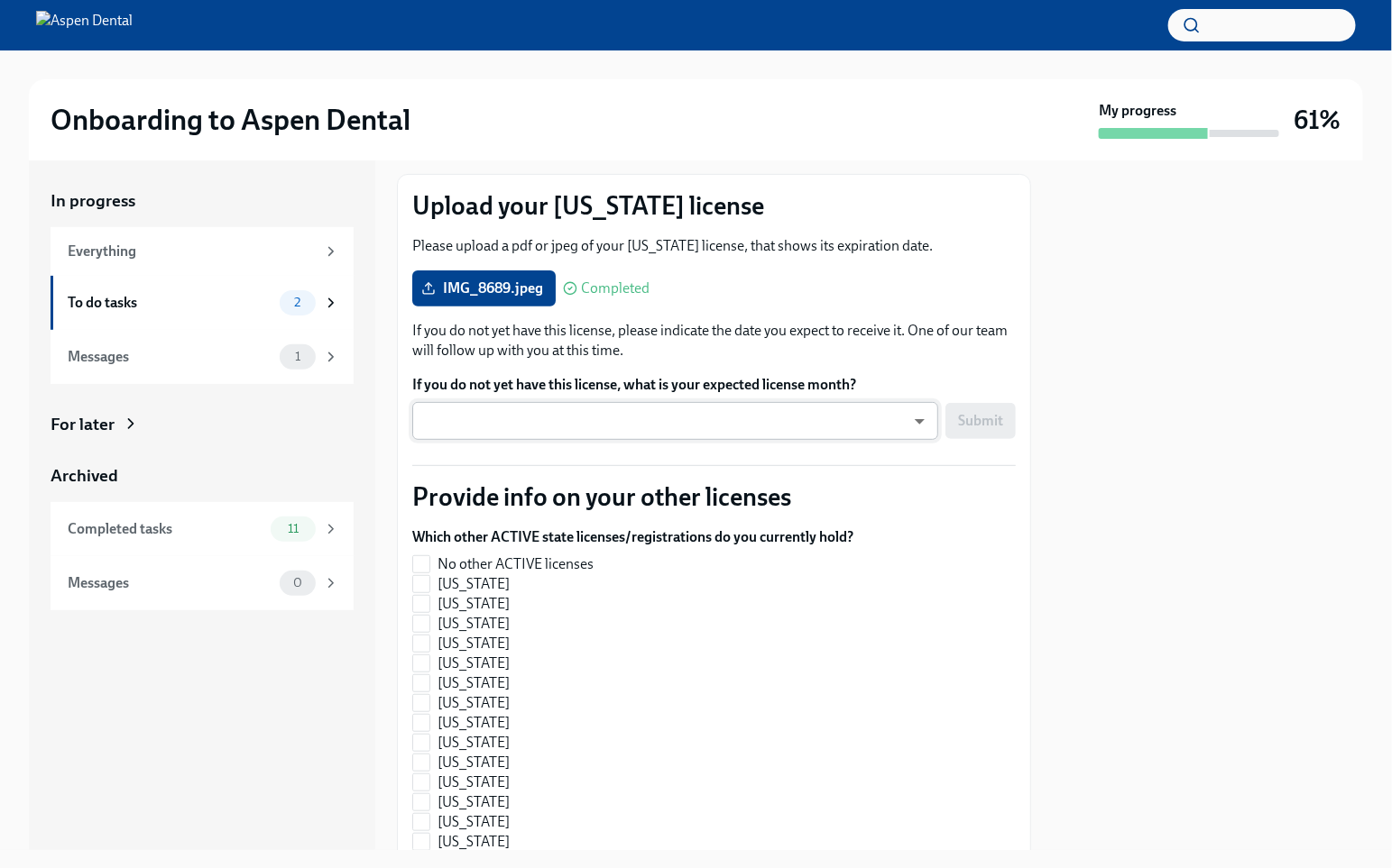
click at [914, 418] on body "Onboarding to Aspen Dental My progress 61% In progress Everything To do tasks 2…" at bounding box center [696, 434] width 1392 height 868
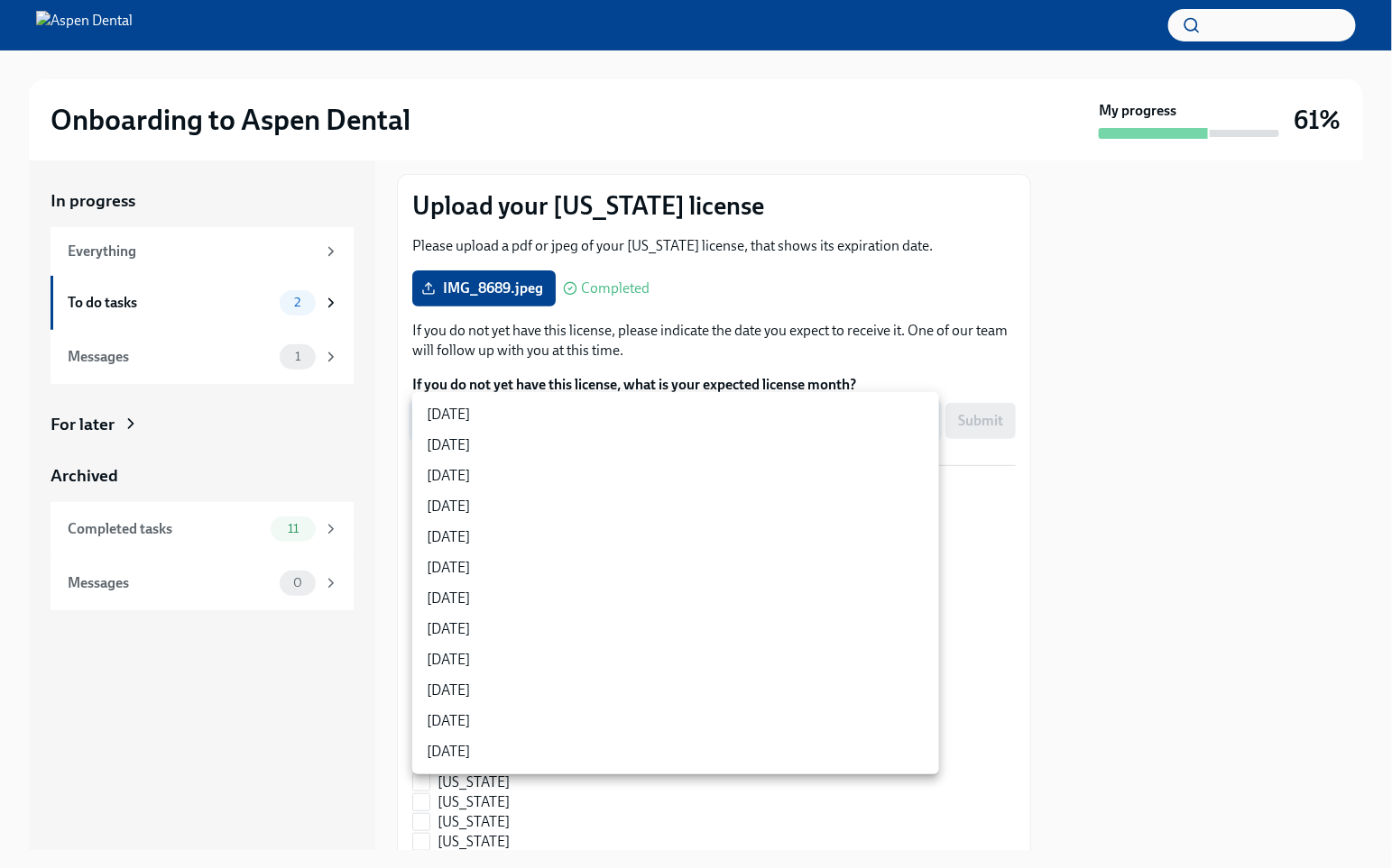
click at [912, 356] on div at bounding box center [696, 434] width 1392 height 868
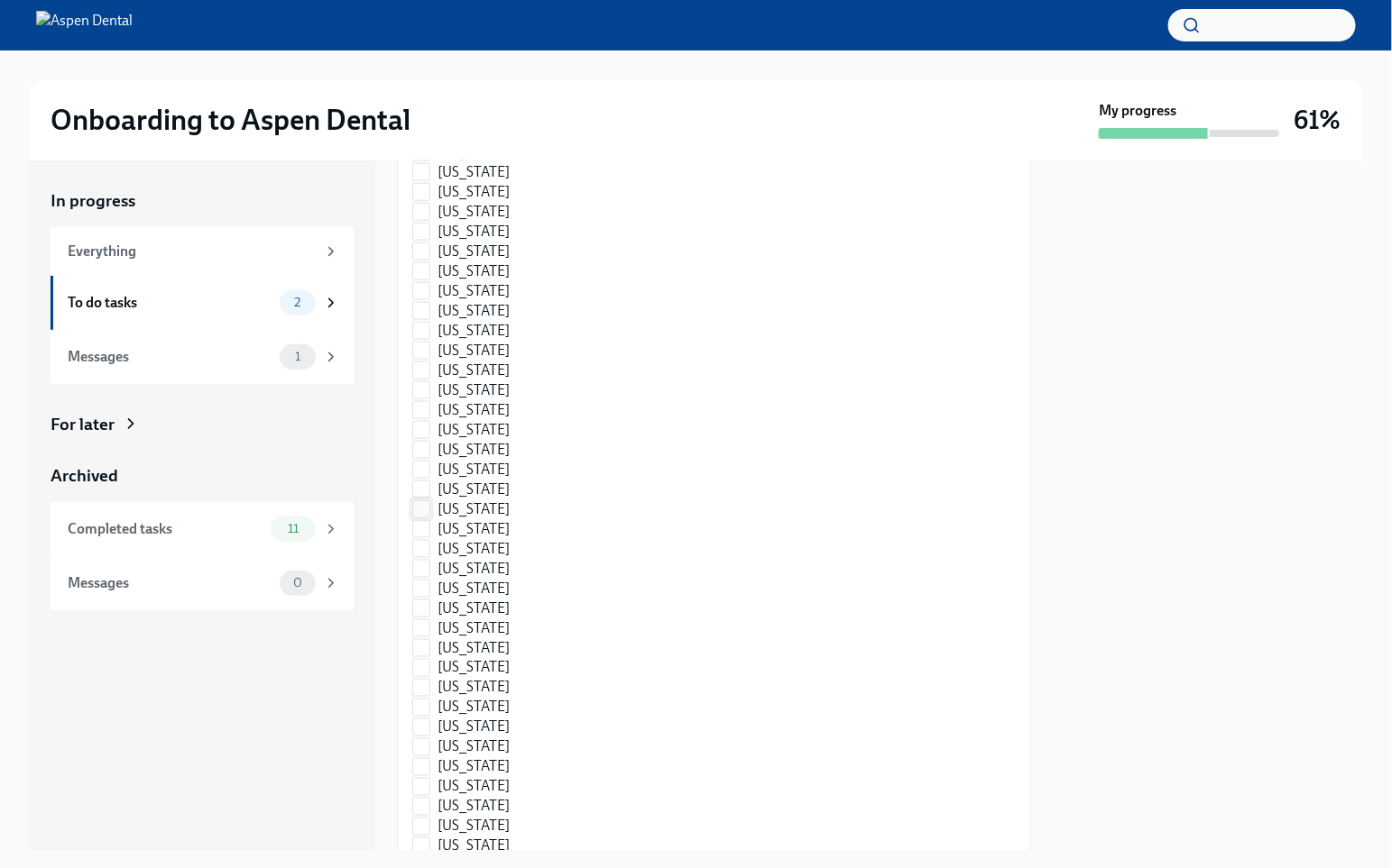
scroll to position [833, 0]
click at [423, 737] on input "[US_STATE]" at bounding box center [421, 805] width 17 height 17
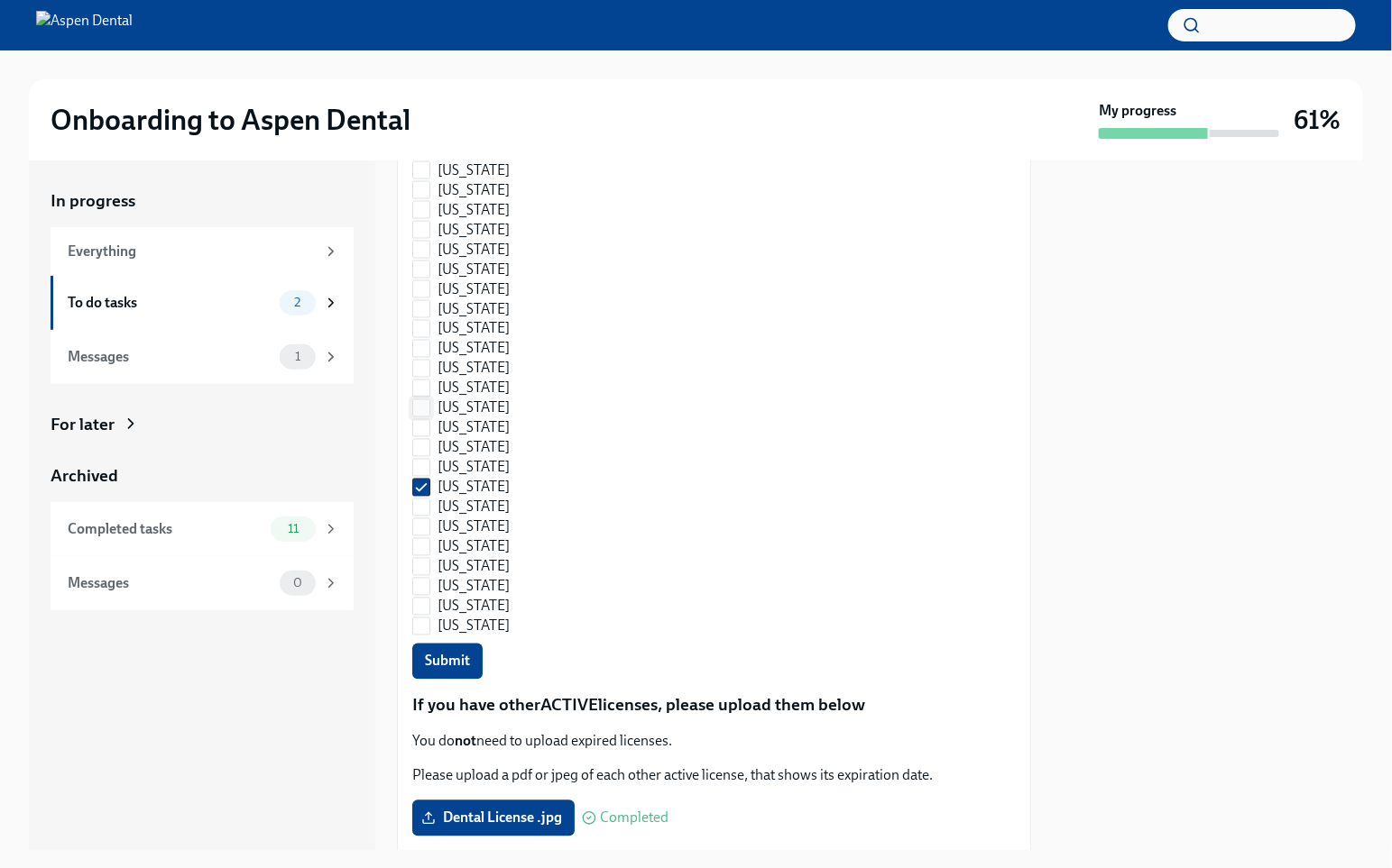
scroll to position [1176, 0]
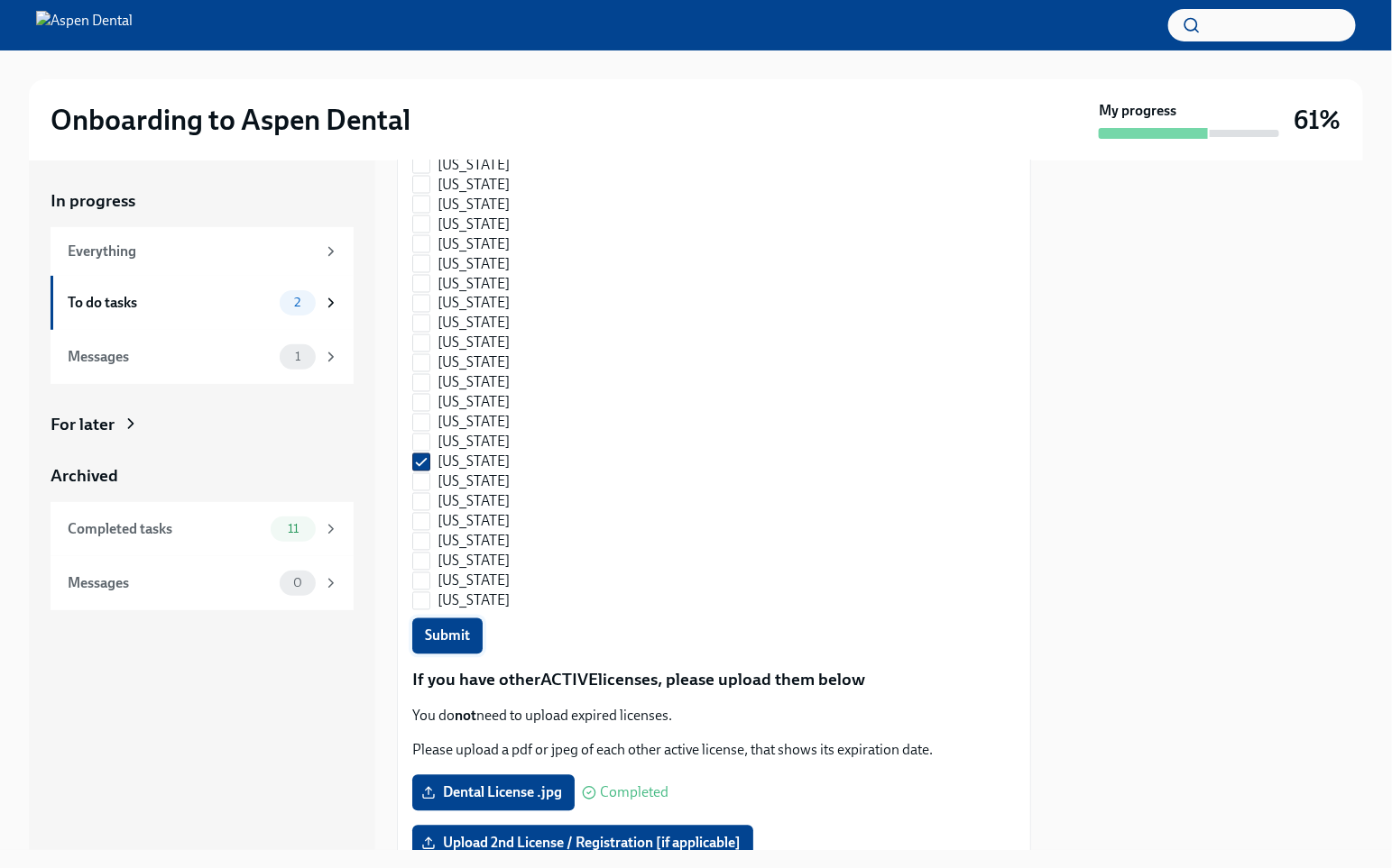
click at [453, 618] on button "Submit" at bounding box center [447, 636] width 70 height 36
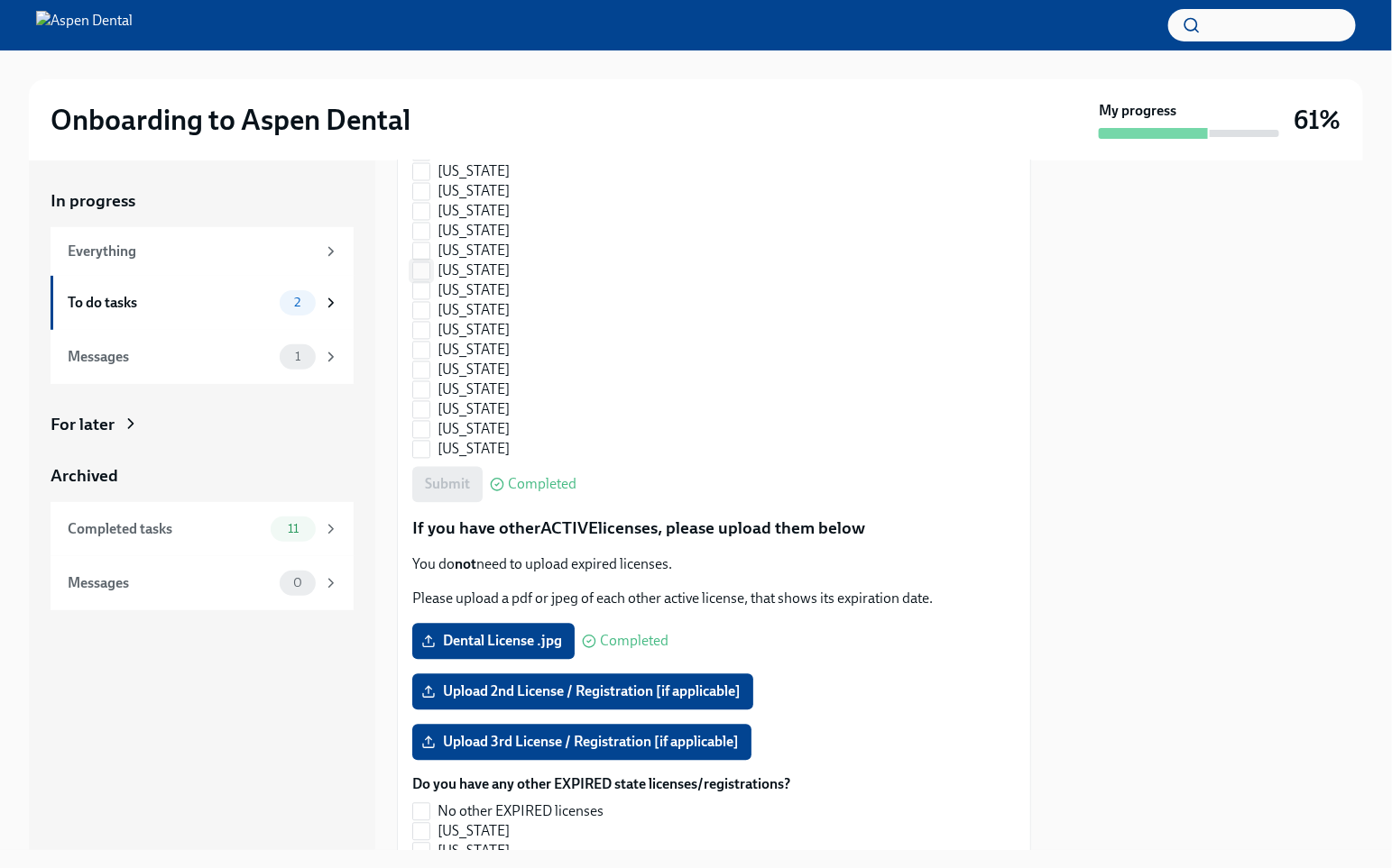
scroll to position [1345, 0]
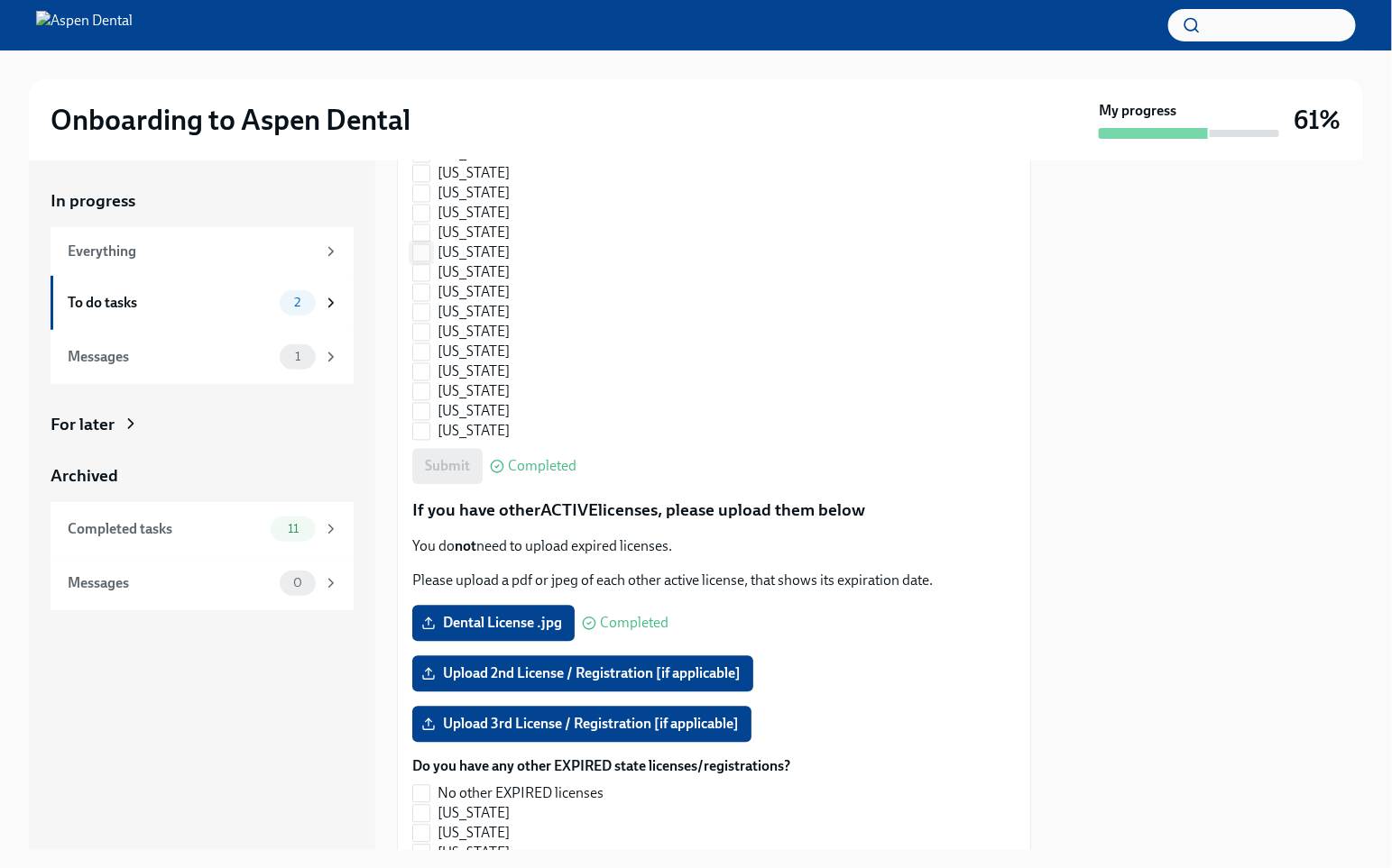
checkbox input "true"
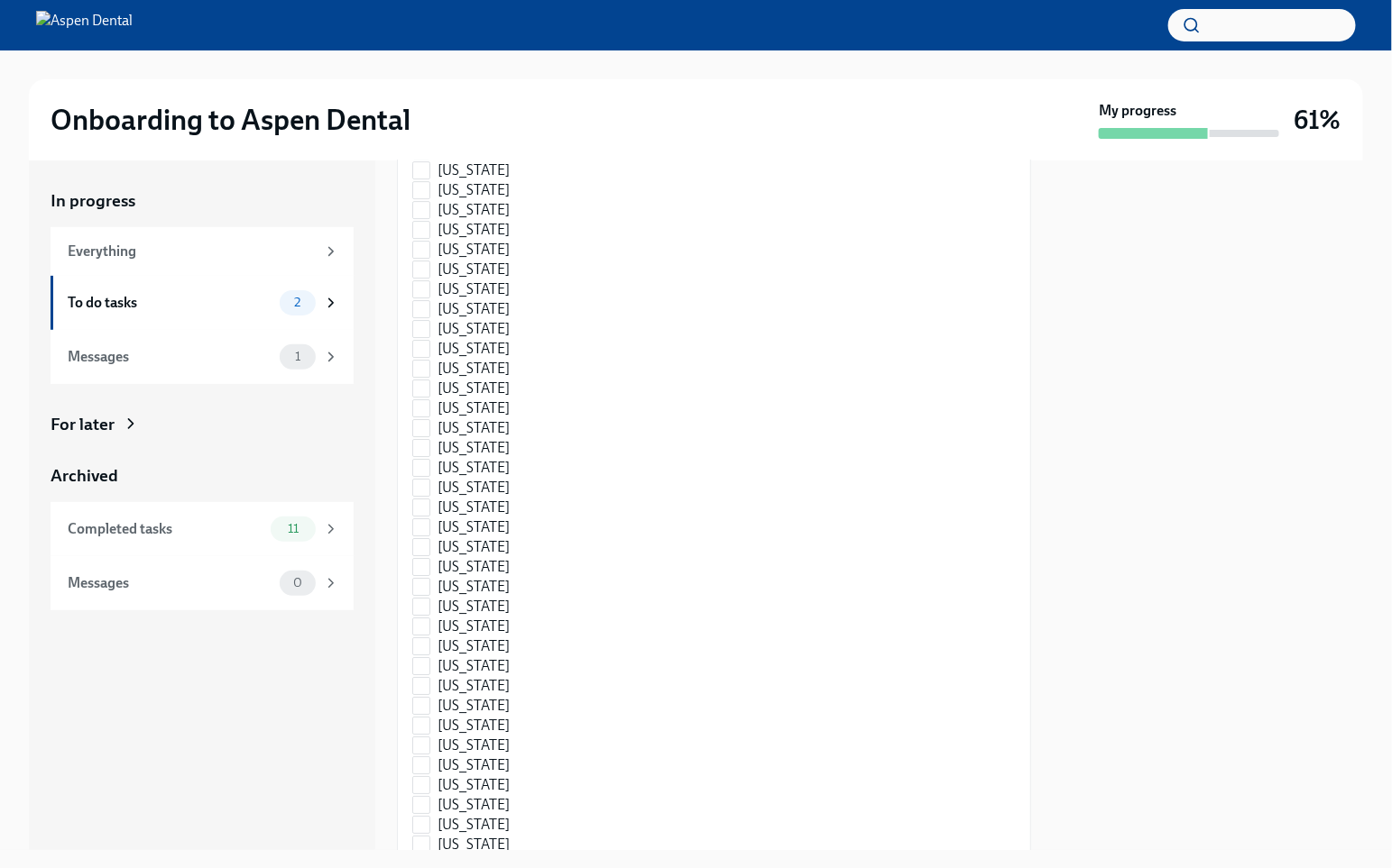
scroll to position [2250, 0]
click at [419, 737] on input "[US_STATE]" at bounding box center [421, 763] width 17 height 17
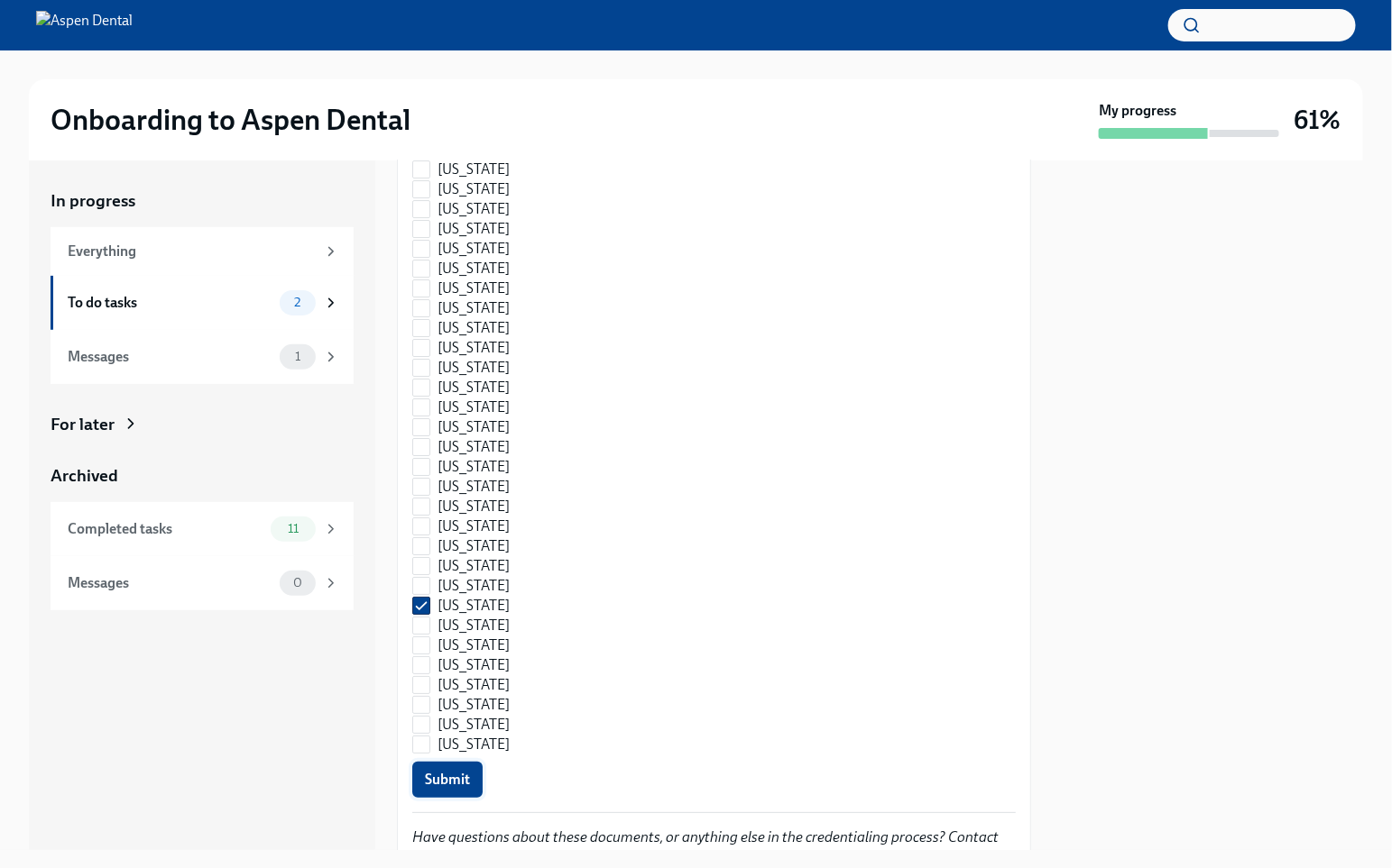
scroll to position [2406, 0]
click at [432, 737] on span "Submit" at bounding box center [447, 780] width 45 height 18
checkbox input "true"
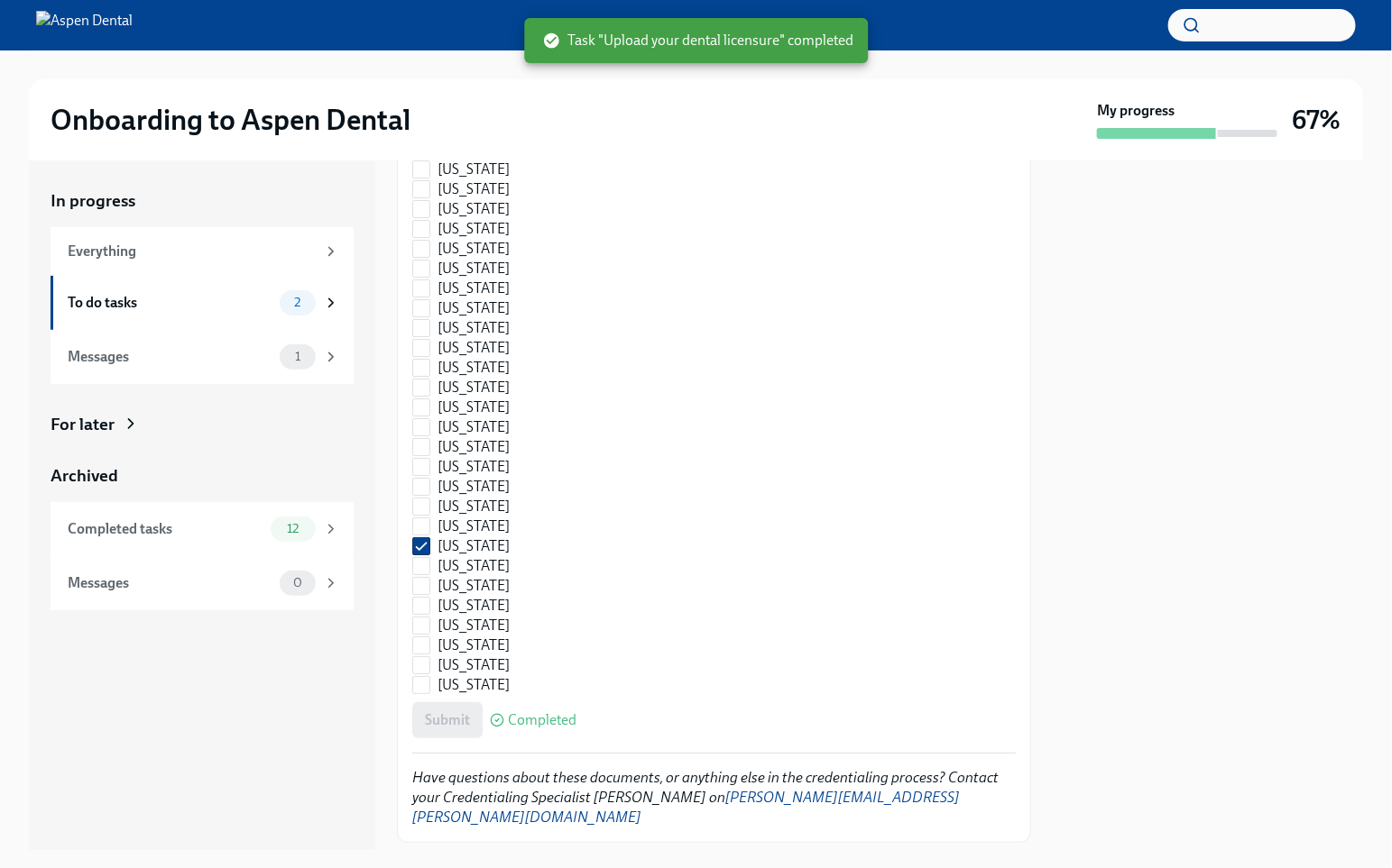
scroll to position [2463, 0]
click at [305, 300] on span "2" at bounding box center [297, 303] width 28 height 14
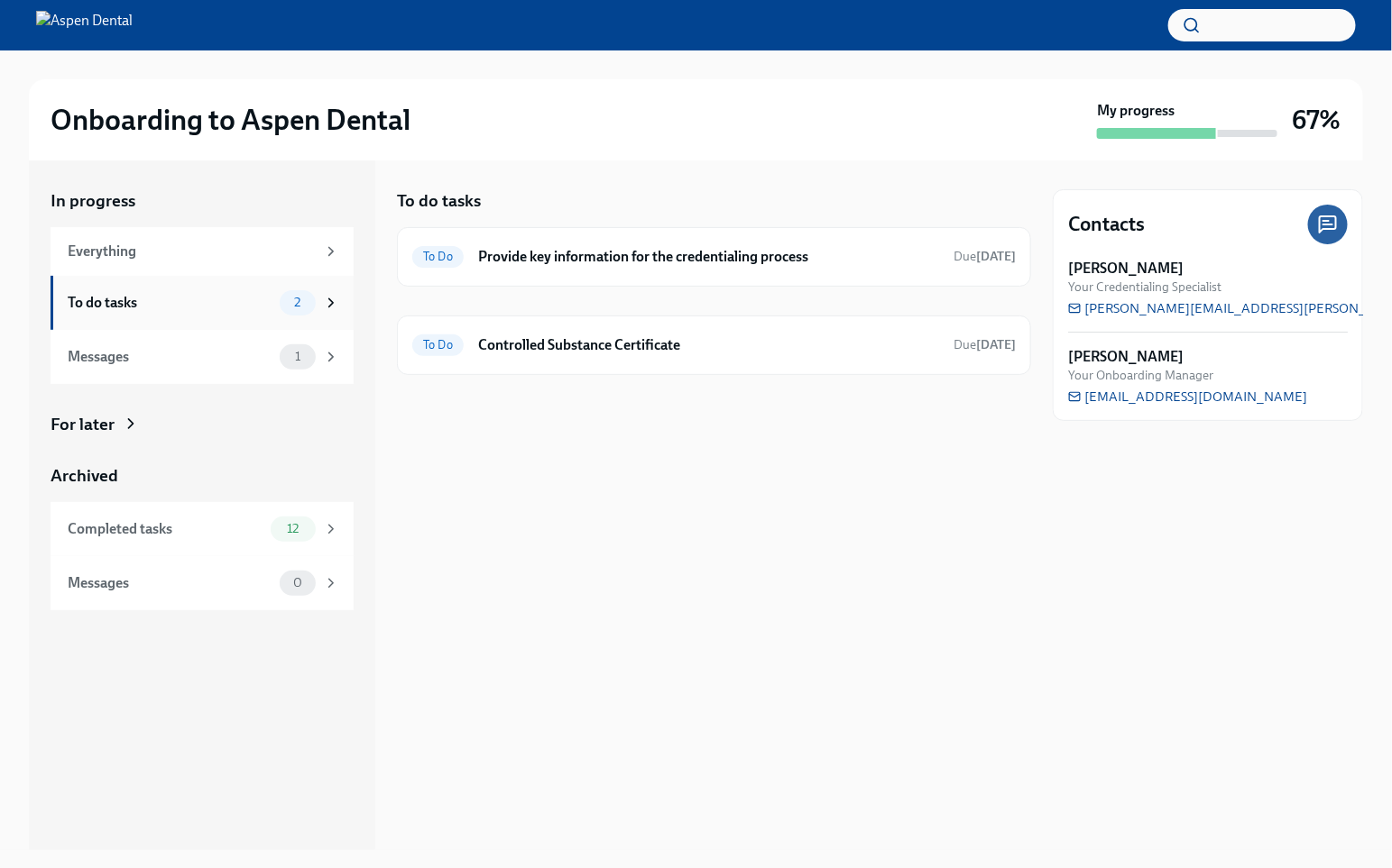
click at [325, 300] on icon at bounding box center [331, 303] width 17 height 17
click at [253, 330] on div "Messages 1" at bounding box center [202, 356] width 303 height 54
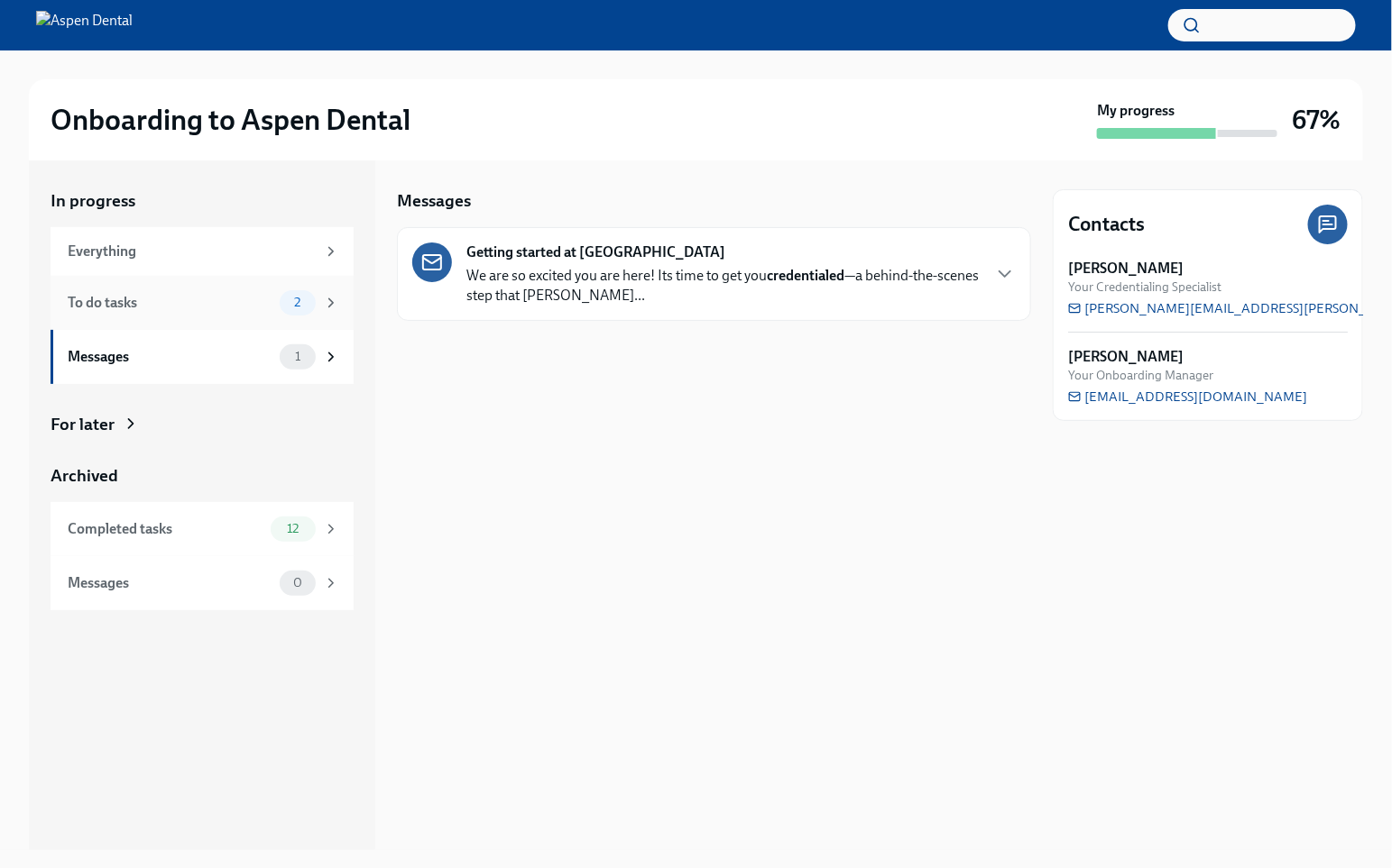
click at [260, 303] on div "To do tasks" at bounding box center [170, 303] width 205 height 20
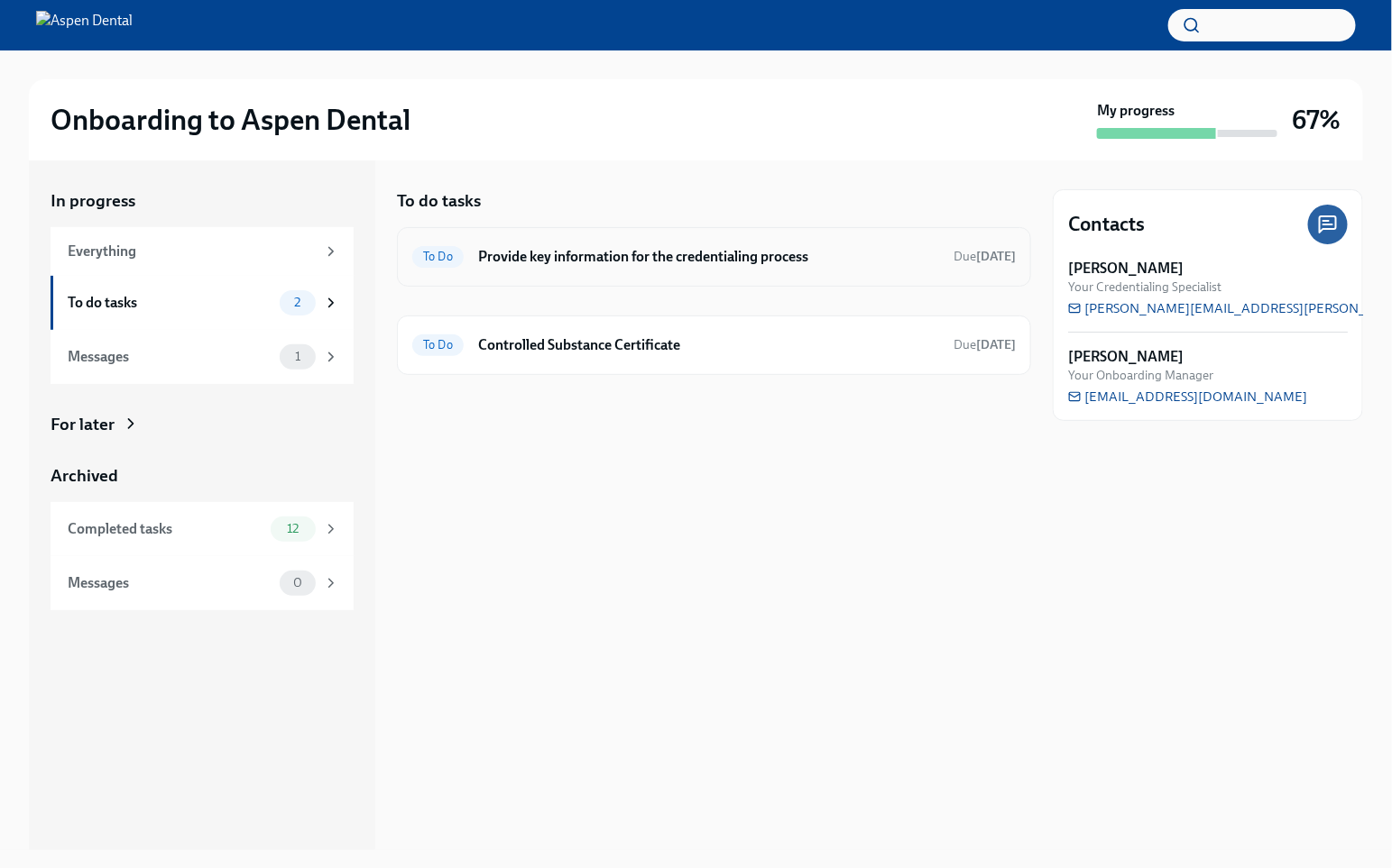
click at [962, 264] on div "To Do Provide key information for the credentialing process Due [DATE]" at bounding box center [714, 257] width 604 height 29
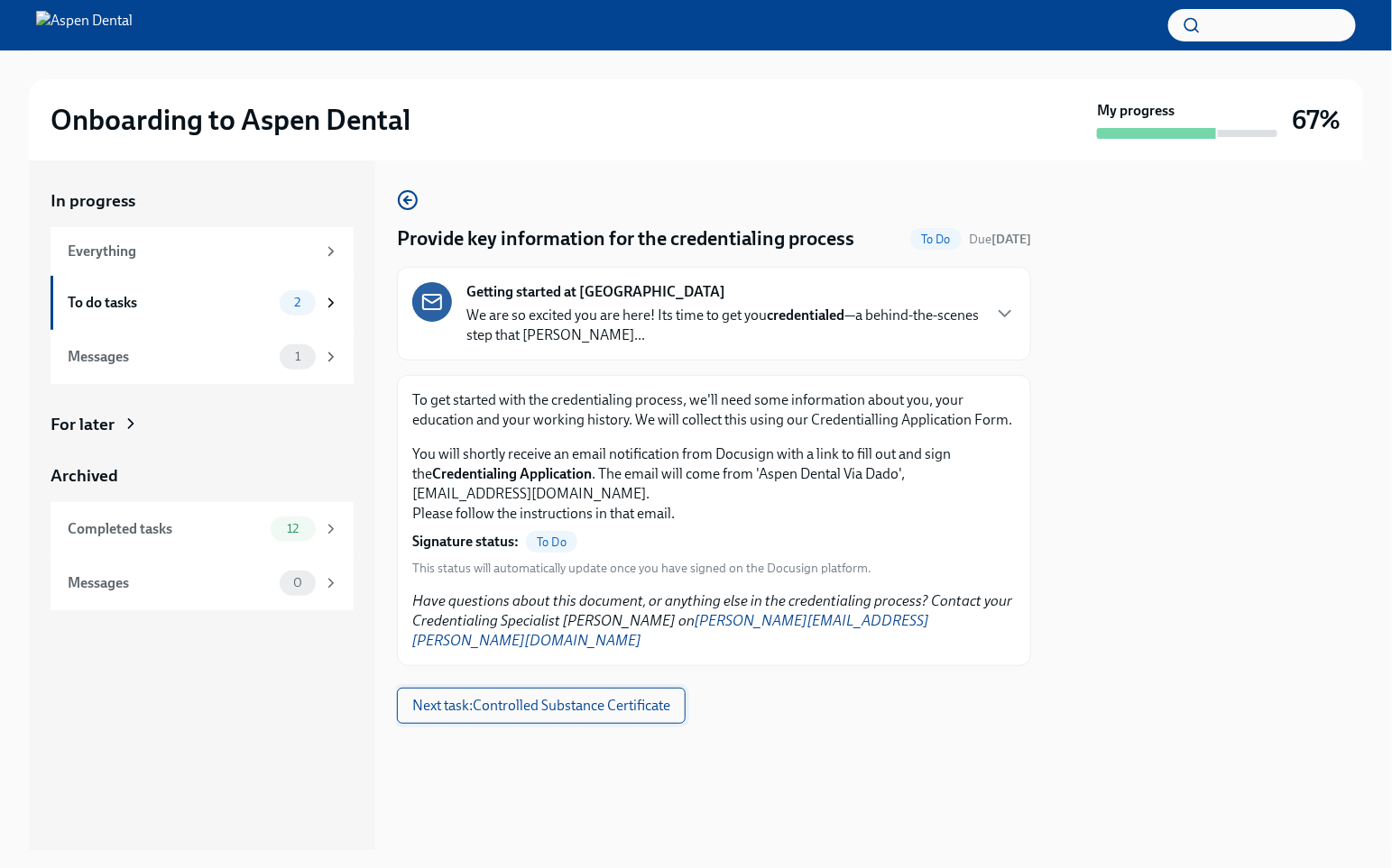
click at [666, 697] on span "Next task : Controlled Substance Certificate" at bounding box center [541, 706] width 258 height 18
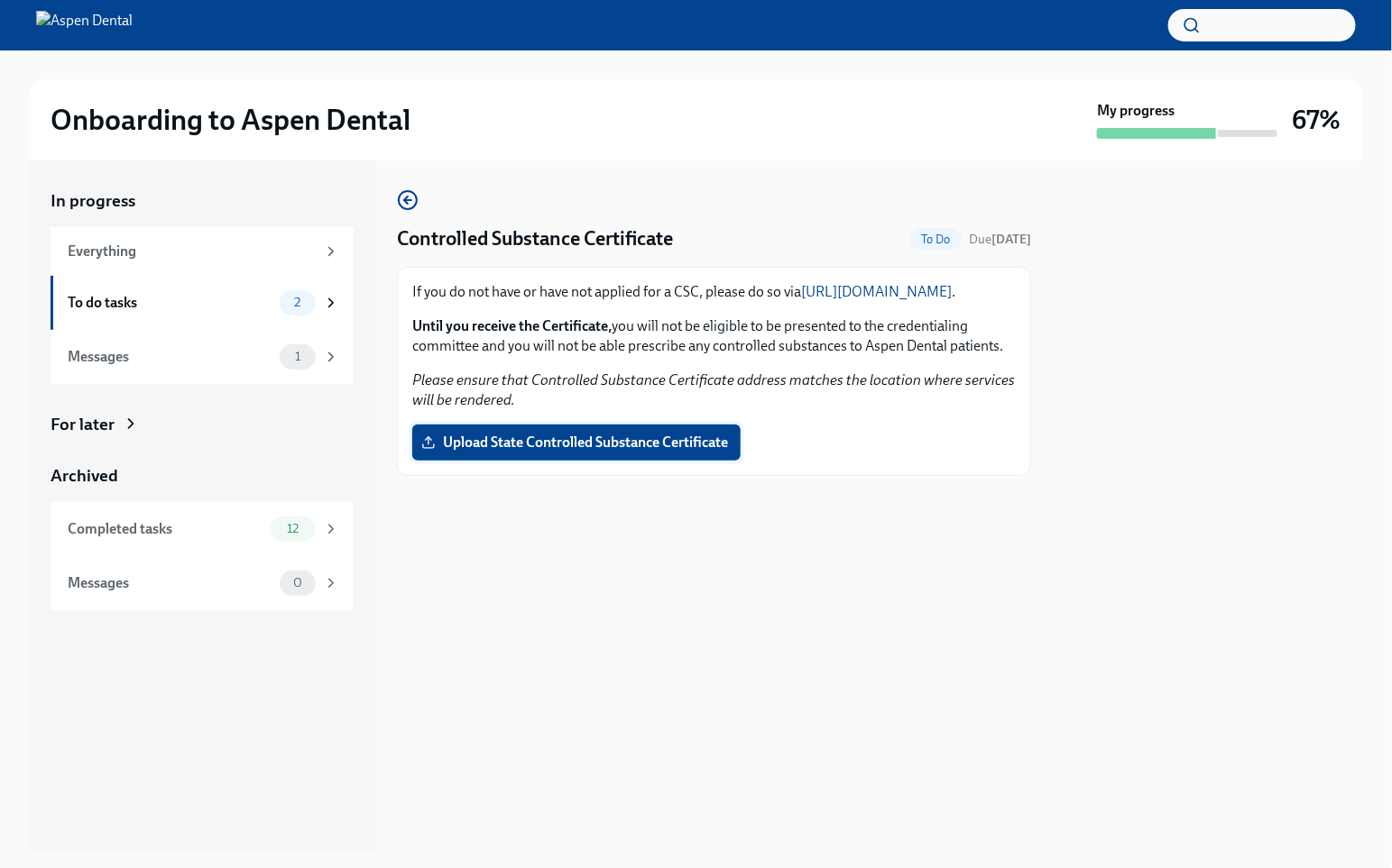
click at [651, 450] on span "Upload State Controlled Substance Certificate" at bounding box center [576, 442] width 303 height 18
click at [0, 0] on input "Upload State Controlled Substance Certificate" at bounding box center [0, 0] width 0 height 0
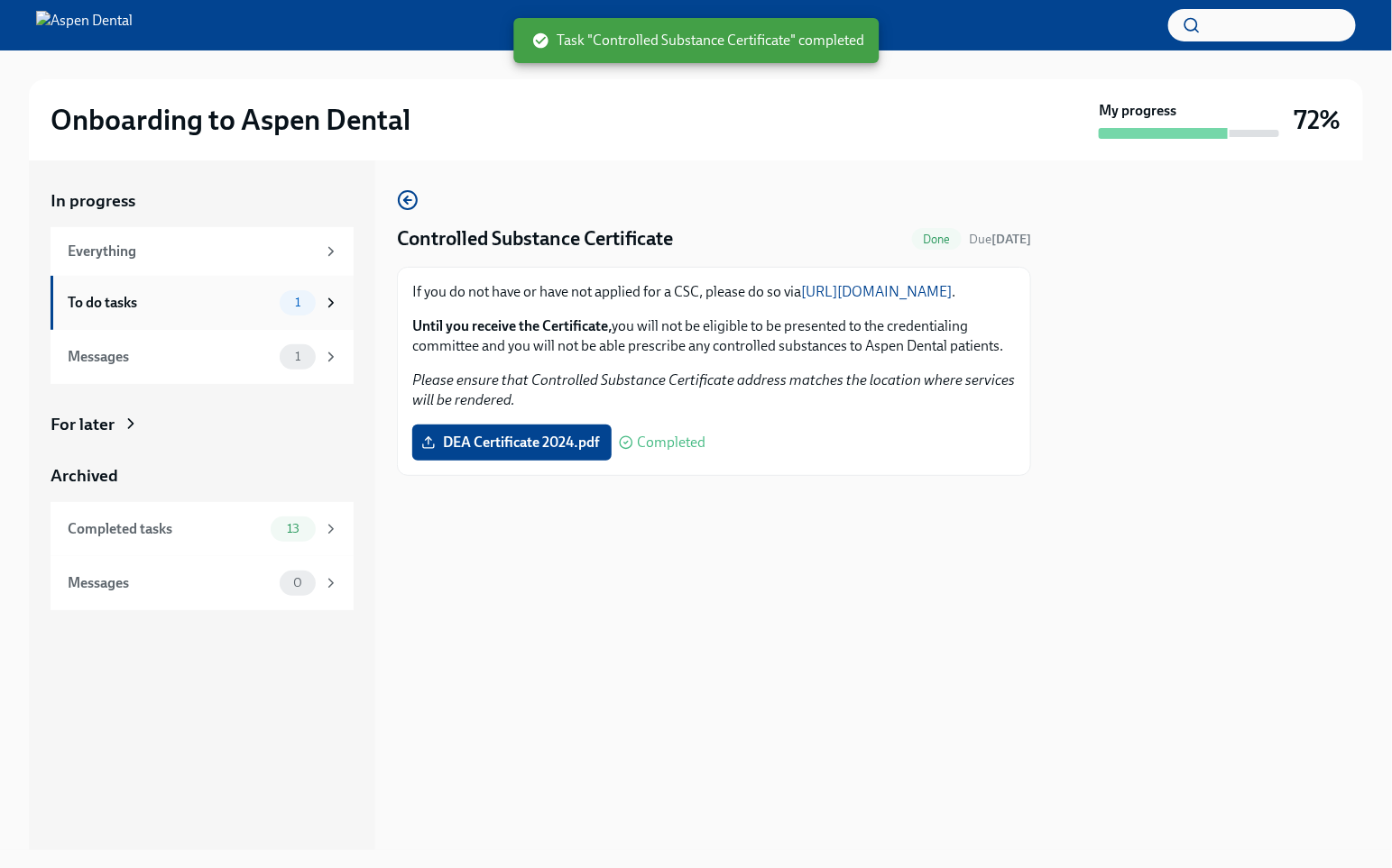
click at [316, 302] on div "1" at bounding box center [309, 303] width 60 height 25
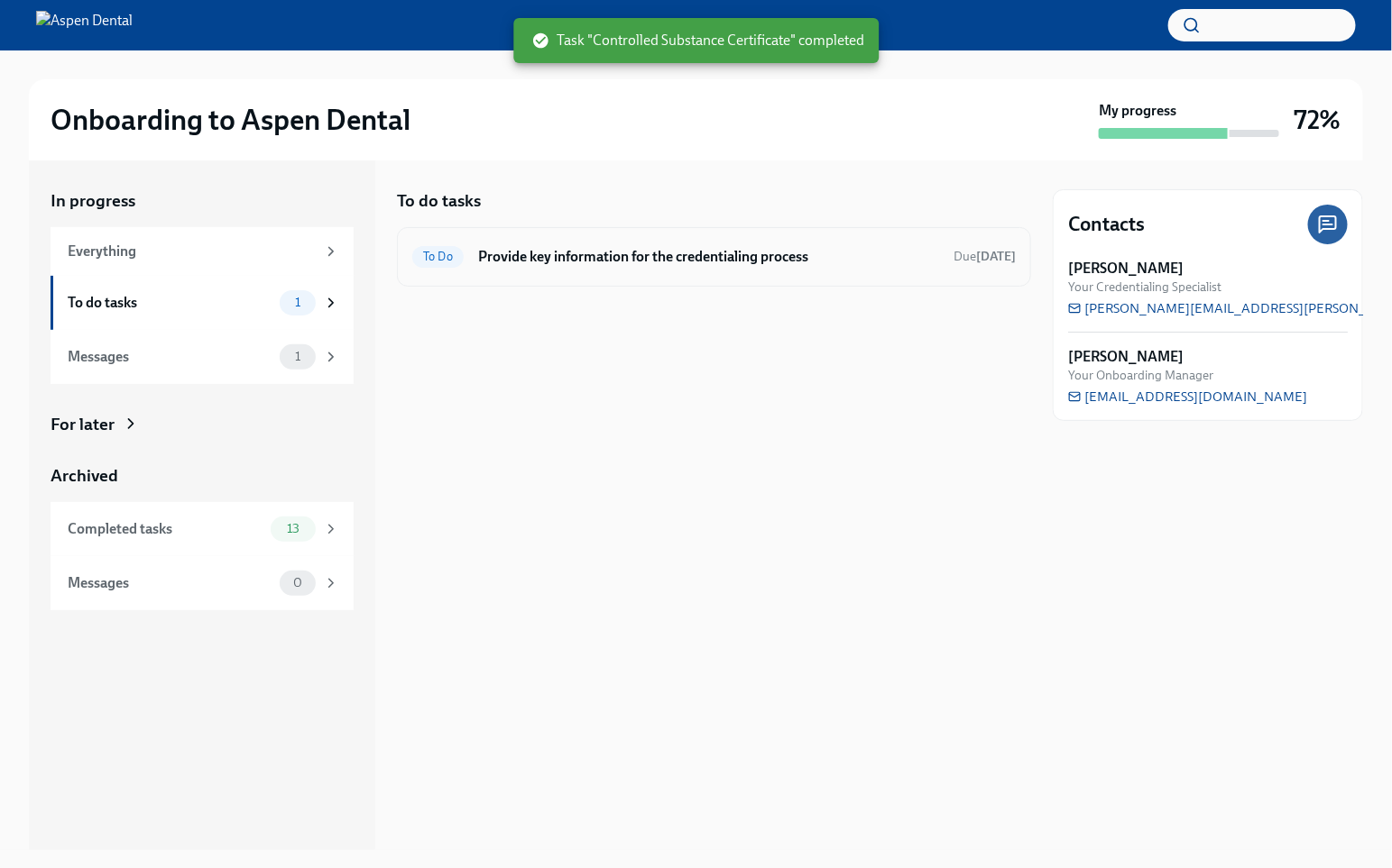
click at [981, 249] on strong "[DATE]" at bounding box center [995, 257] width 40 height 16
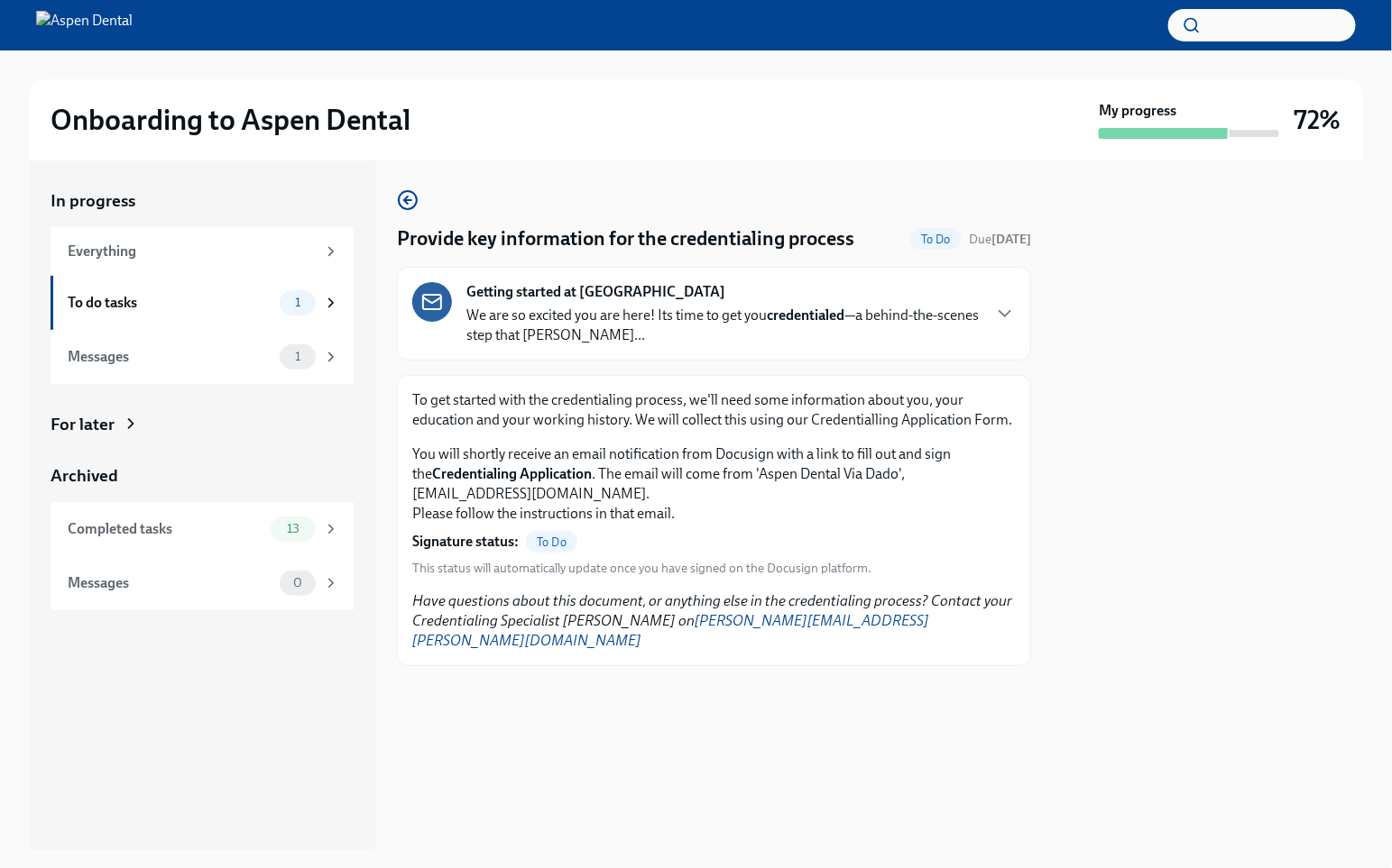
click at [549, 536] on span "To Do" at bounding box center [551, 543] width 52 height 14
click at [317, 290] on div "1" at bounding box center [309, 303] width 60 height 25
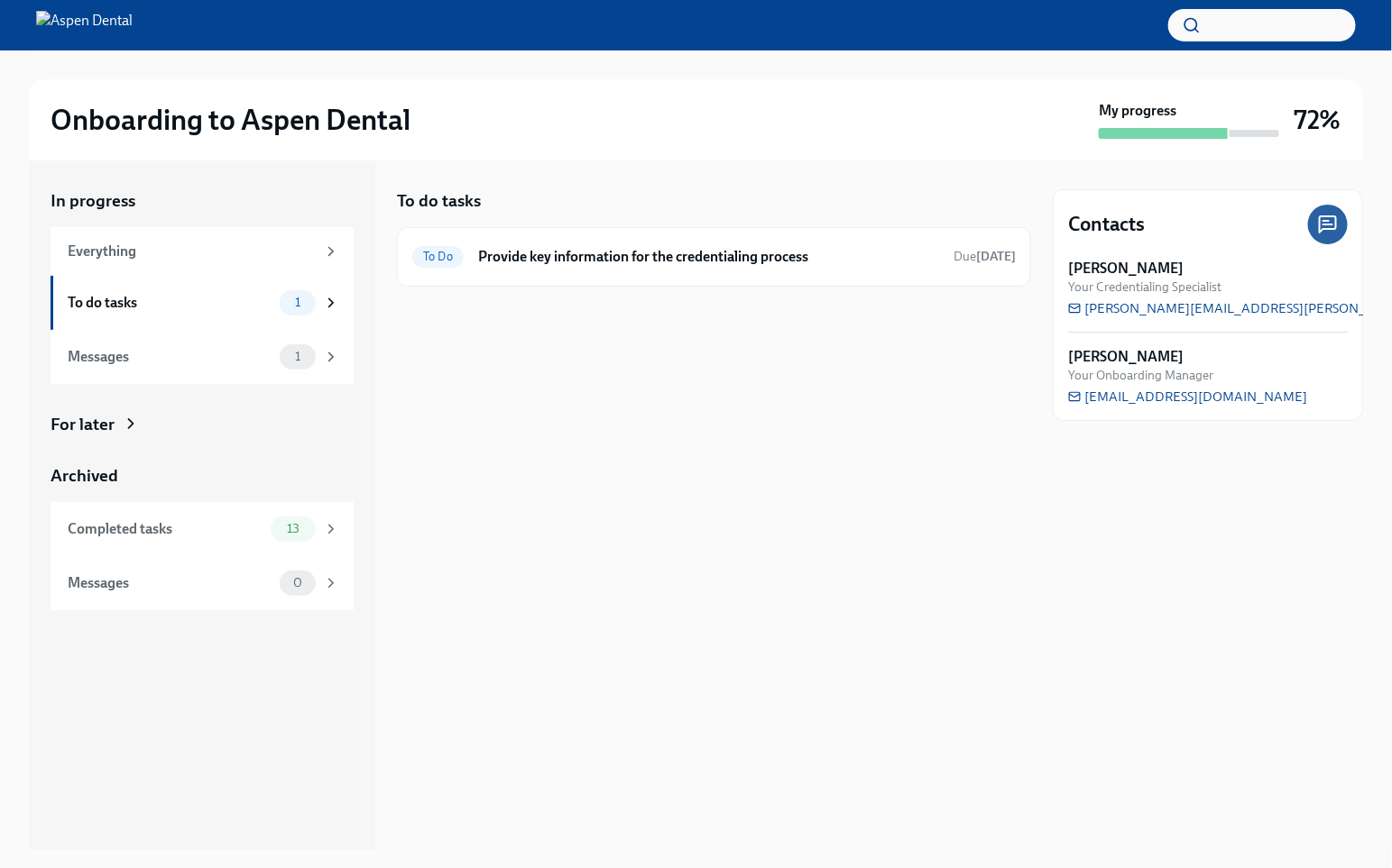
click at [672, 482] on div "To do tasks To Do Provide key information for the credentialing process Due [DA…" at bounding box center [713, 505] width 634 height 689
click at [260, 339] on div "Messages 1" at bounding box center [202, 356] width 303 height 54
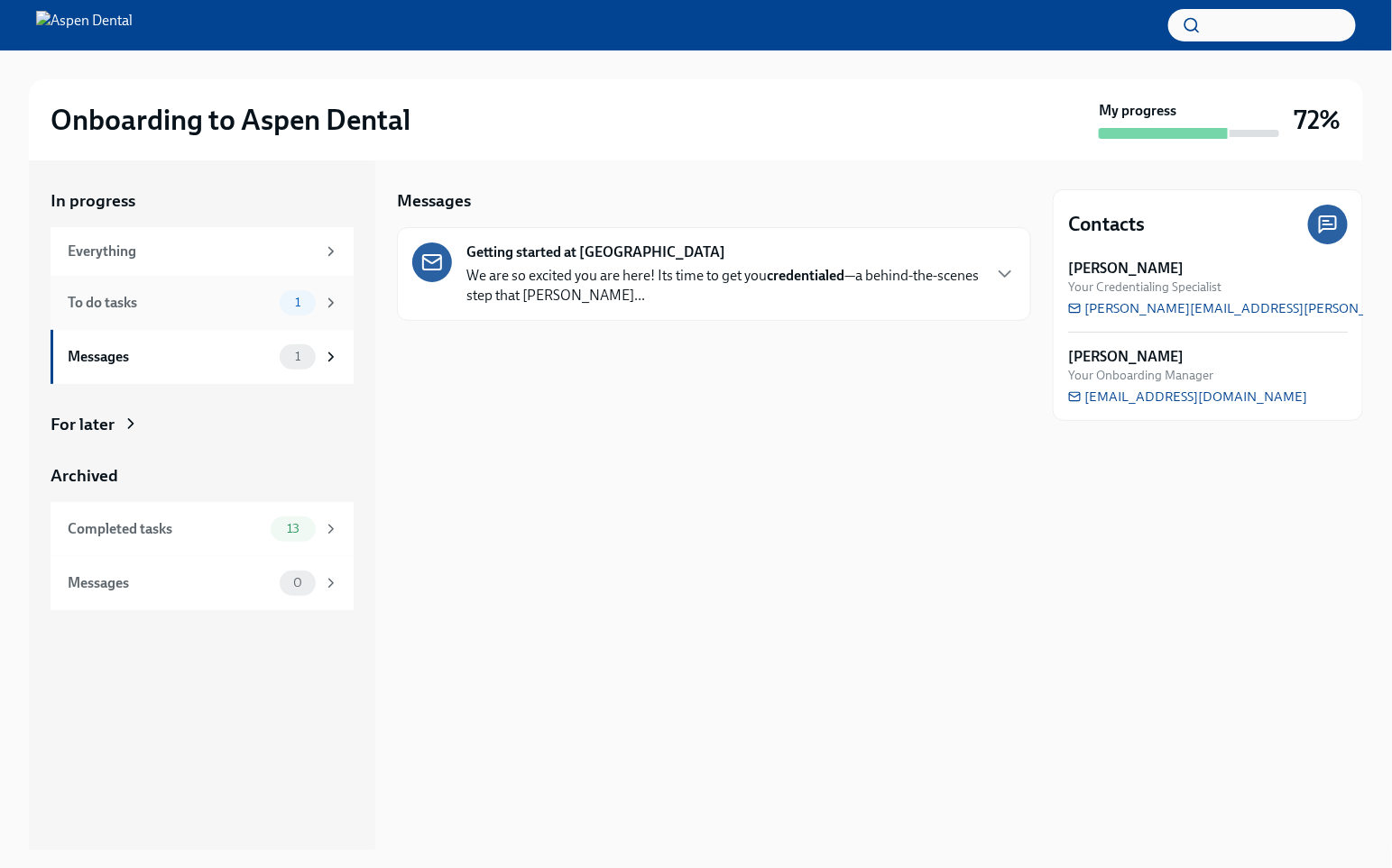
click at [263, 313] on div "To do tasks 1" at bounding box center [202, 303] width 303 height 54
